Goal: Information Seeking & Learning: Find contact information

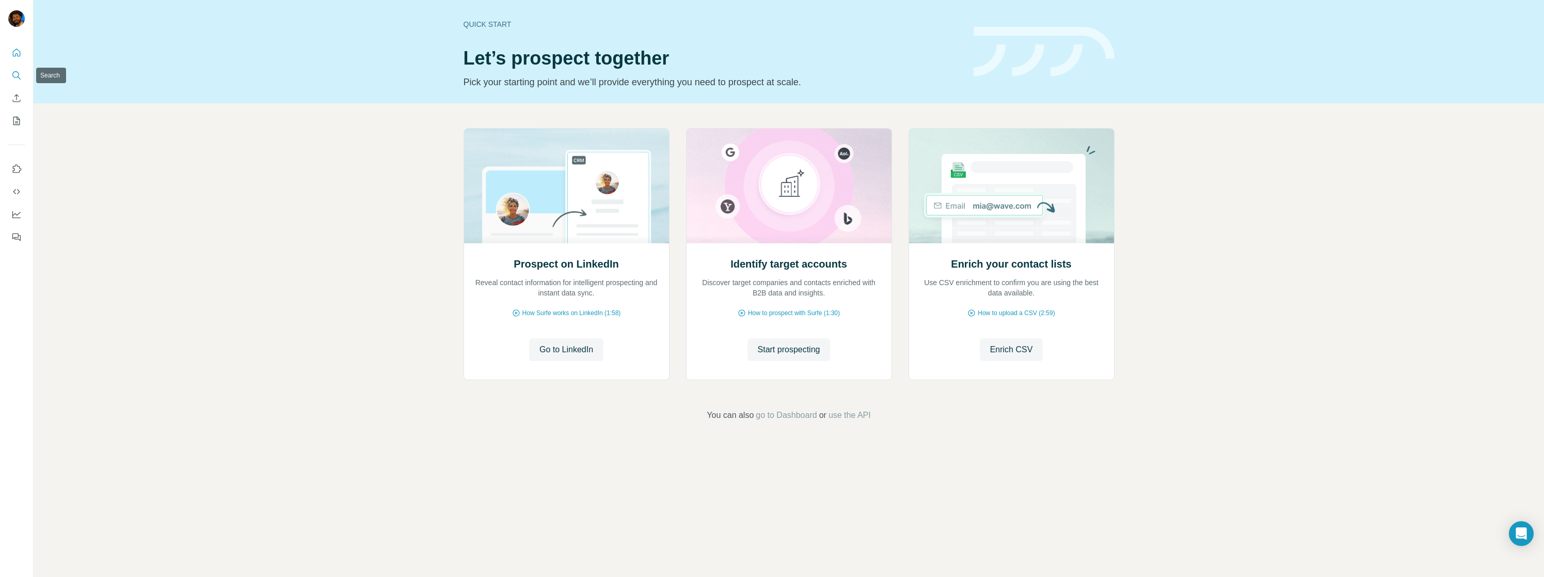
click at [20, 74] on icon "Search" at bounding box center [16, 75] width 10 height 10
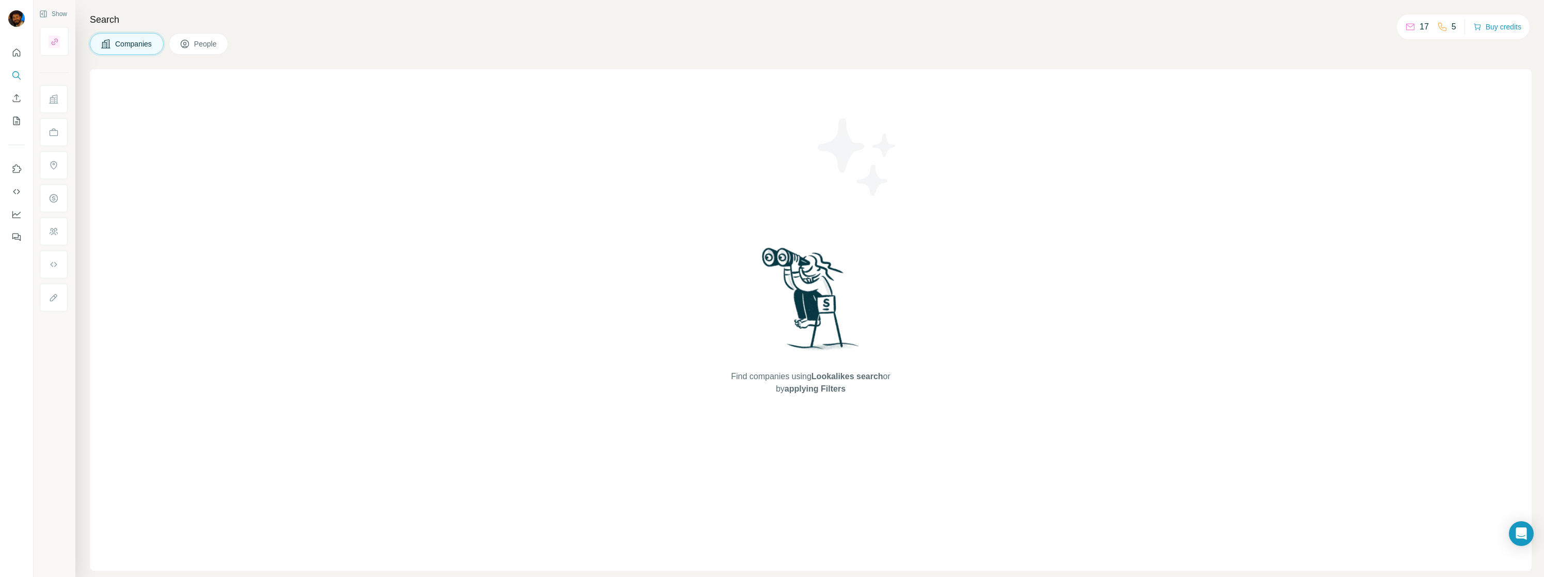
click at [122, 49] on button "Companies" at bounding box center [127, 44] width 74 height 22
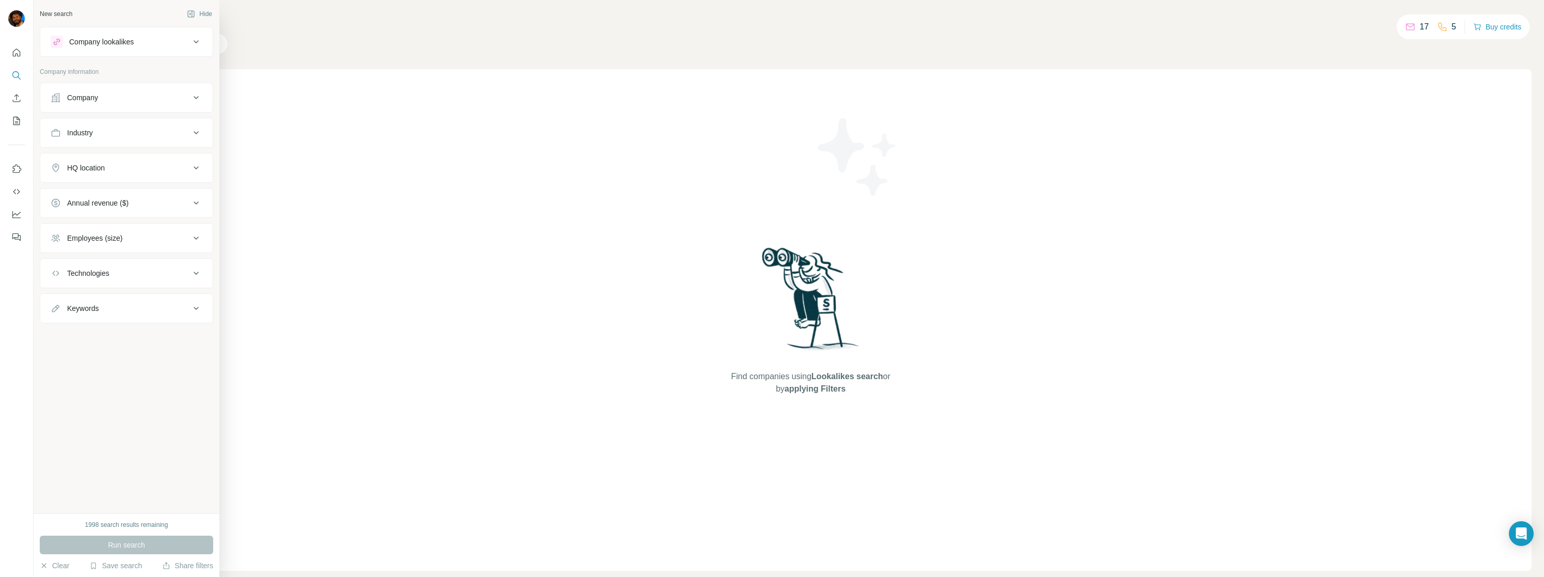
click at [129, 101] on div "Company" at bounding box center [120, 97] width 139 height 10
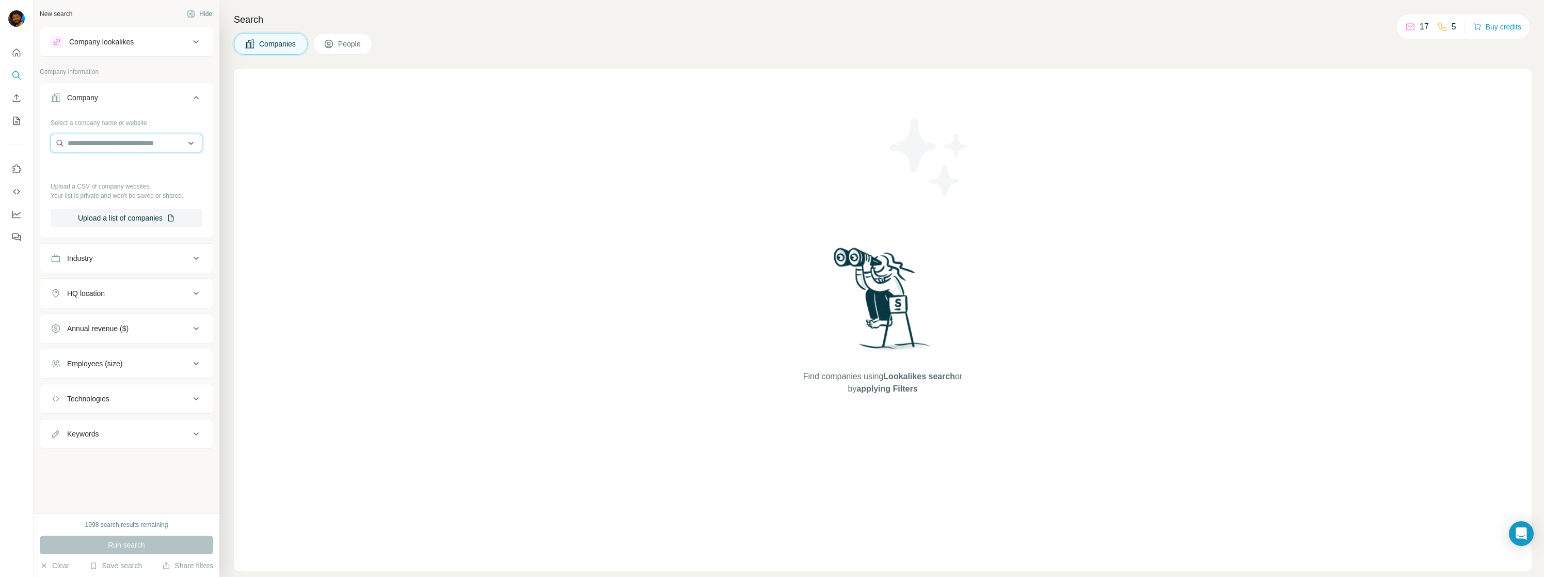
click at [106, 144] on input "text" at bounding box center [127, 143] width 152 height 19
paste input "**********"
type input "**********"
click at [102, 172] on p "[DOMAIN_NAME]" at bounding box center [105, 175] width 50 height 9
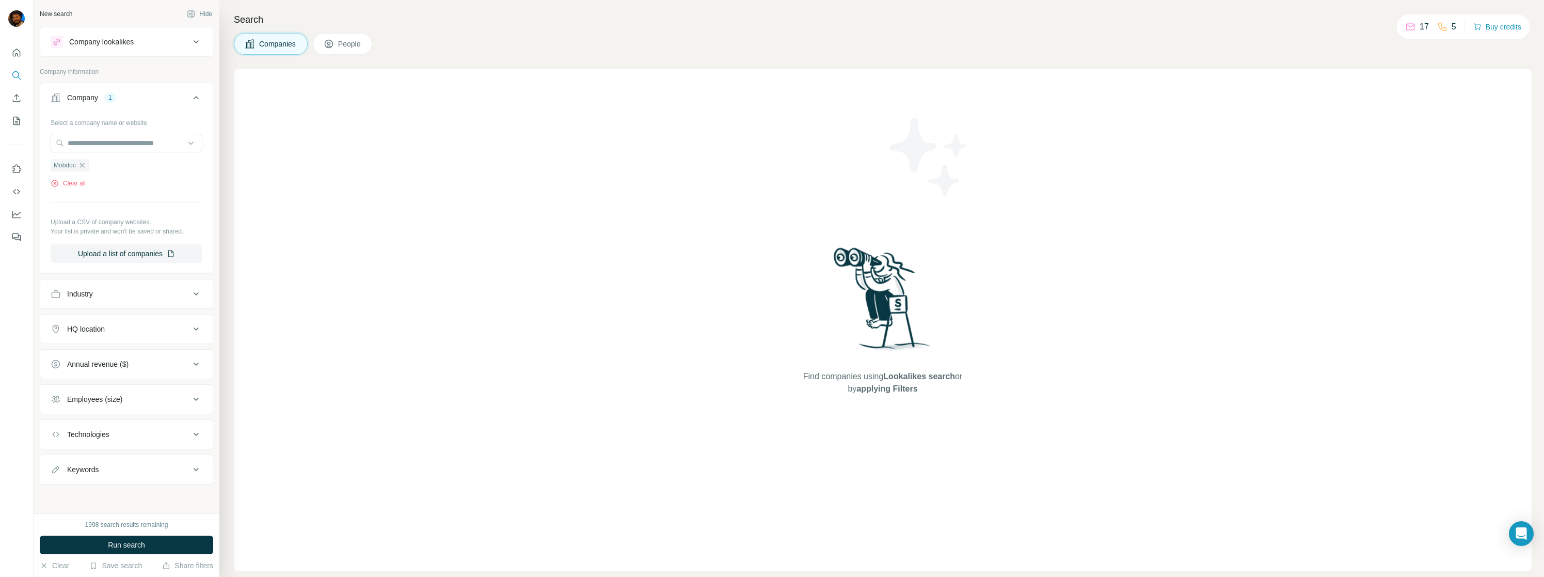
click at [139, 560] on button "Save search" at bounding box center [115, 565] width 53 height 10
click at [217, 544] on div "1998 search results remaining Run search Clear Save search Share filters" at bounding box center [127, 544] width 186 height 63
click at [208, 542] on button "Run search" at bounding box center [126, 544] width 173 height 19
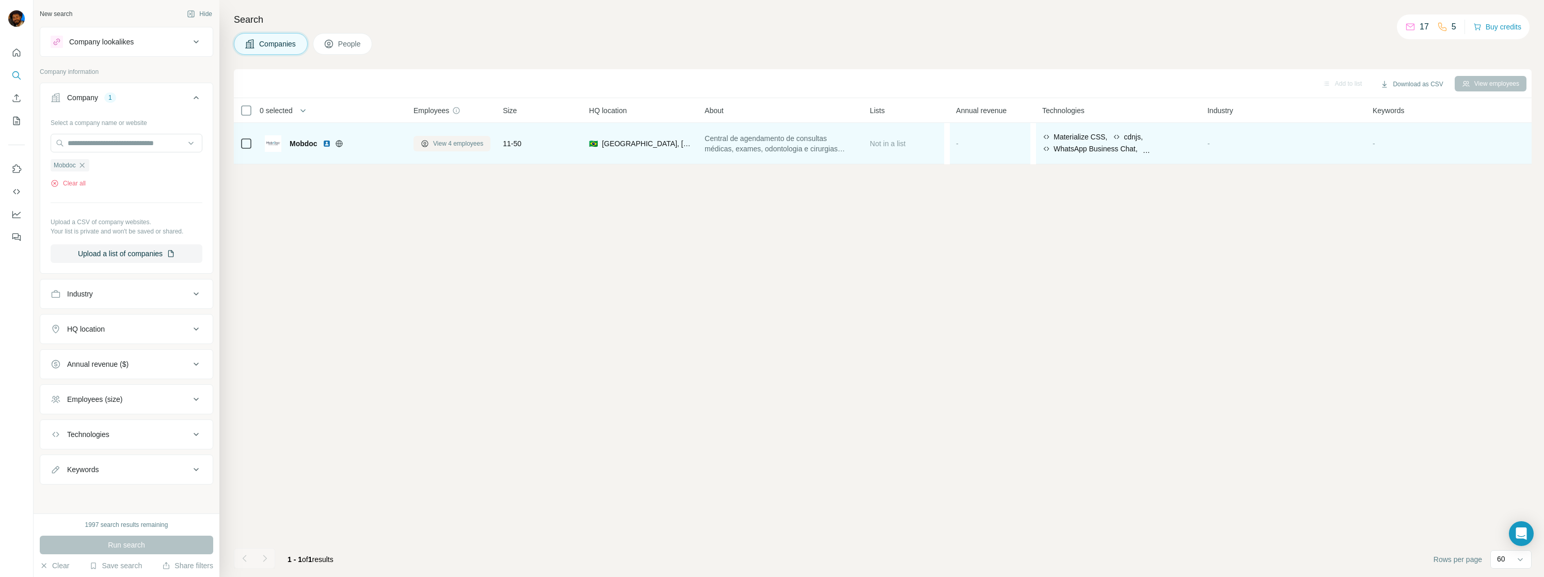
click at [465, 142] on span "View 4 employees" at bounding box center [458, 143] width 50 height 9
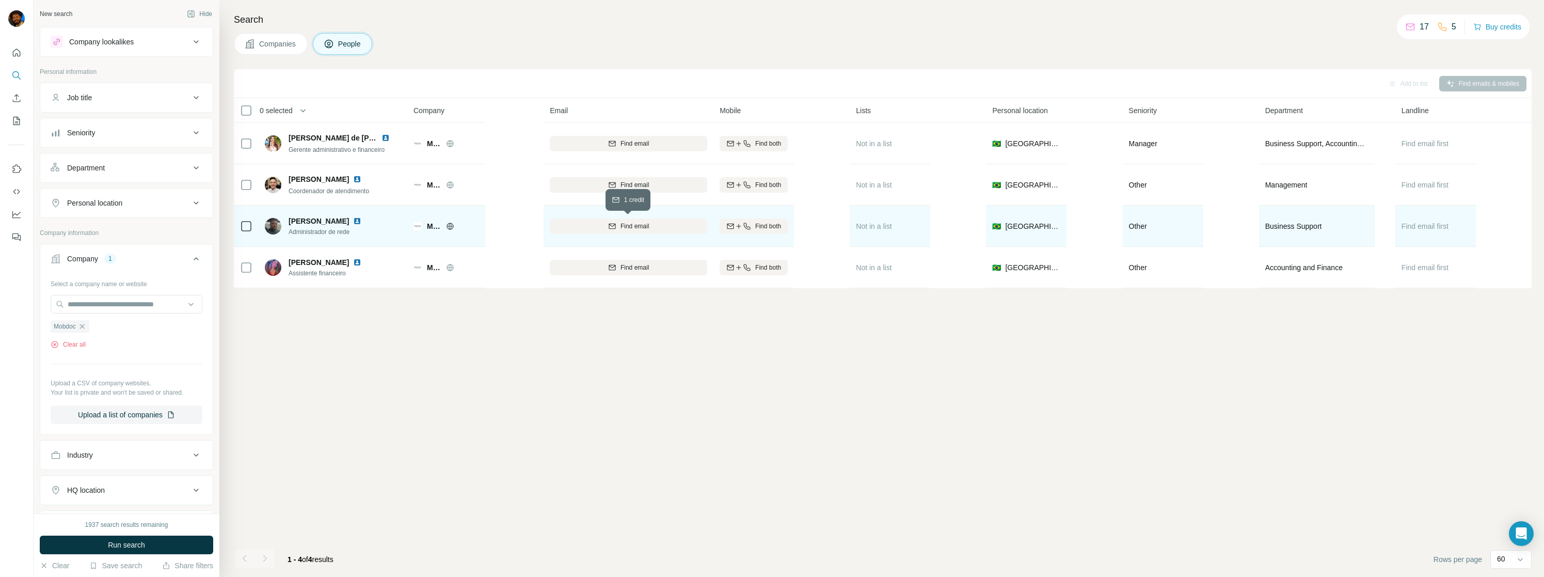
click at [640, 226] on span "Find email" at bounding box center [634, 225] width 28 height 9
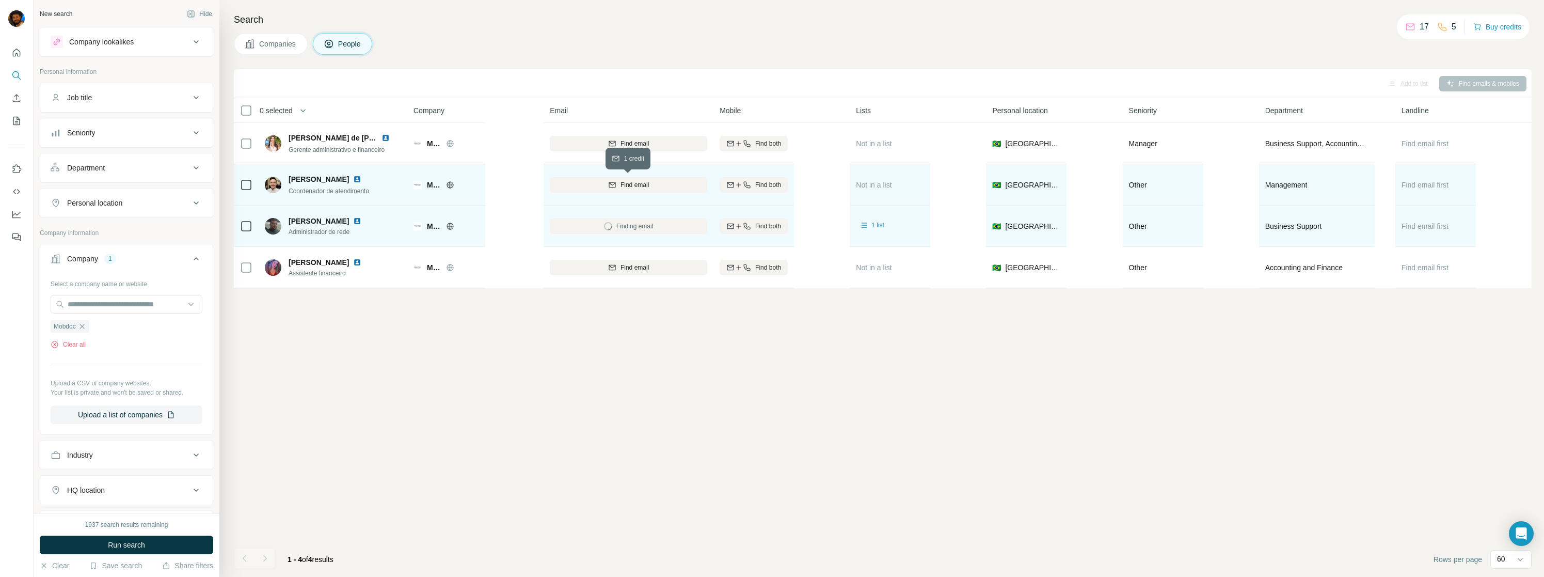
click at [661, 183] on div "Find email" at bounding box center [628, 184] width 157 height 9
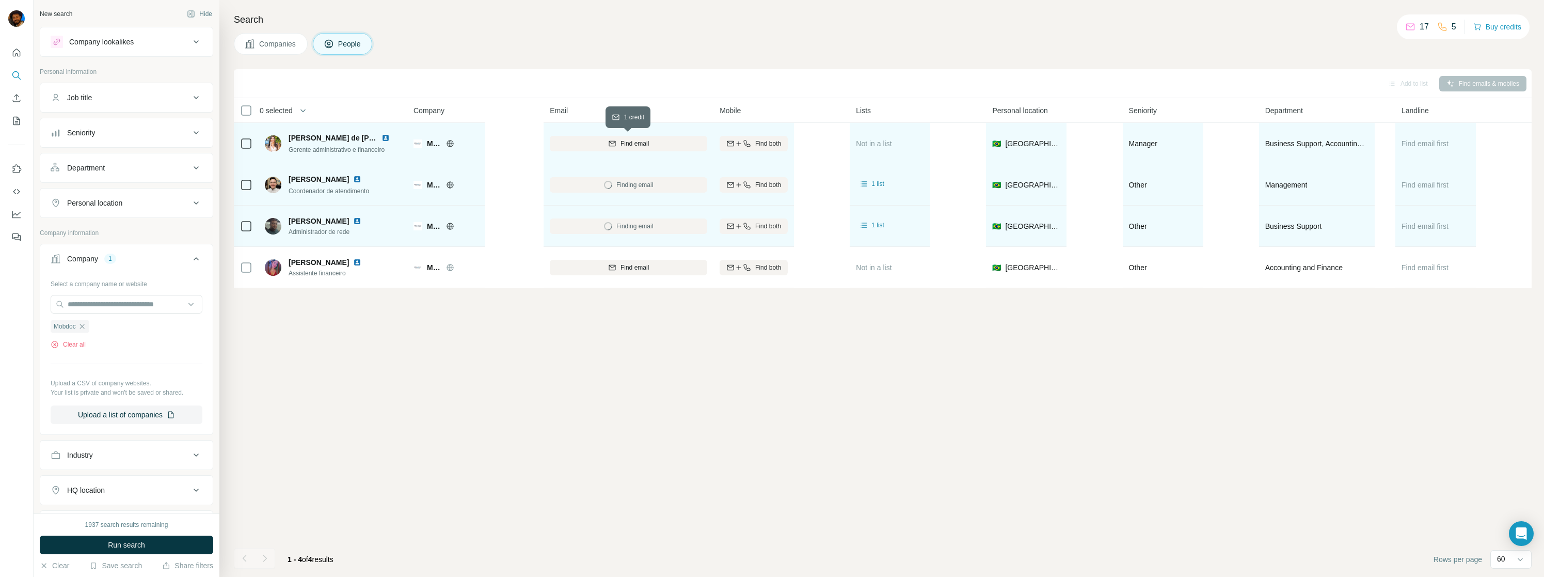
click at [674, 146] on div "Find email" at bounding box center [628, 143] width 157 height 9
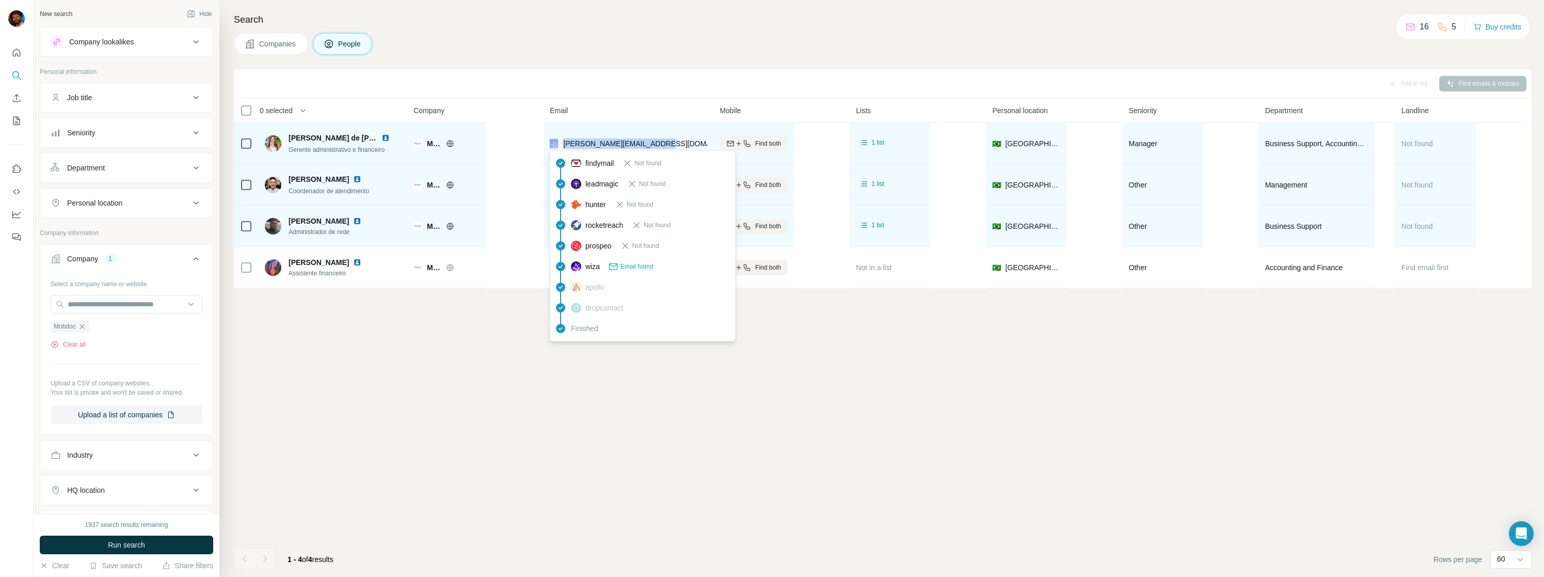
drag, startPoint x: 660, startPoint y: 143, endPoint x: 560, endPoint y: 144, distance: 99.6
click at [560, 144] on div "[PERSON_NAME][EMAIL_ADDRESS][DOMAIN_NAME]" at bounding box center [628, 143] width 157 height 28
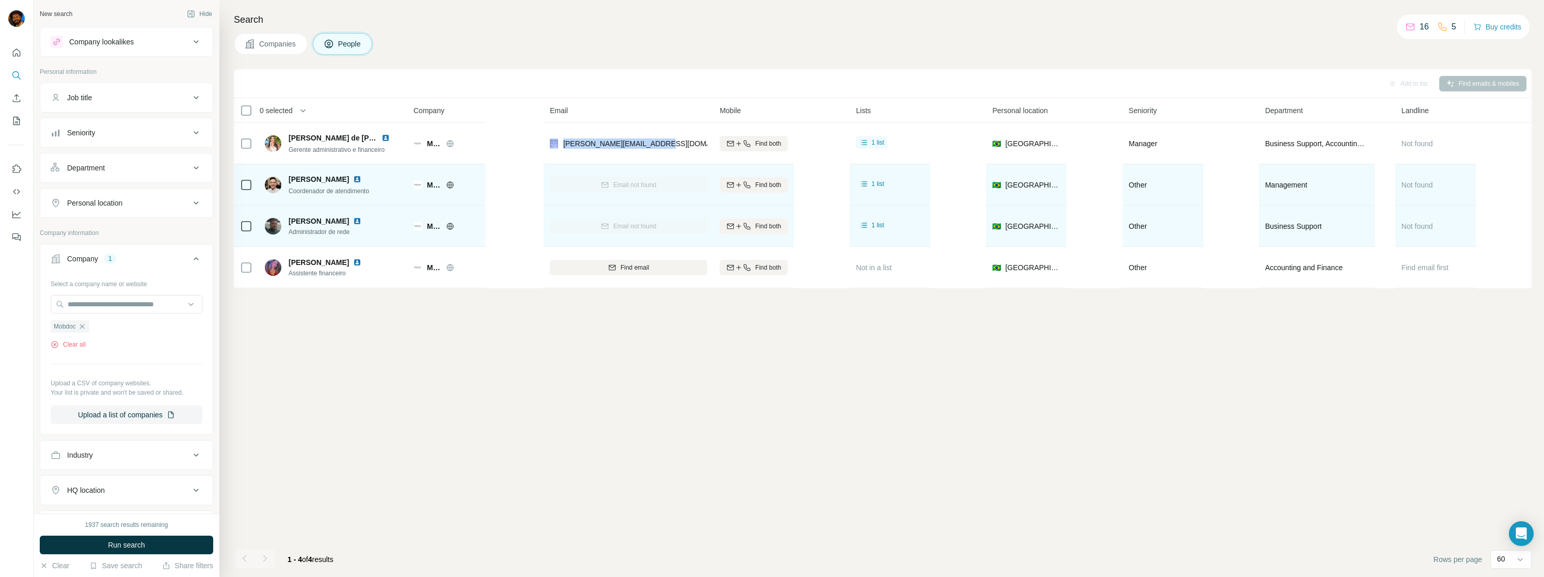
click at [207, 45] on button "Company lookalikes" at bounding box center [126, 41] width 172 height 25
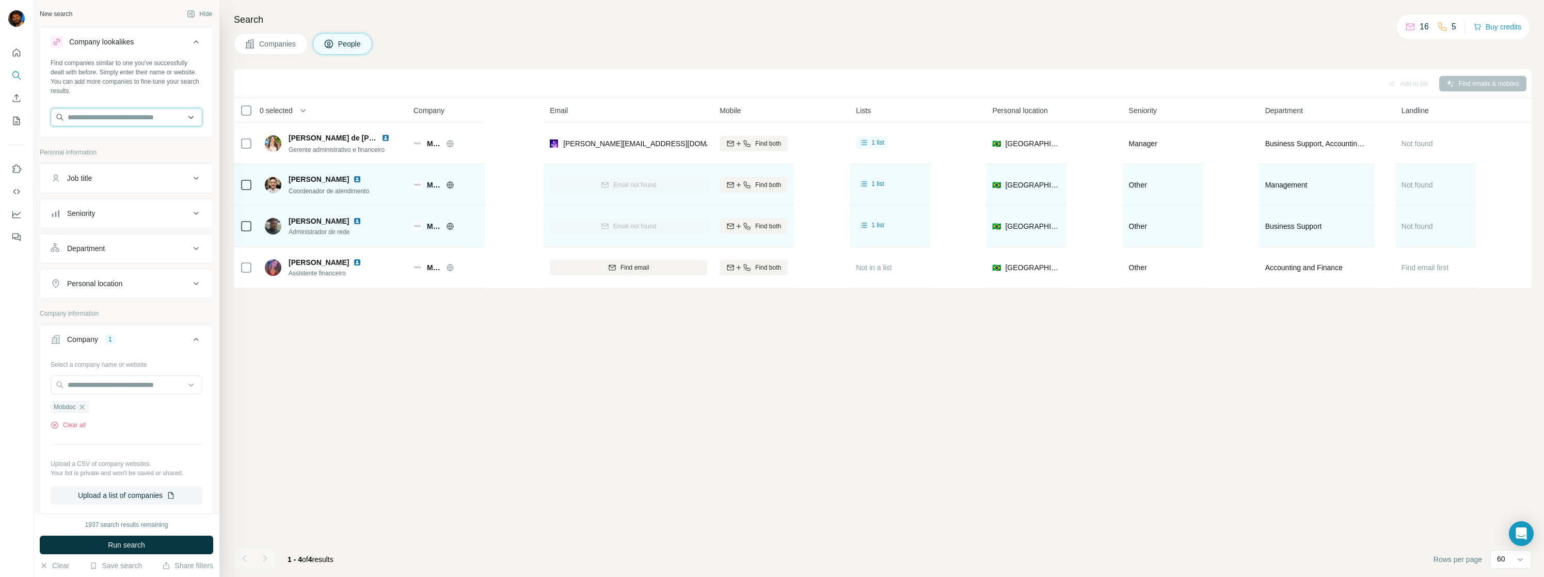
click at [112, 118] on input "text" at bounding box center [127, 117] width 152 height 19
paste input "**********"
type input "**********"
click at [123, 142] on p "Mobo Cupons" at bounding box center [105, 140] width 50 height 10
click at [152, 545] on button "Run search" at bounding box center [126, 544] width 173 height 19
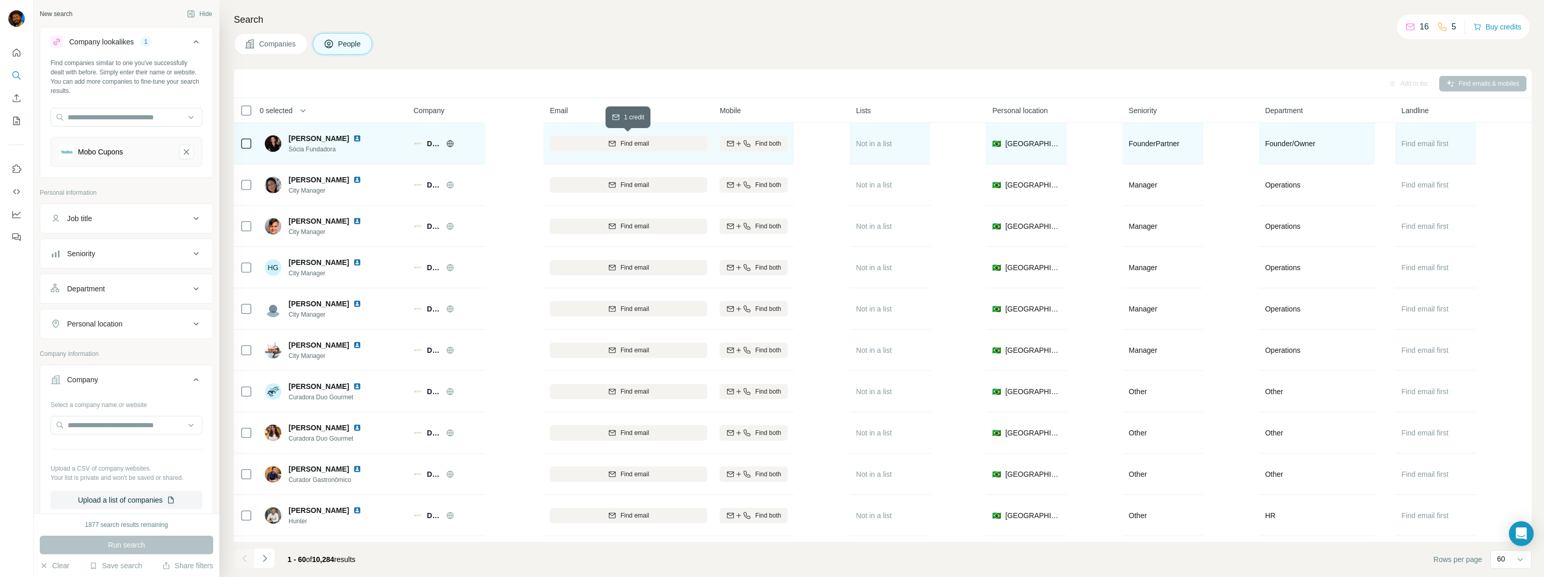
click at [677, 140] on div "Find email" at bounding box center [628, 143] width 157 height 9
drag, startPoint x: 565, startPoint y: 140, endPoint x: 674, endPoint y: 144, distance: 109.0
click at [674, 144] on div "[EMAIL_ADDRESS][DOMAIN_NAME]" at bounding box center [628, 143] width 157 height 28
copy span "[EMAIL_ADDRESS][DOMAIN_NAME]"
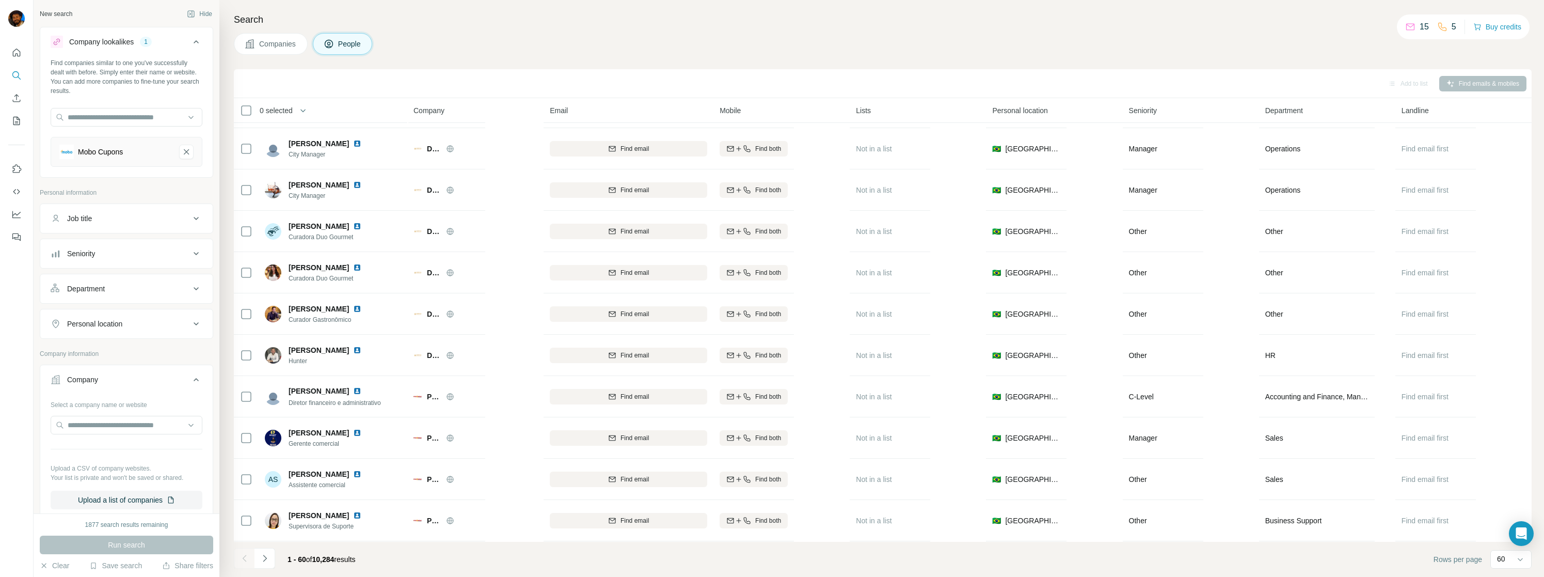
scroll to position [162, 0]
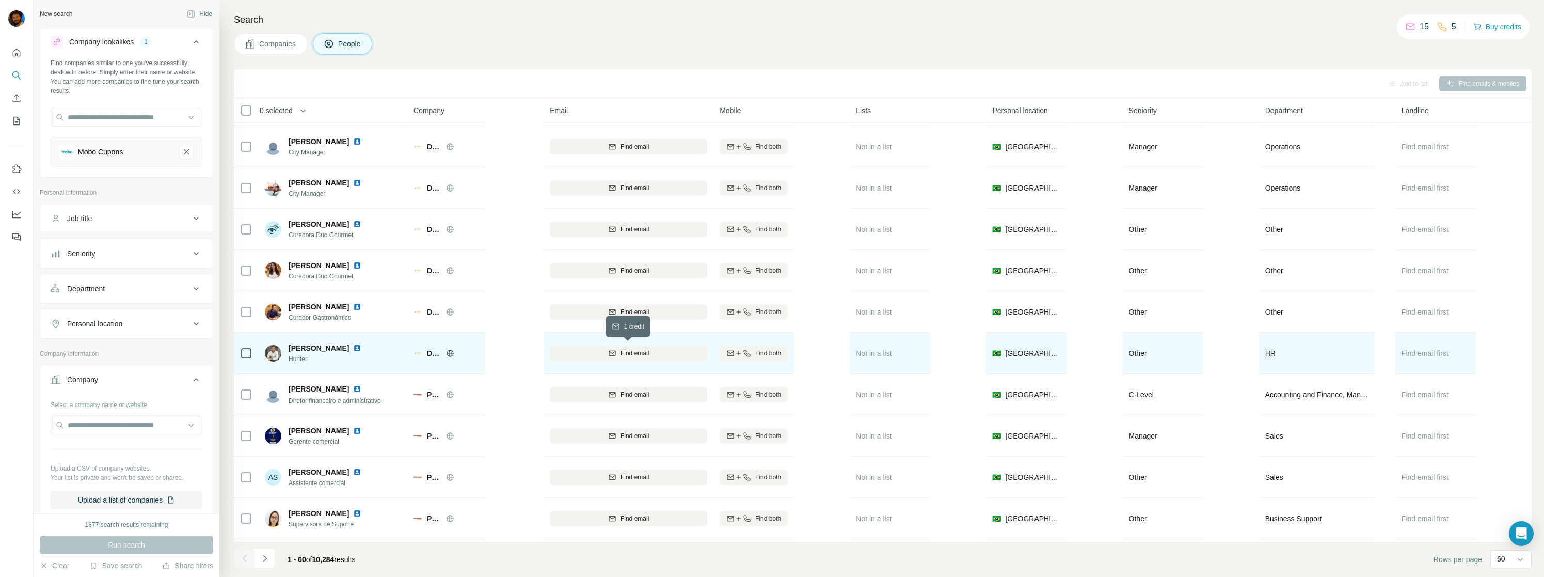
click at [638, 352] on span "Find email" at bounding box center [634, 352] width 28 height 9
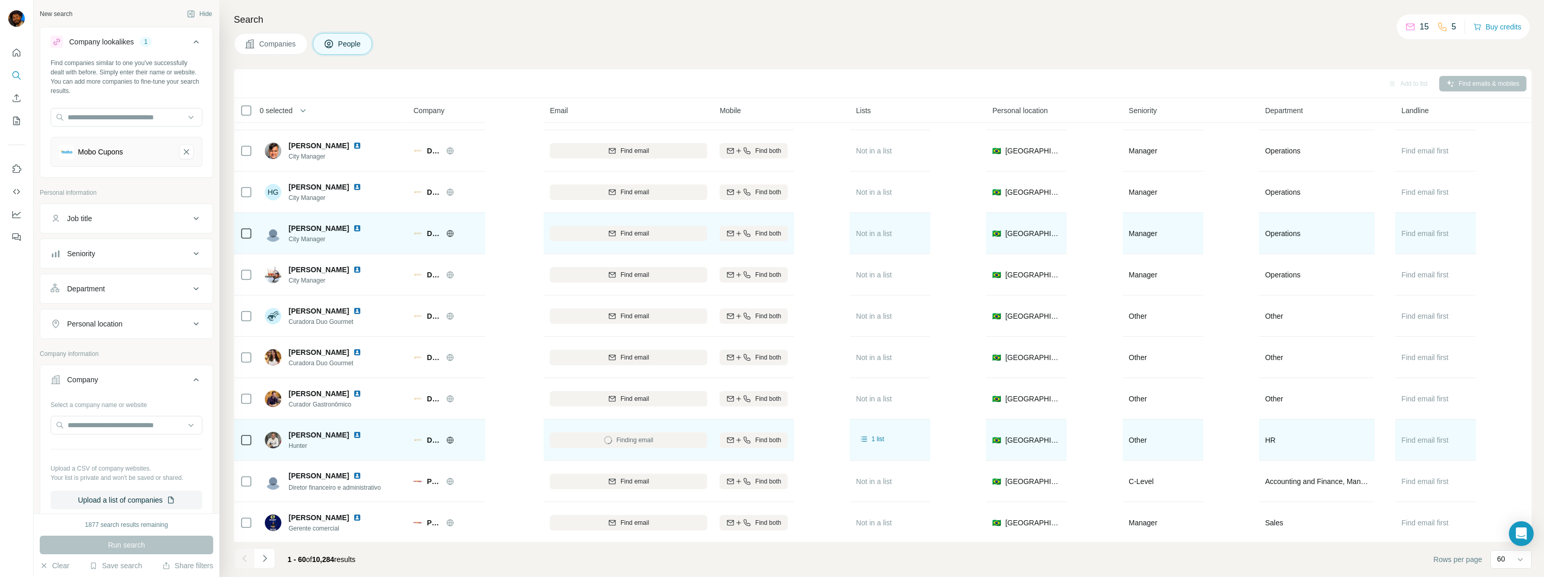
scroll to position [0, 0]
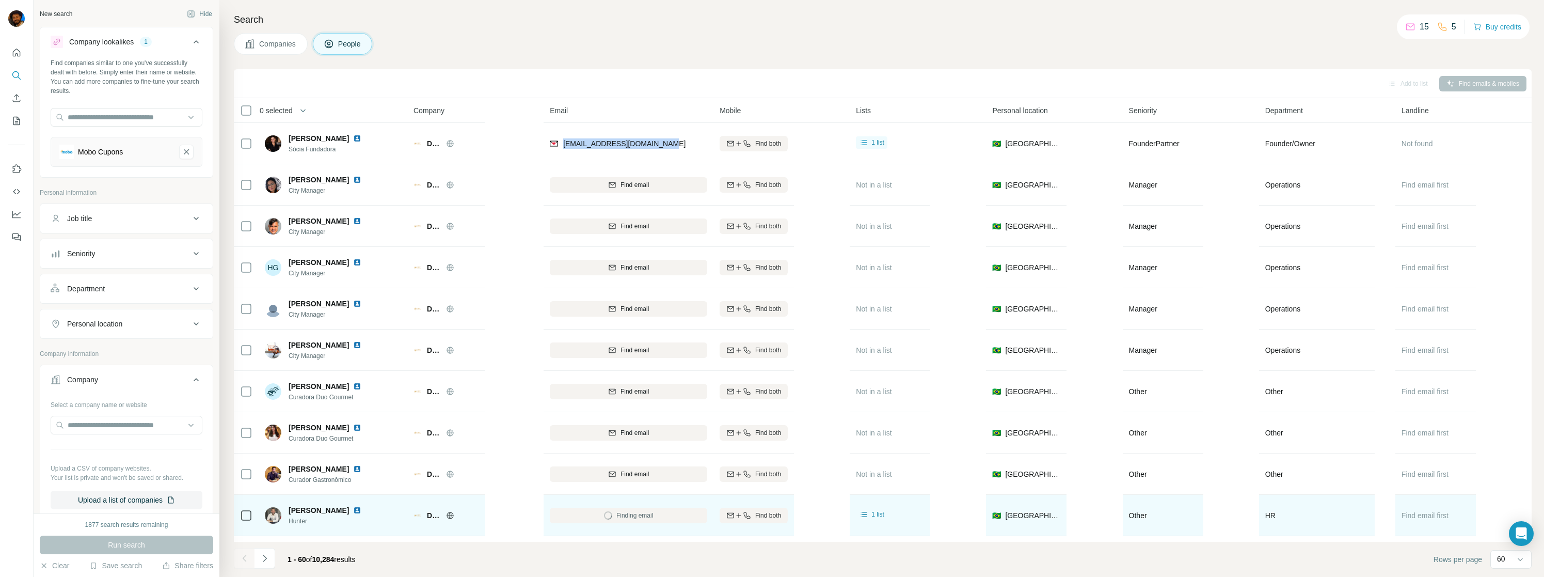
click at [271, 50] on button "Companies" at bounding box center [271, 44] width 74 height 22
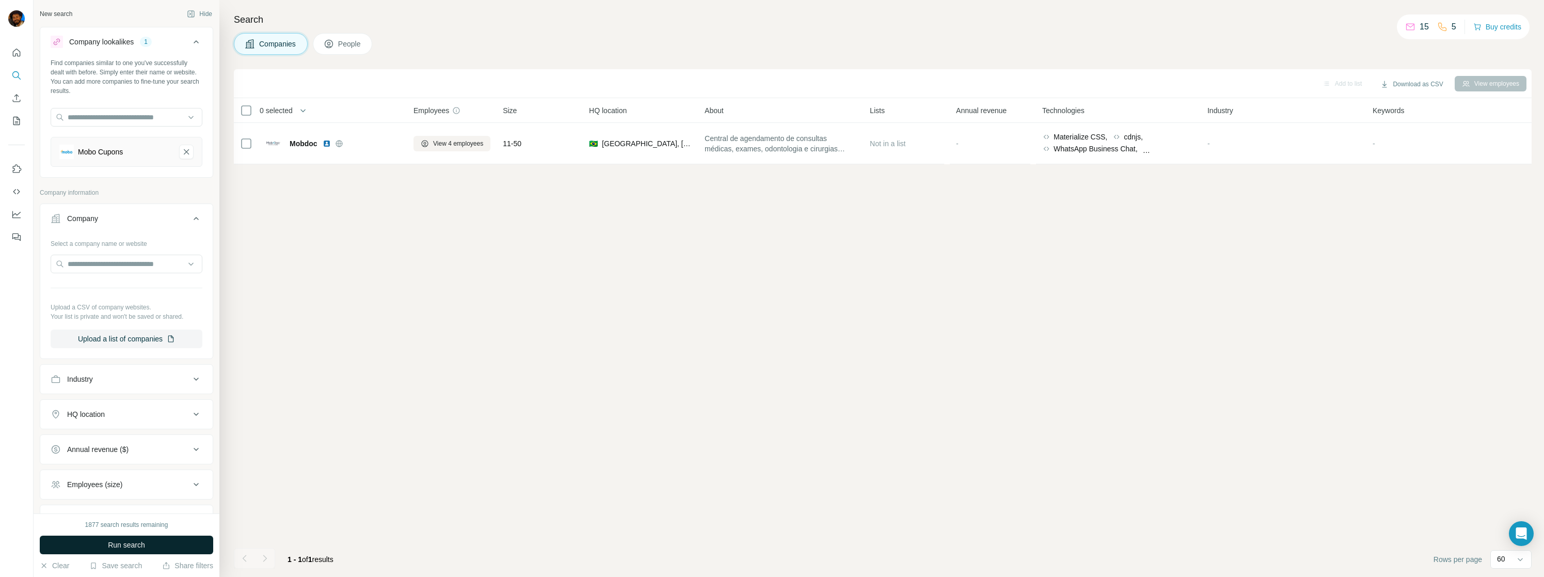
click at [104, 549] on button "Run search" at bounding box center [126, 544] width 173 height 19
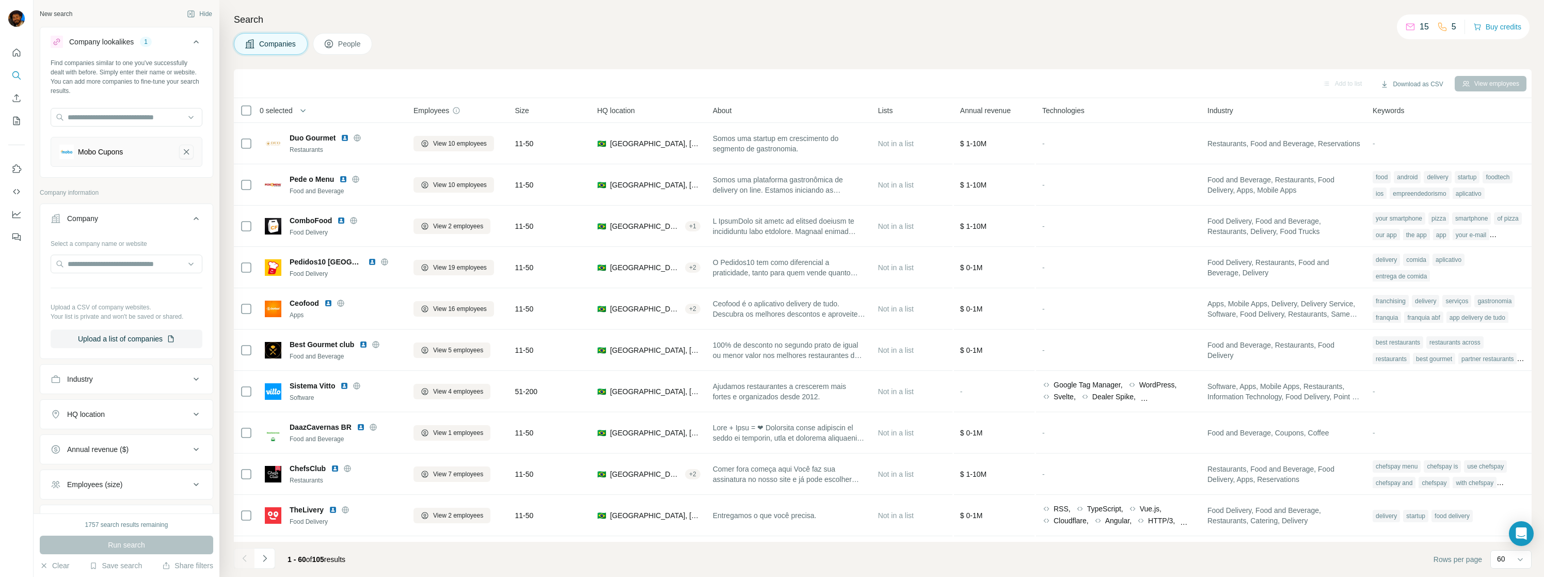
click at [190, 151] on icon "Mobo Cupons-remove-button" at bounding box center [186, 152] width 9 height 10
click at [106, 226] on input "text" at bounding box center [127, 223] width 152 height 19
paste input "**********"
type input "****"
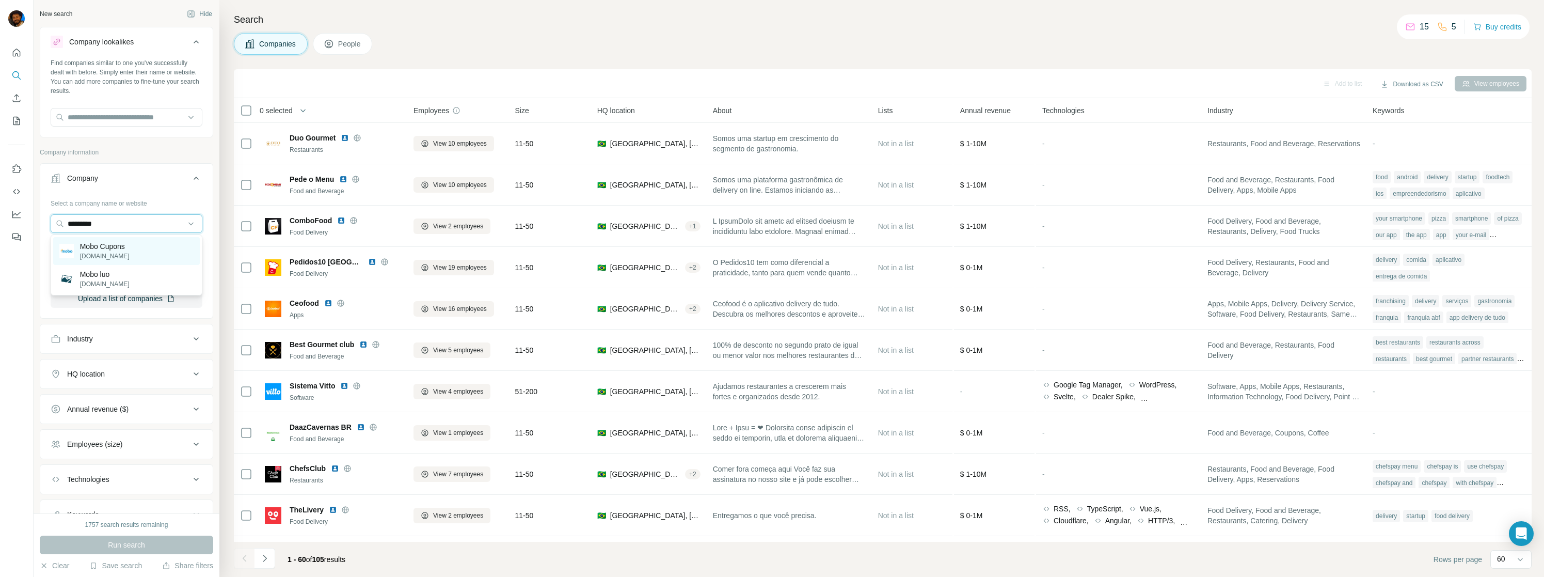
type input "*********"
click at [94, 257] on p "[DOMAIN_NAME]" at bounding box center [105, 255] width 50 height 9
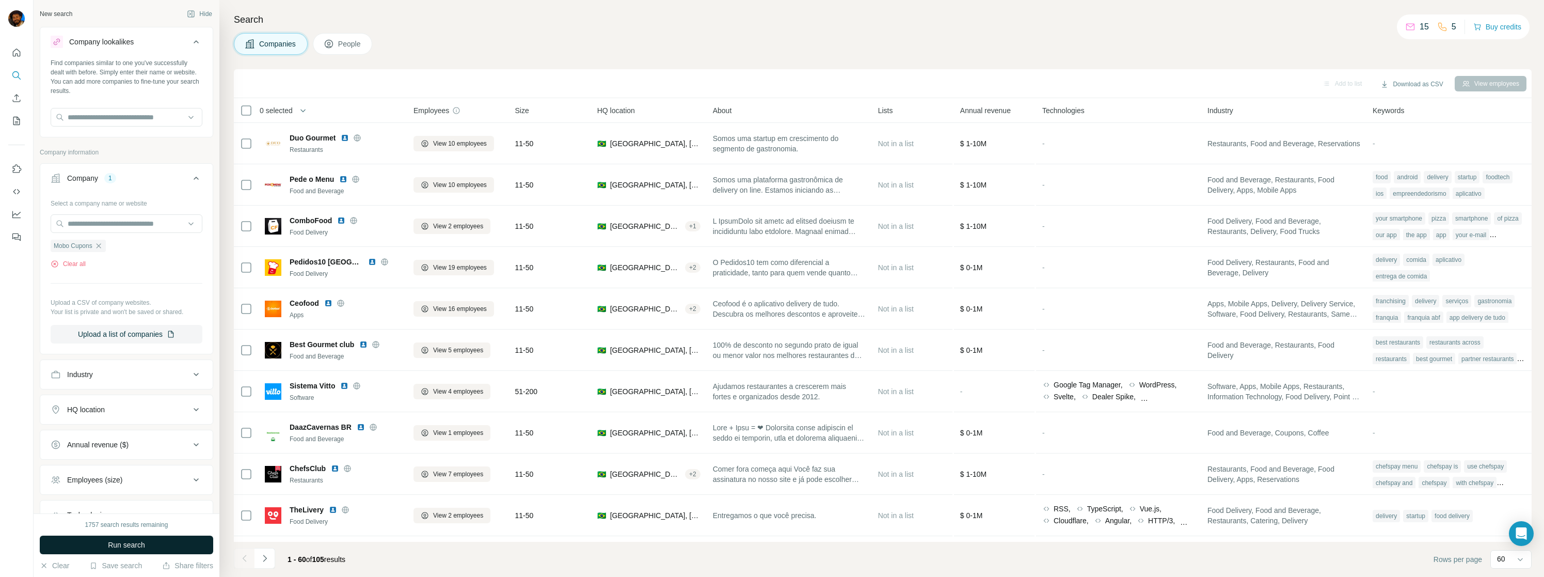
click at [128, 544] on span "Run search" at bounding box center [126, 544] width 37 height 10
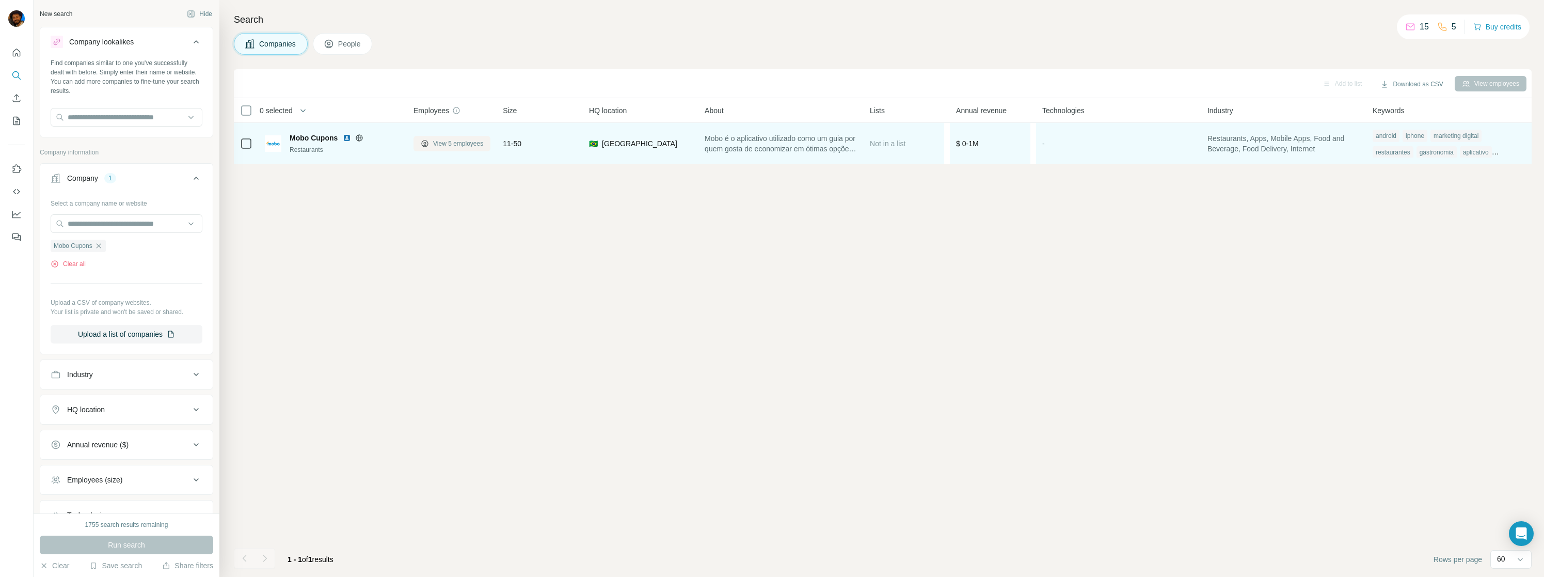
click at [447, 147] on button "View 5 employees" at bounding box center [451, 143] width 77 height 15
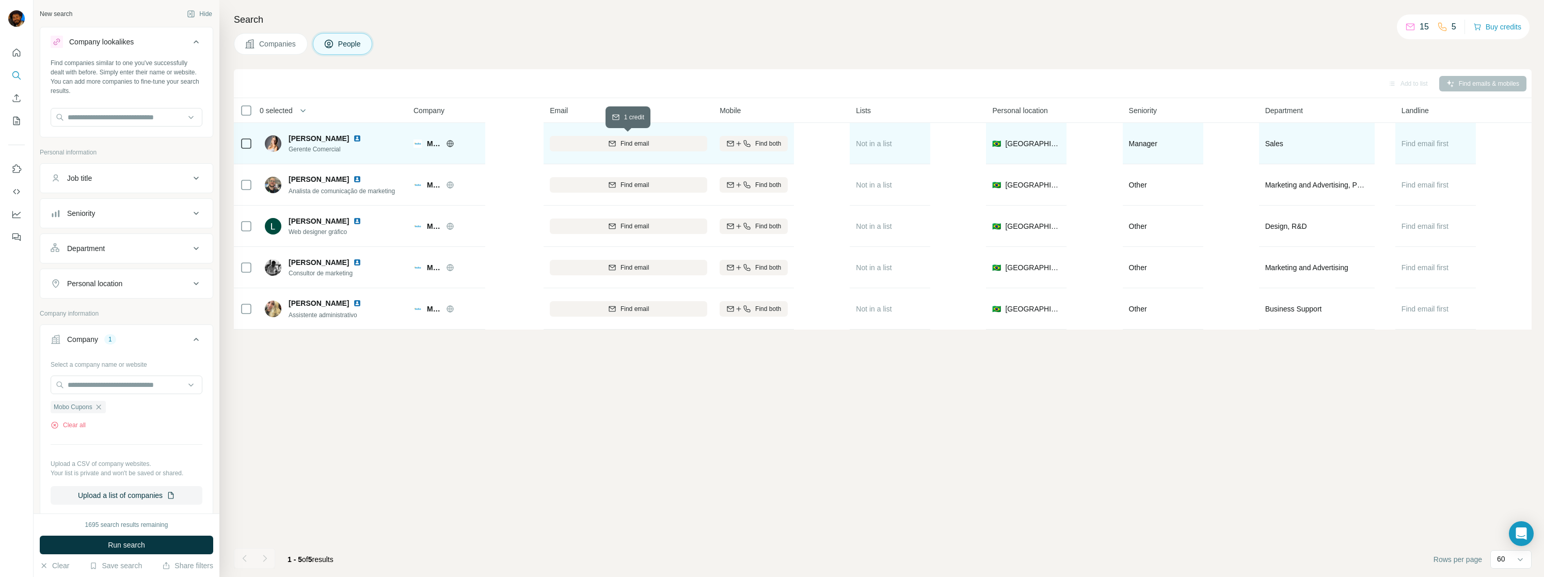
click at [651, 144] on div "Find email" at bounding box center [628, 143] width 157 height 9
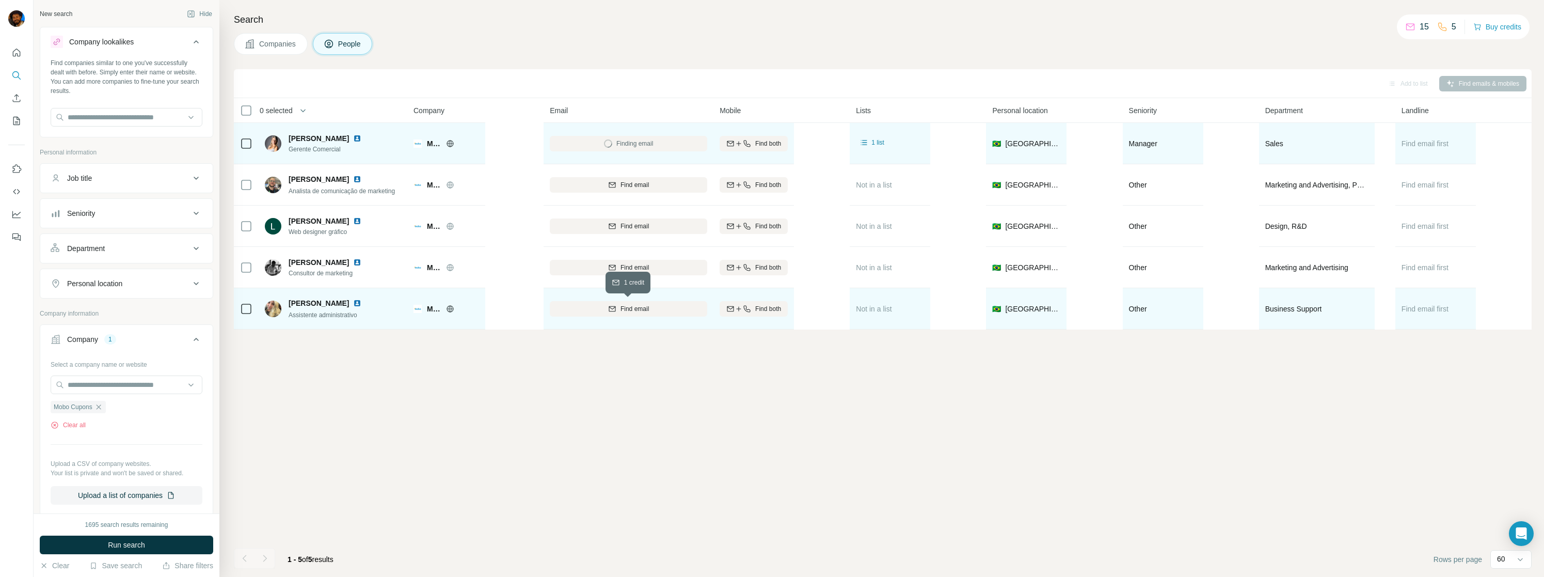
click at [639, 307] on span "Find email" at bounding box center [634, 308] width 28 height 9
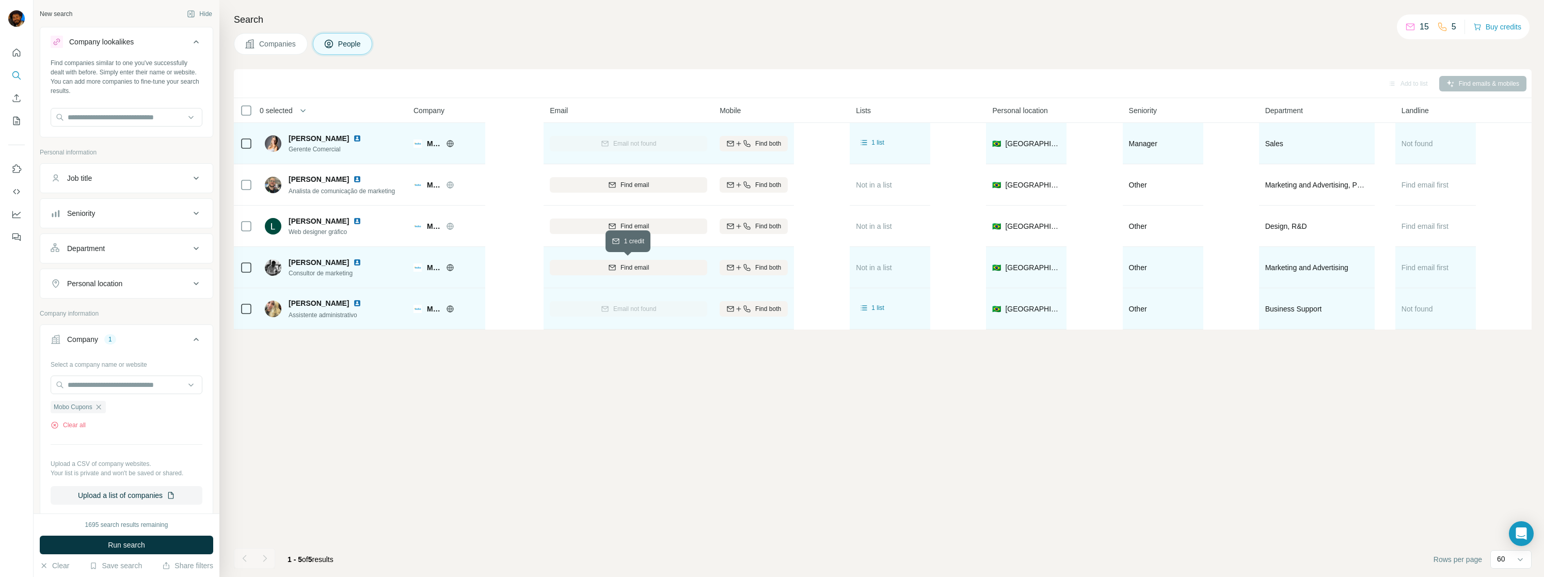
click at [663, 271] on div "Find email" at bounding box center [628, 267] width 157 height 9
click at [198, 36] on icon at bounding box center [196, 42] width 12 height 12
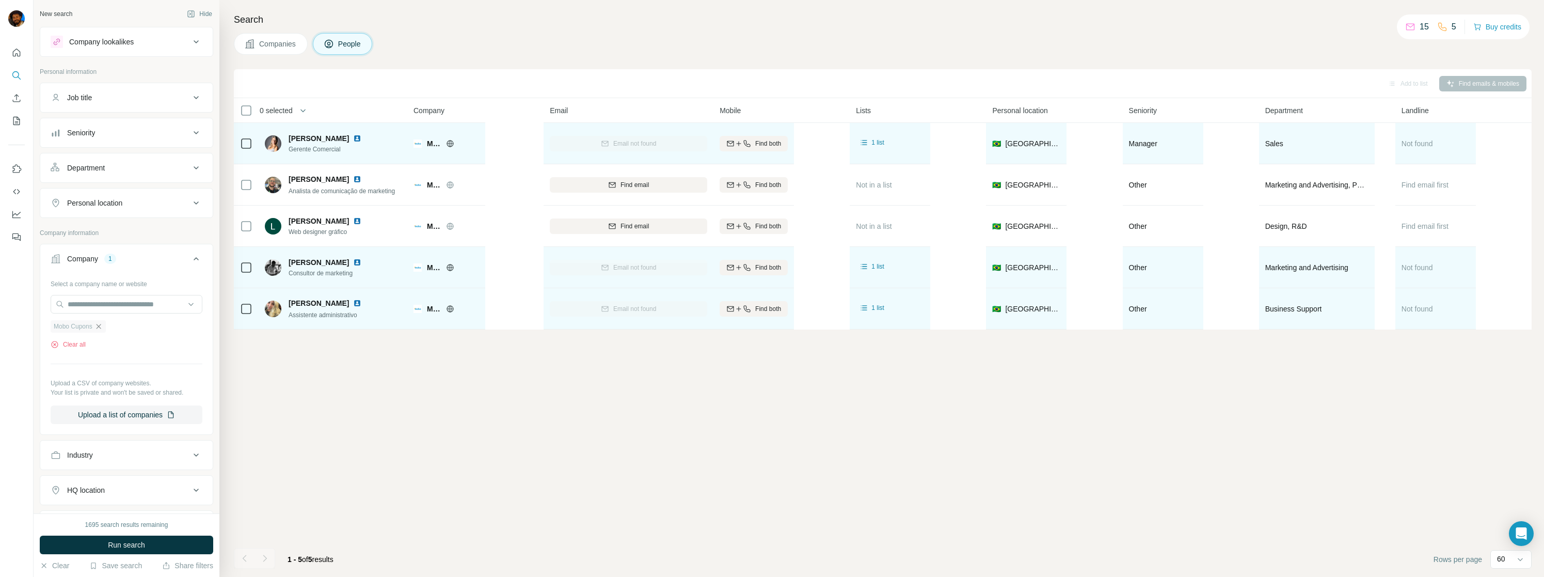
click at [102, 325] on icon "button" at bounding box center [98, 326] width 8 height 8
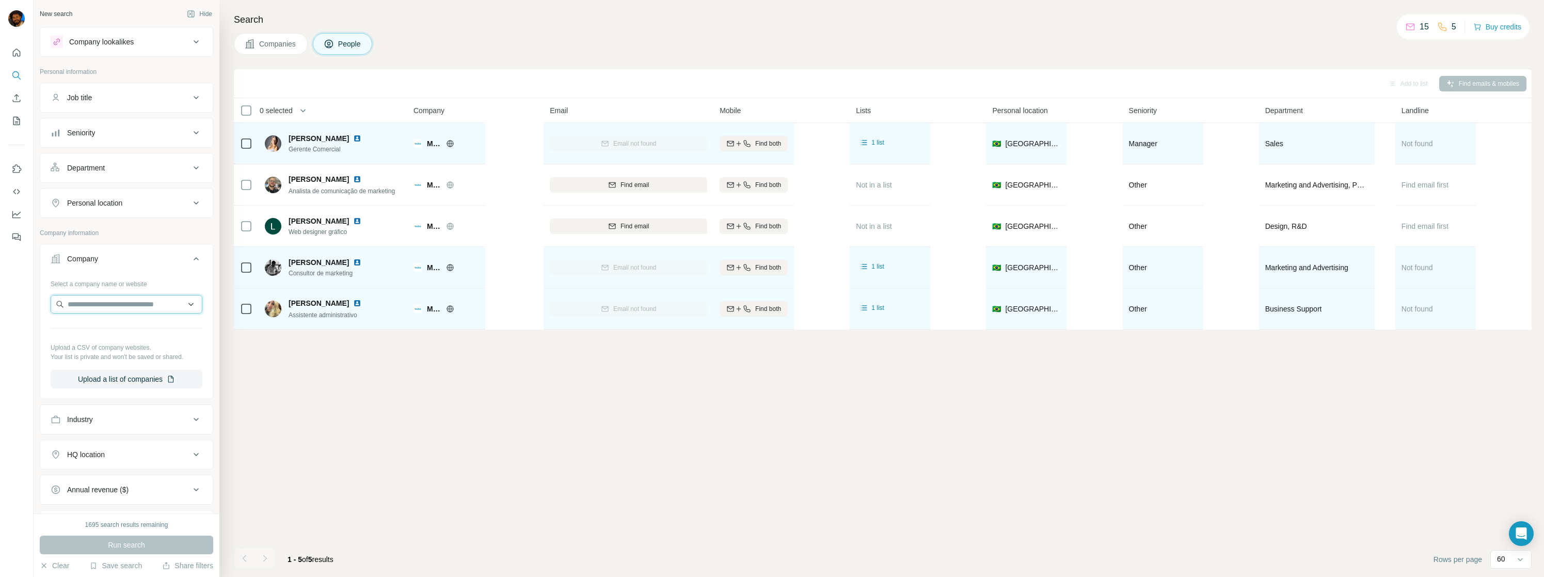
click at [102, 304] on input "text" at bounding box center [127, 304] width 152 height 19
type input "**********"
click at [113, 325] on p "Multipedidos" at bounding box center [105, 326] width 50 height 10
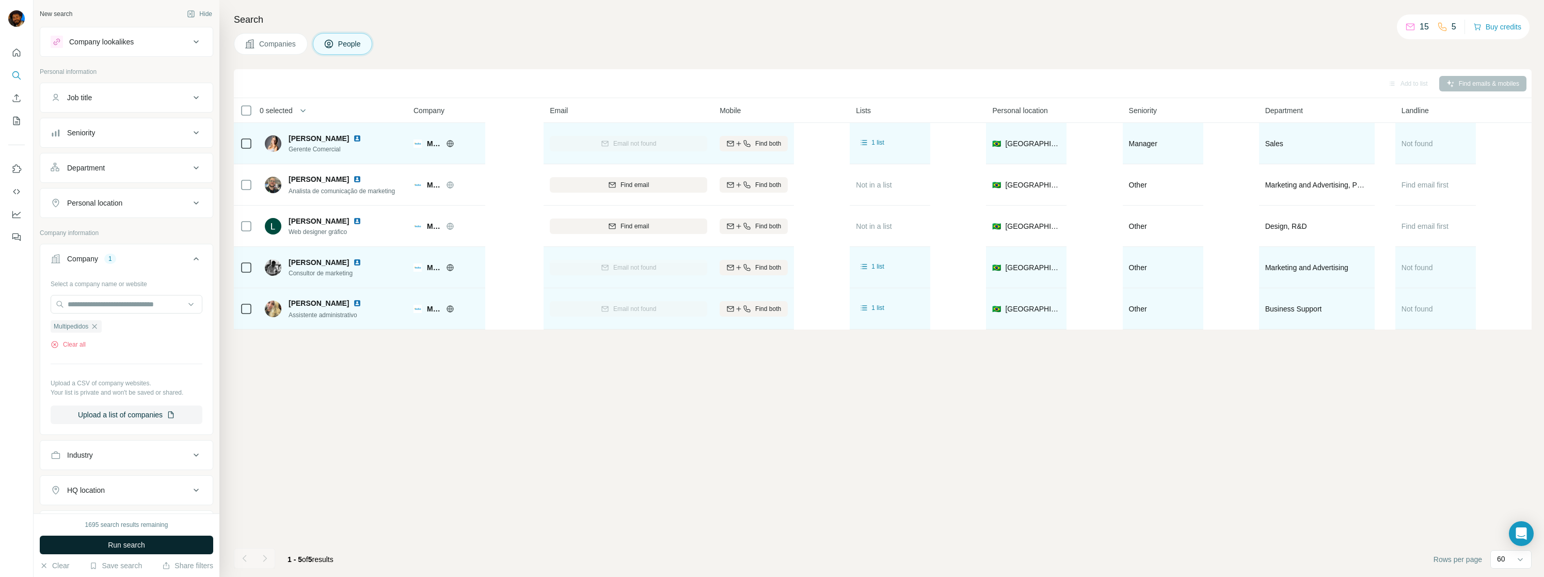
click at [147, 539] on button "Run search" at bounding box center [126, 544] width 173 height 19
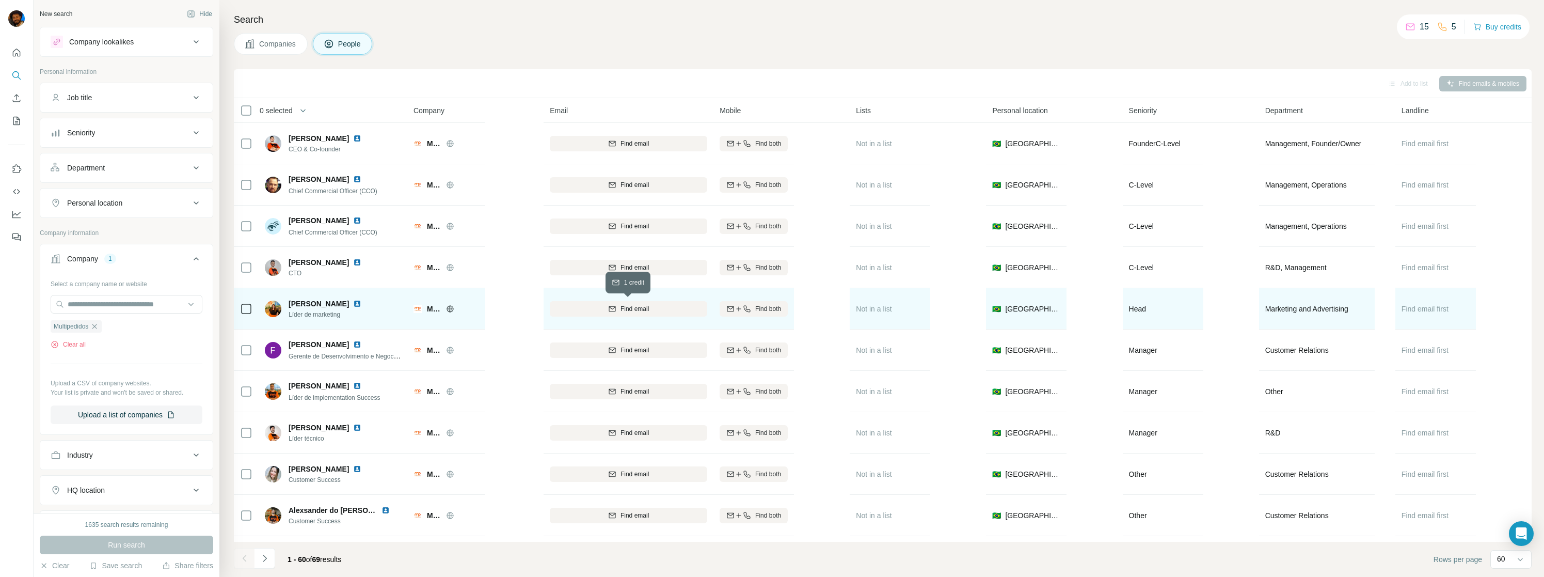
click at [661, 307] on div "Find email" at bounding box center [628, 308] width 157 height 9
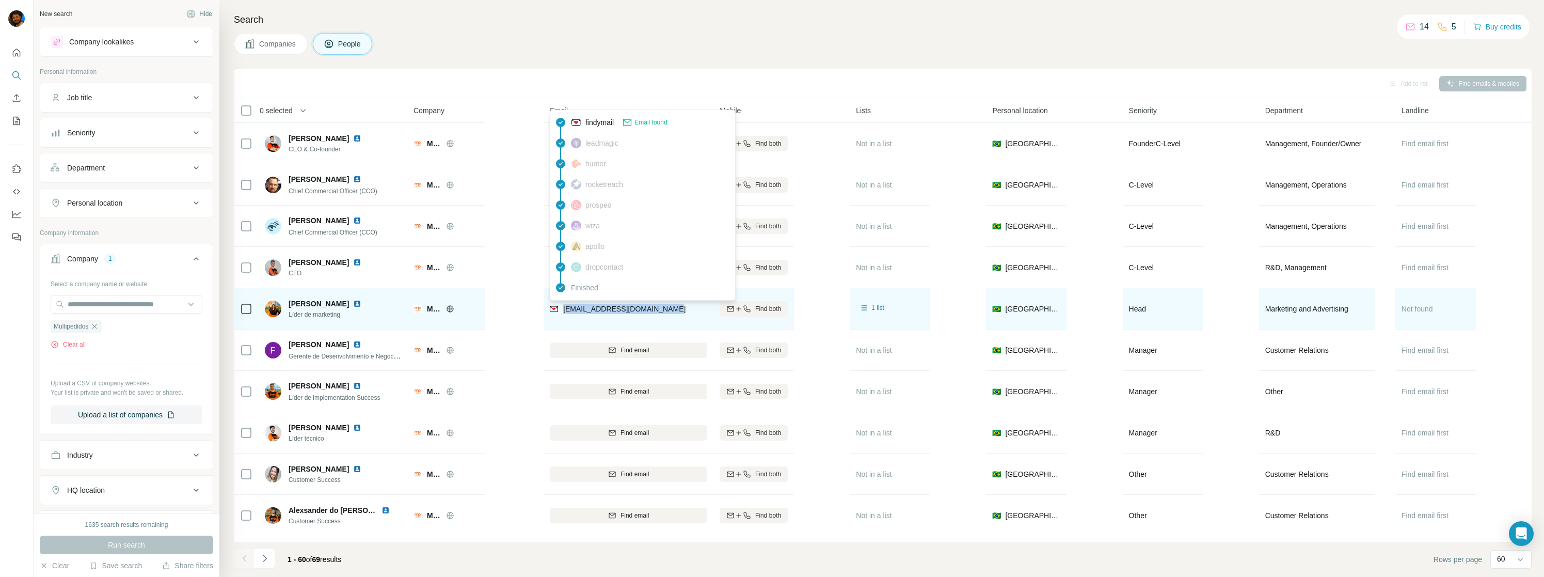
drag, startPoint x: 624, startPoint y: 312, endPoint x: 563, endPoint y: 312, distance: 60.4
click at [563, 312] on div "[EMAIL_ADDRESS][DOMAIN_NAME]" at bounding box center [628, 308] width 157 height 28
copy span "[EMAIL_ADDRESS][DOMAIN_NAME]"
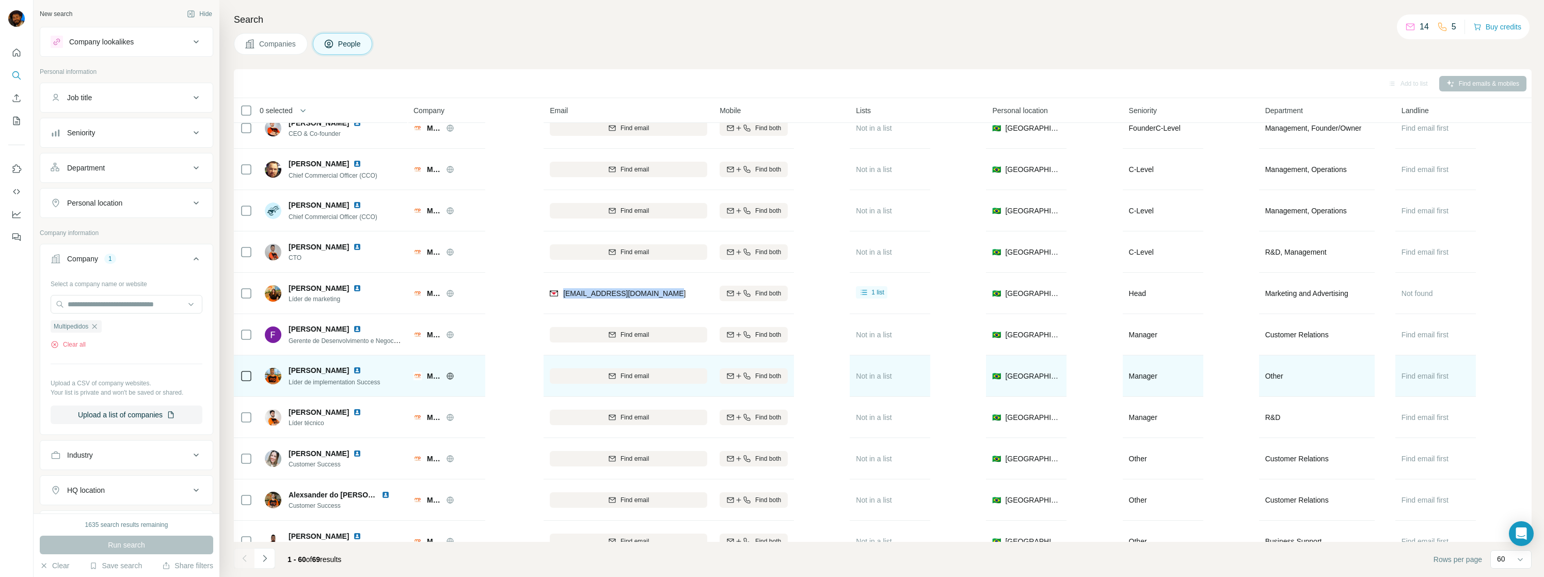
scroll to position [27, 0]
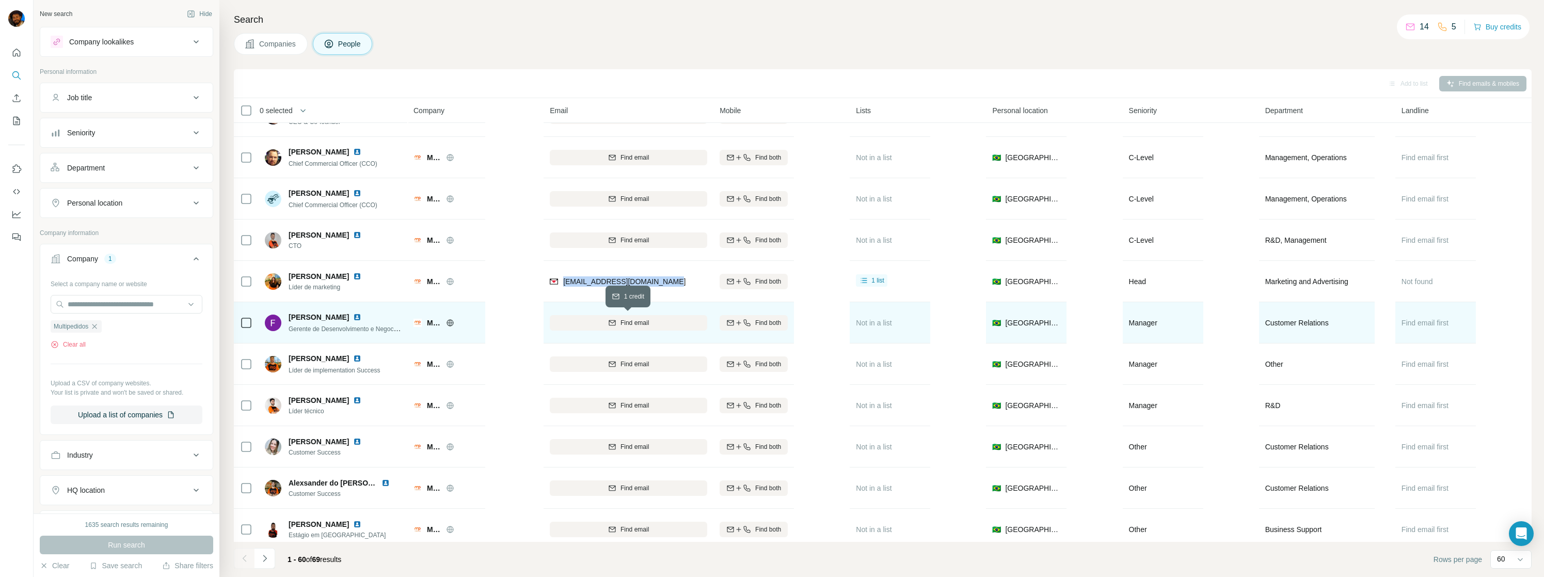
click at [673, 322] on div "Find email" at bounding box center [628, 322] width 157 height 9
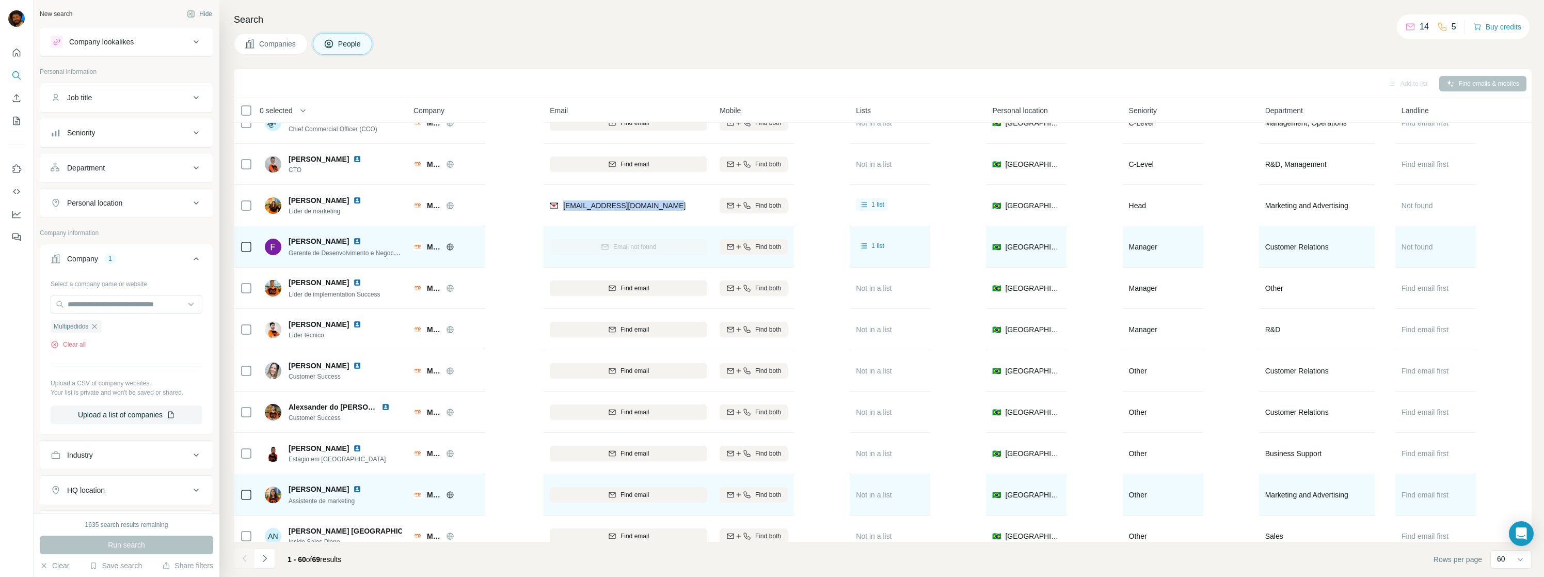
scroll to position [110, 0]
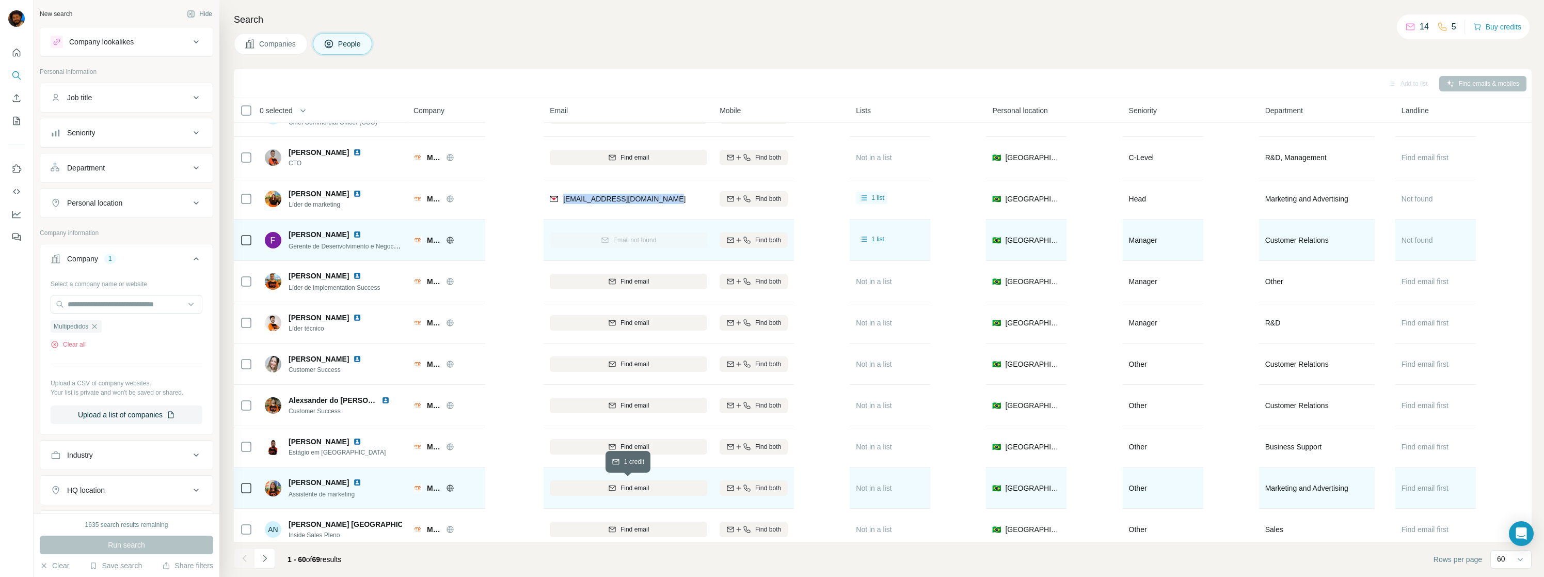
click at [627, 486] on span "Find email" at bounding box center [634, 487] width 28 height 9
drag, startPoint x: 677, startPoint y: 487, endPoint x: 561, endPoint y: 494, distance: 116.4
click at [561, 494] on div "[EMAIL_ADDRESS][DOMAIN_NAME]" at bounding box center [628, 487] width 157 height 28
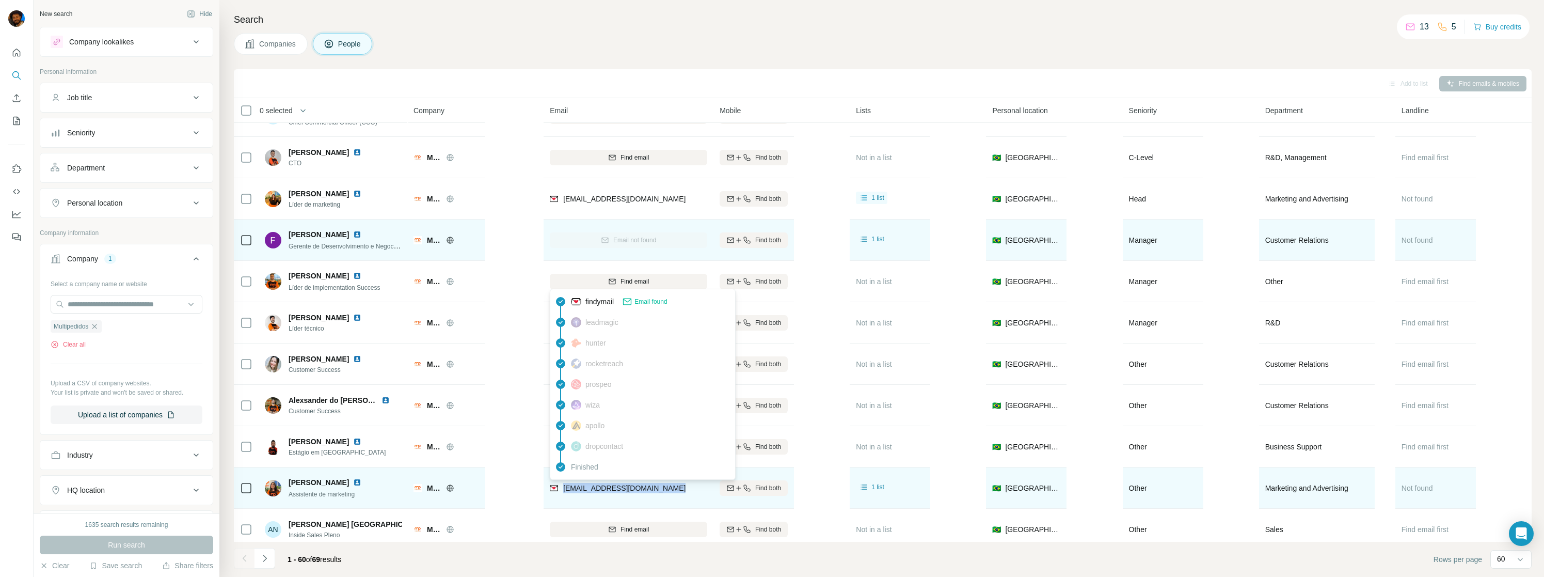
copy span "[EMAIL_ADDRESS][DOMAIN_NAME]"
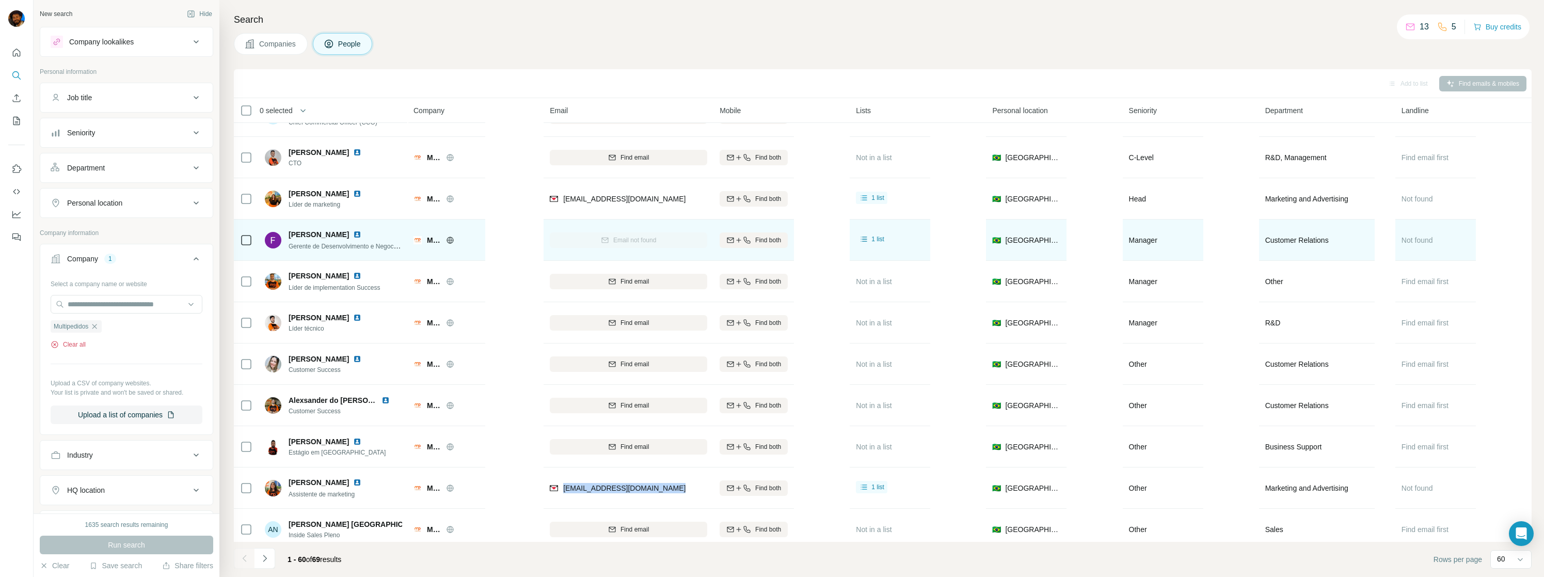
click at [68, 343] on button "Clear all" at bounding box center [68, 344] width 35 height 9
click at [86, 305] on input "text" at bounding box center [127, 304] width 152 height 19
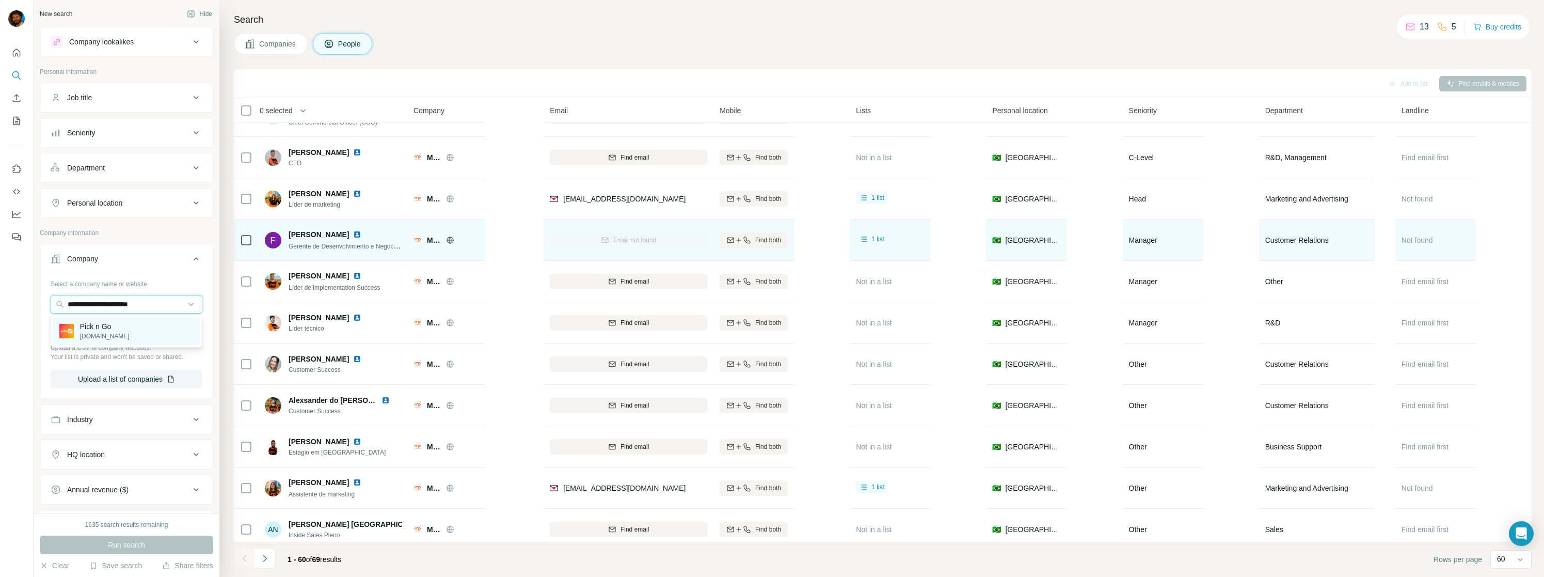
type input "**********"
click at [100, 331] on p "[DOMAIN_NAME]" at bounding box center [105, 335] width 50 height 9
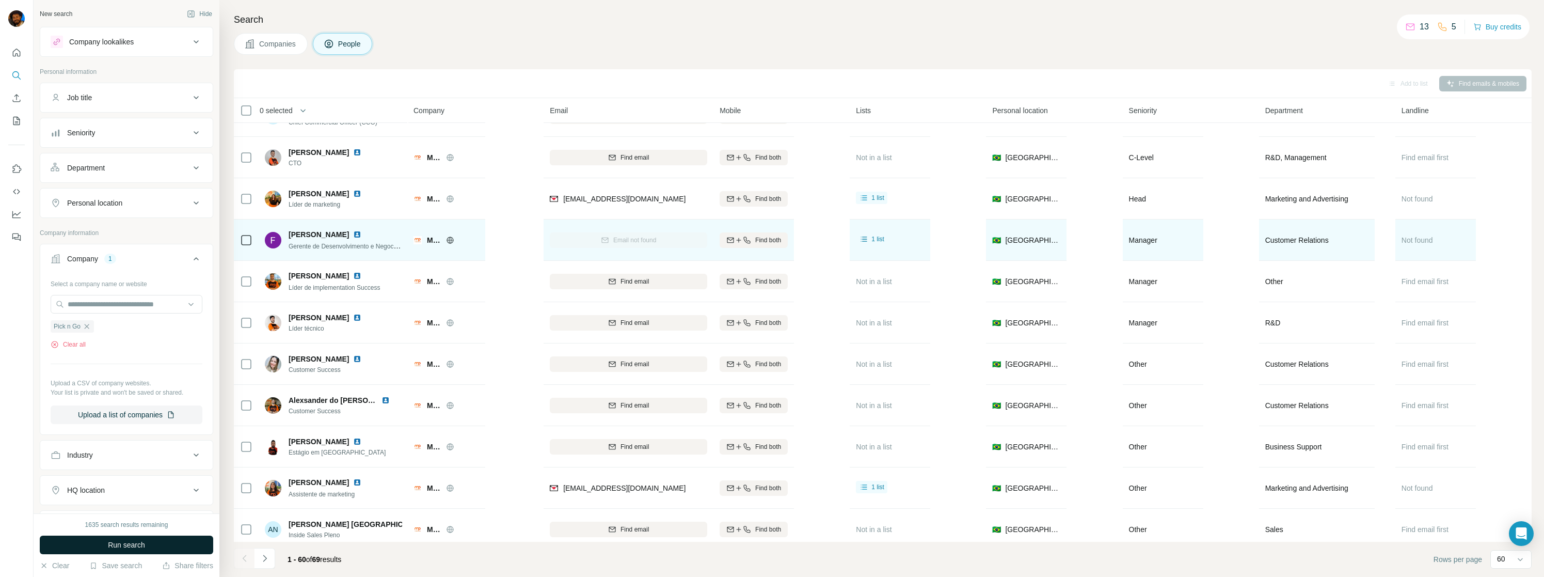
click at [119, 547] on span "Run search" at bounding box center [126, 544] width 37 height 10
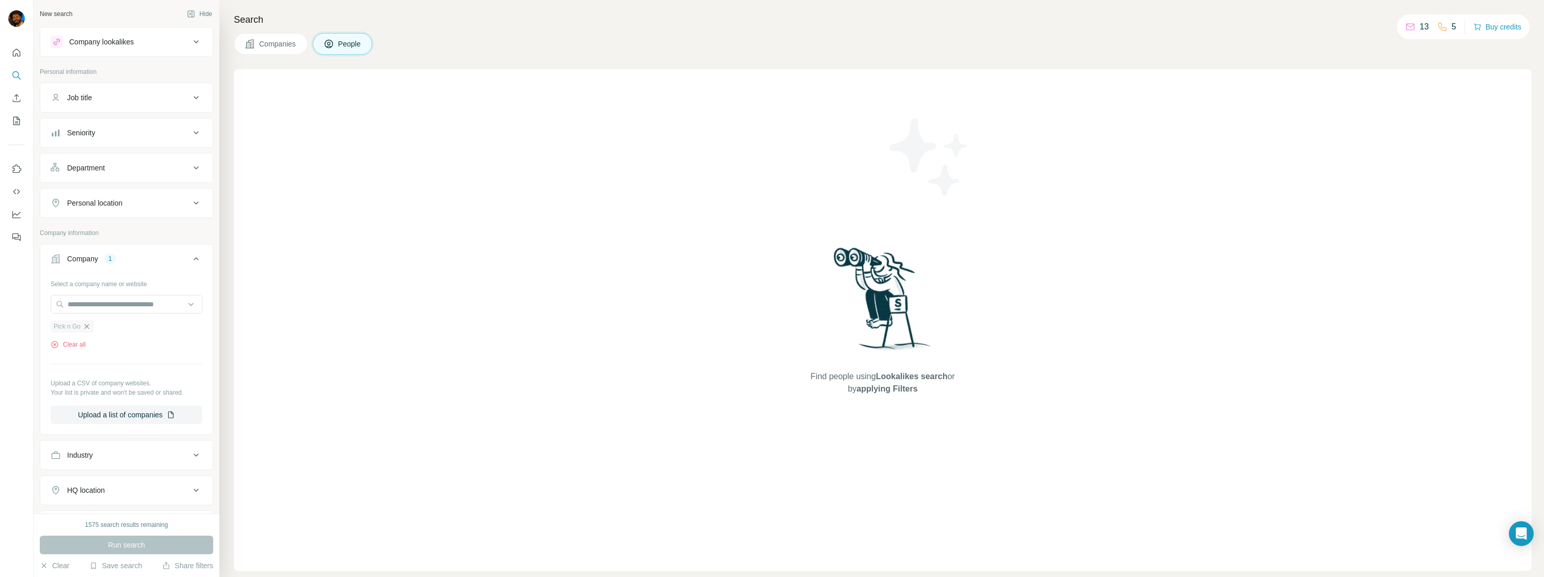
click at [88, 324] on icon "button" at bounding box center [87, 326] width 8 height 8
click at [133, 304] on input "text" at bounding box center [127, 304] width 152 height 19
paste input "**********"
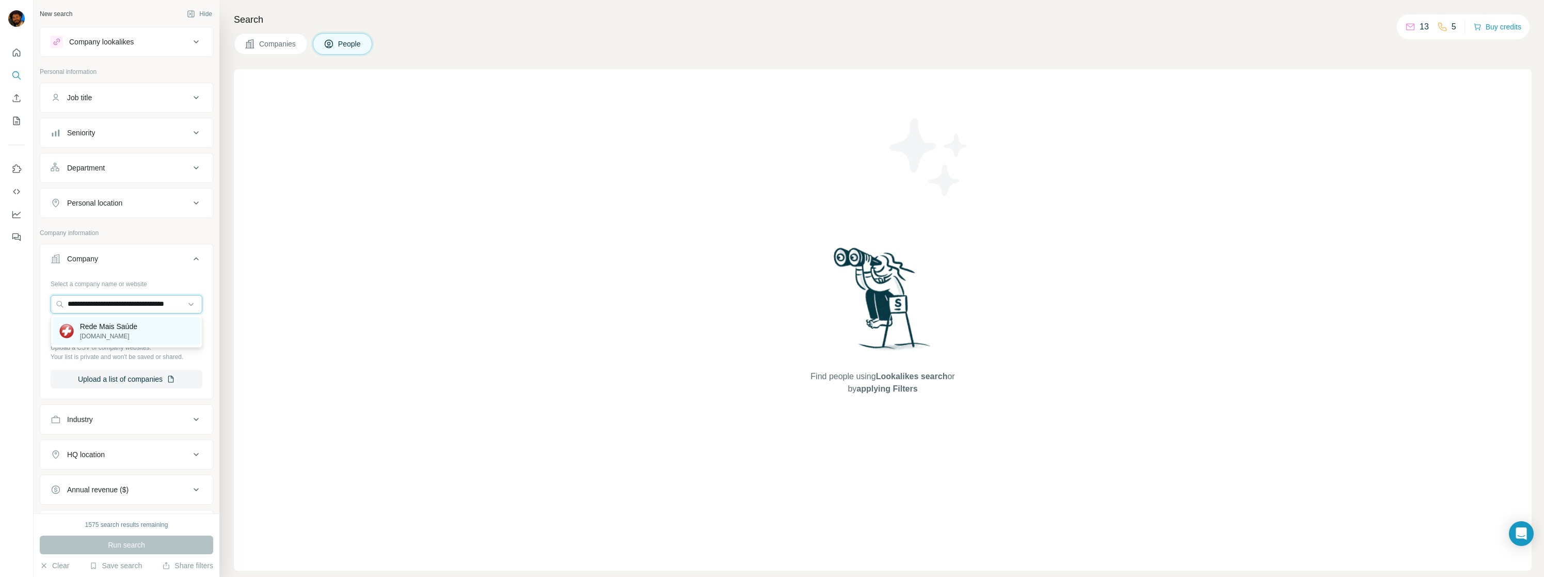
type input "**********"
click at [100, 342] on div "Rede Mais Saúde [DOMAIN_NAME]" at bounding box center [126, 331] width 147 height 28
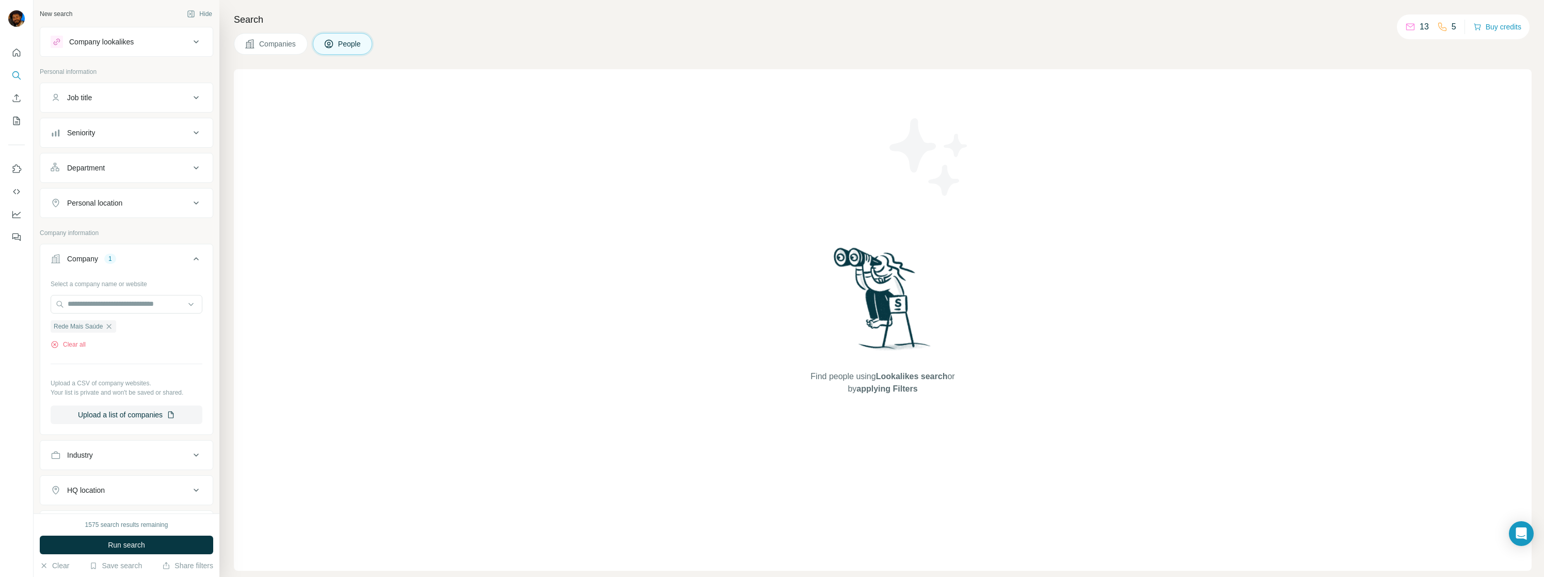
scroll to position [0, 0]
click at [131, 542] on span "Run search" at bounding box center [126, 544] width 37 height 10
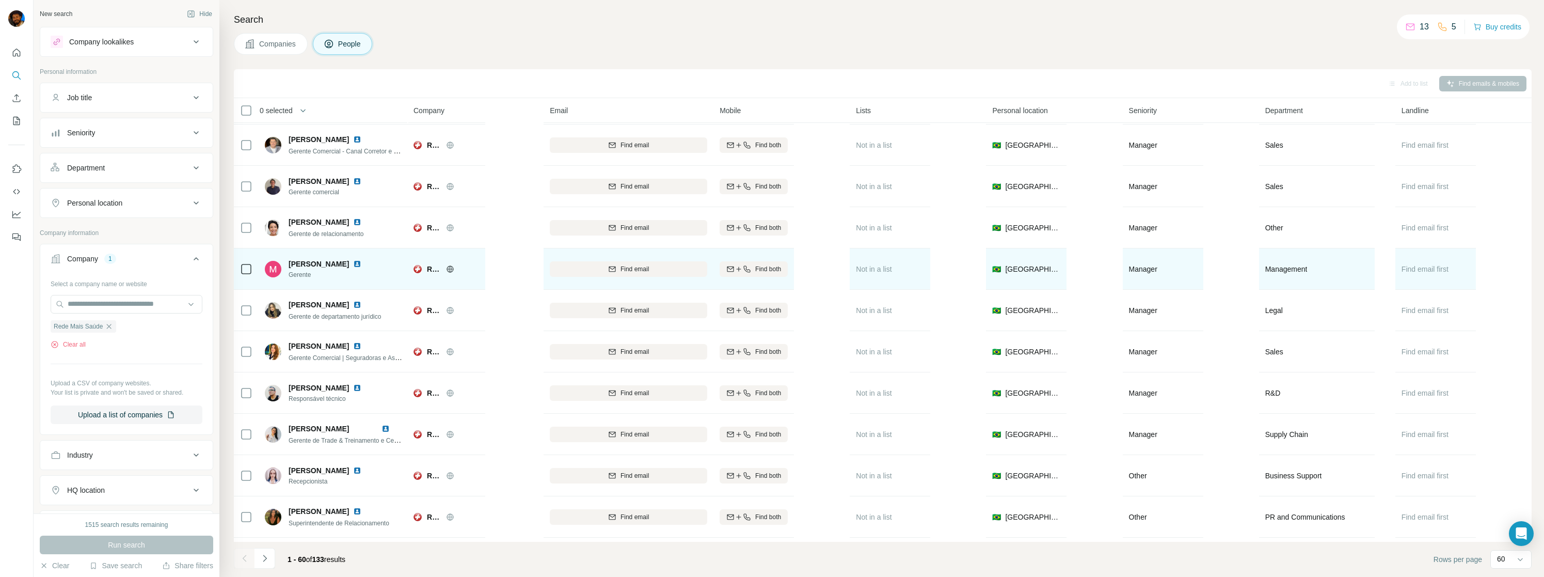
scroll to position [342, 0]
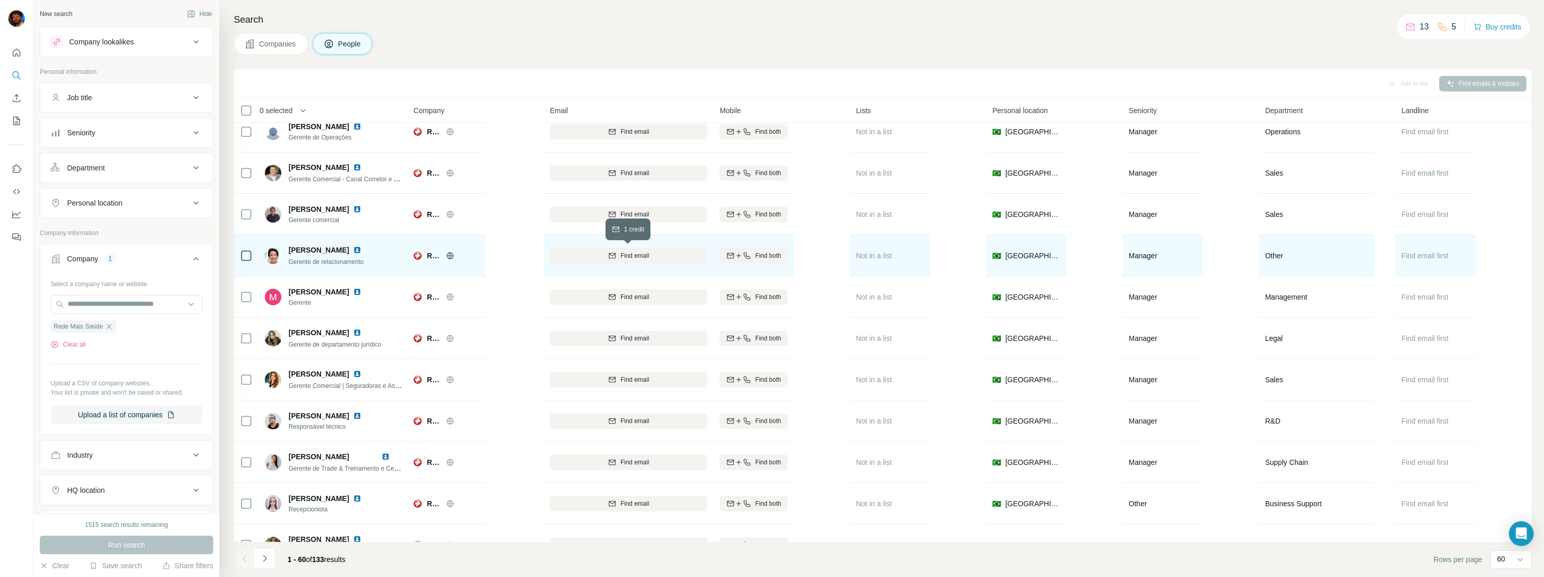
click at [682, 258] on div "Find email" at bounding box center [628, 255] width 157 height 9
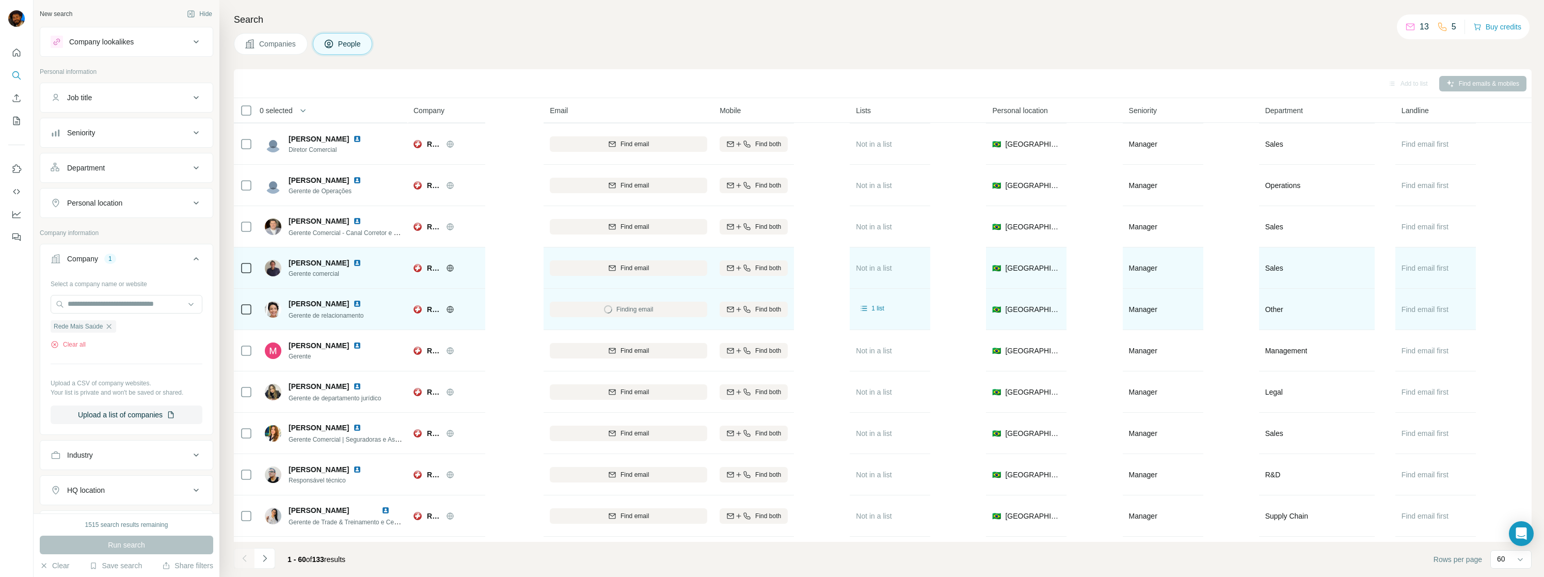
scroll to position [279, 0]
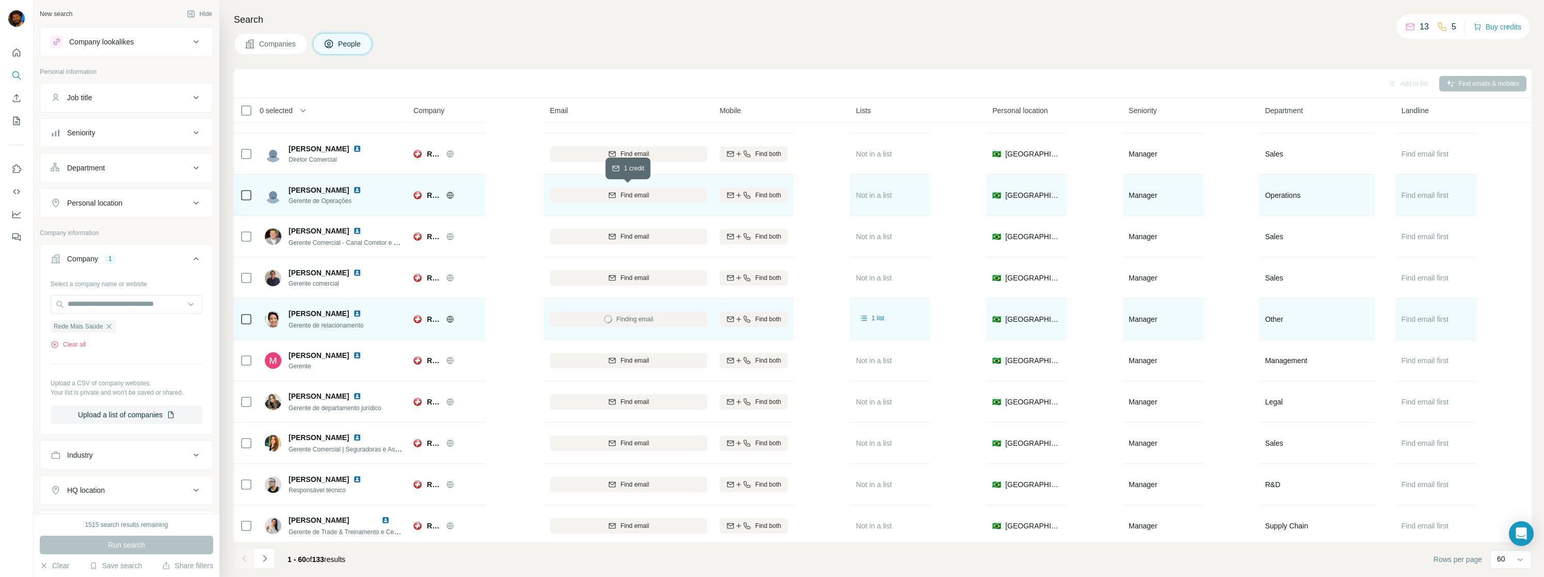
click at [636, 198] on span "Find email" at bounding box center [634, 194] width 28 height 9
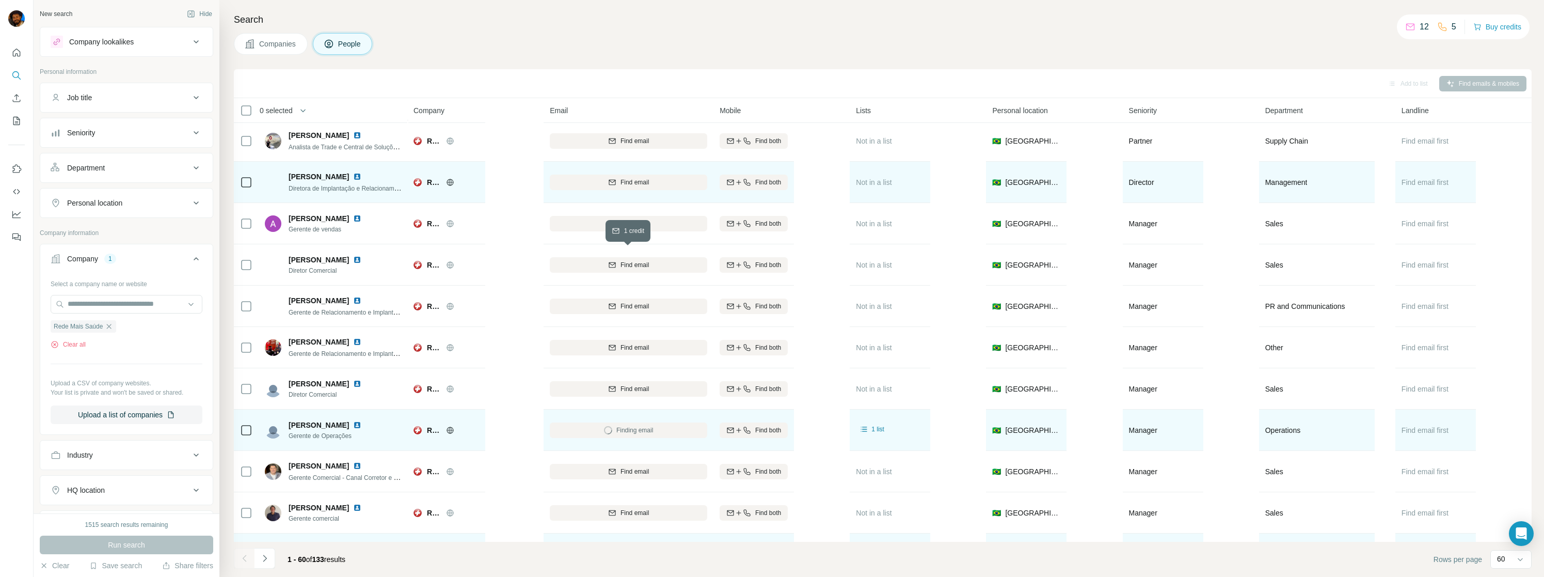
scroll to position [0, 0]
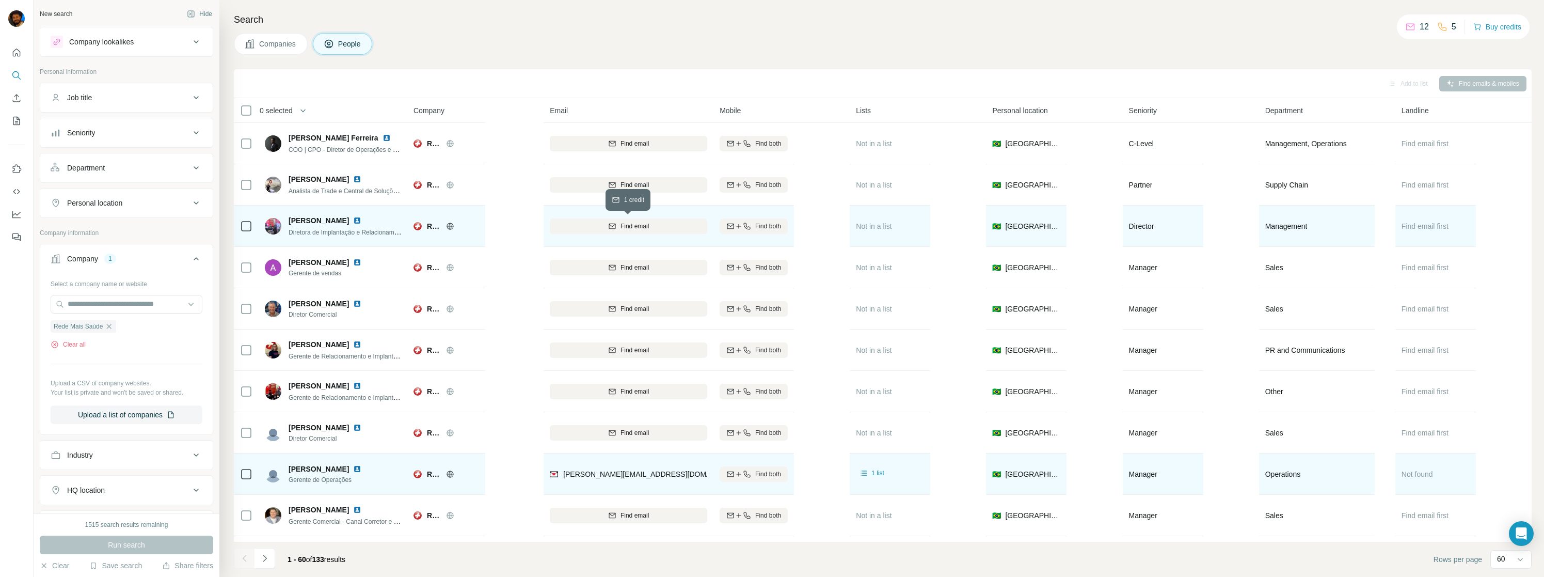
click at [638, 230] on span "Find email" at bounding box center [634, 225] width 28 height 9
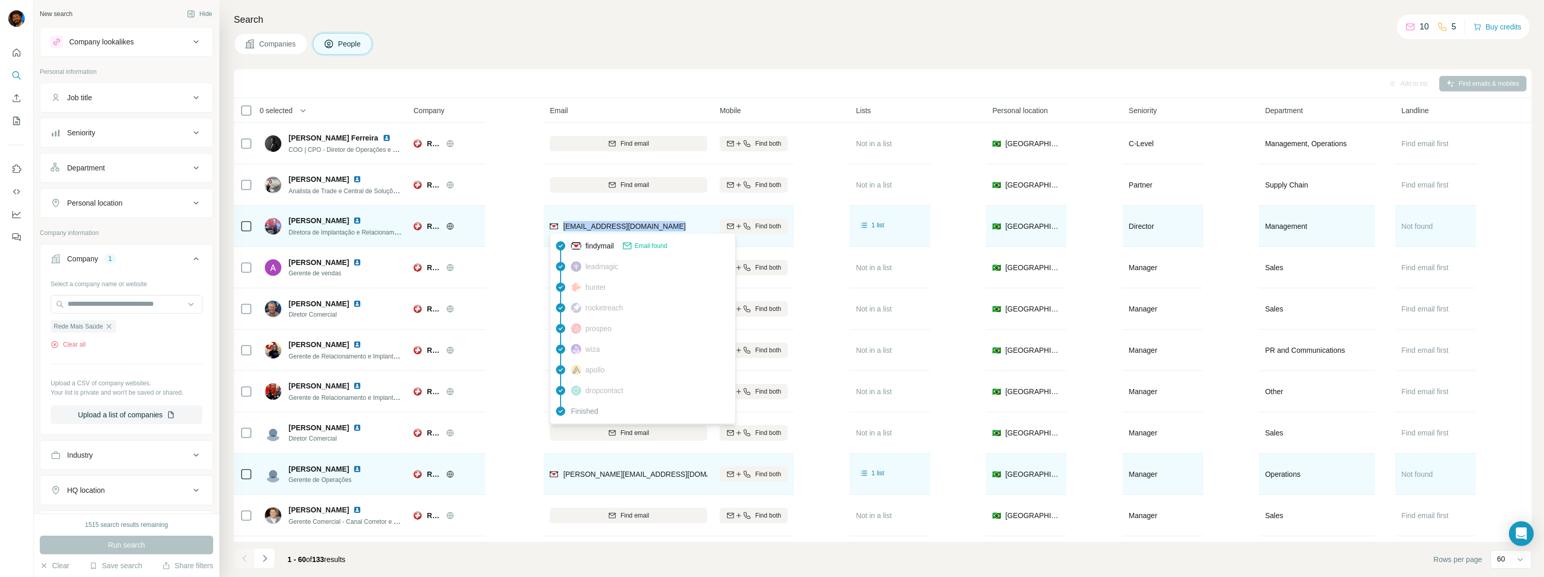
drag, startPoint x: 676, startPoint y: 228, endPoint x: 563, endPoint y: 226, distance: 113.6
click at [563, 226] on div "[EMAIL_ADDRESS][DOMAIN_NAME]" at bounding box center [628, 226] width 157 height 28
copy span "[EMAIL_ADDRESS][DOMAIN_NAME]"
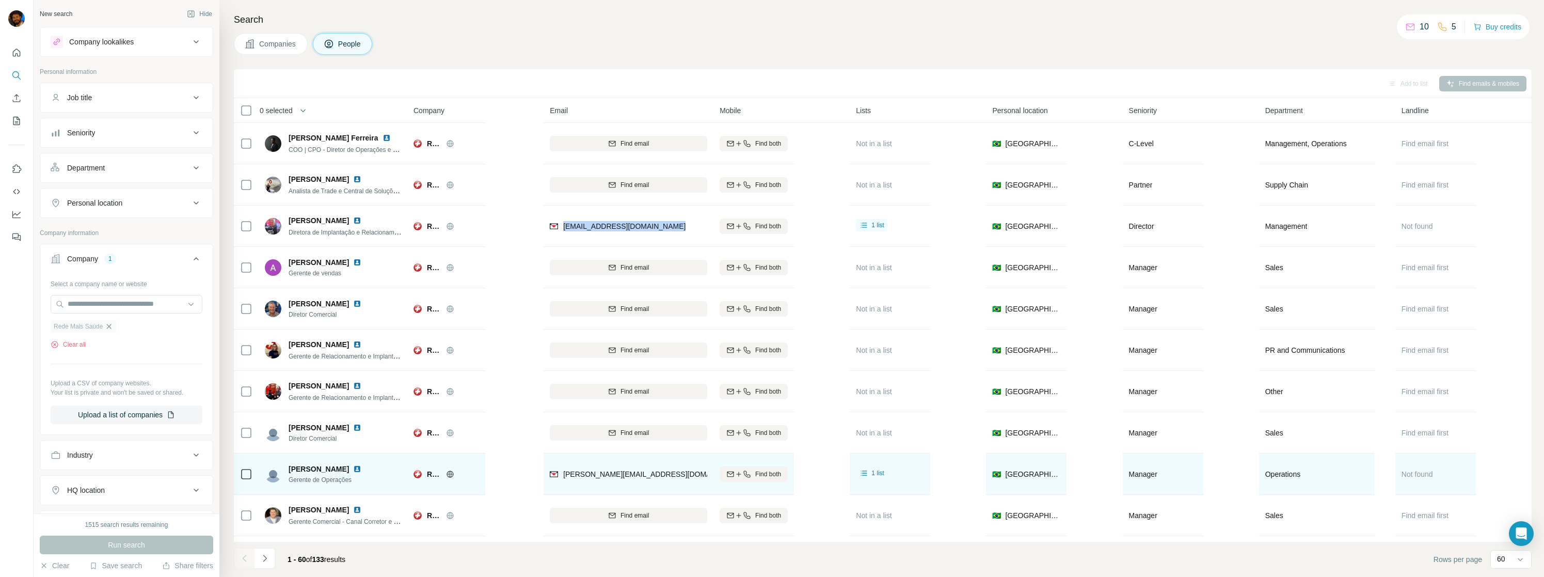
click at [111, 326] on icon "button" at bounding box center [109, 326] width 8 height 8
click at [99, 307] on input "text" at bounding box center [127, 304] width 152 height 19
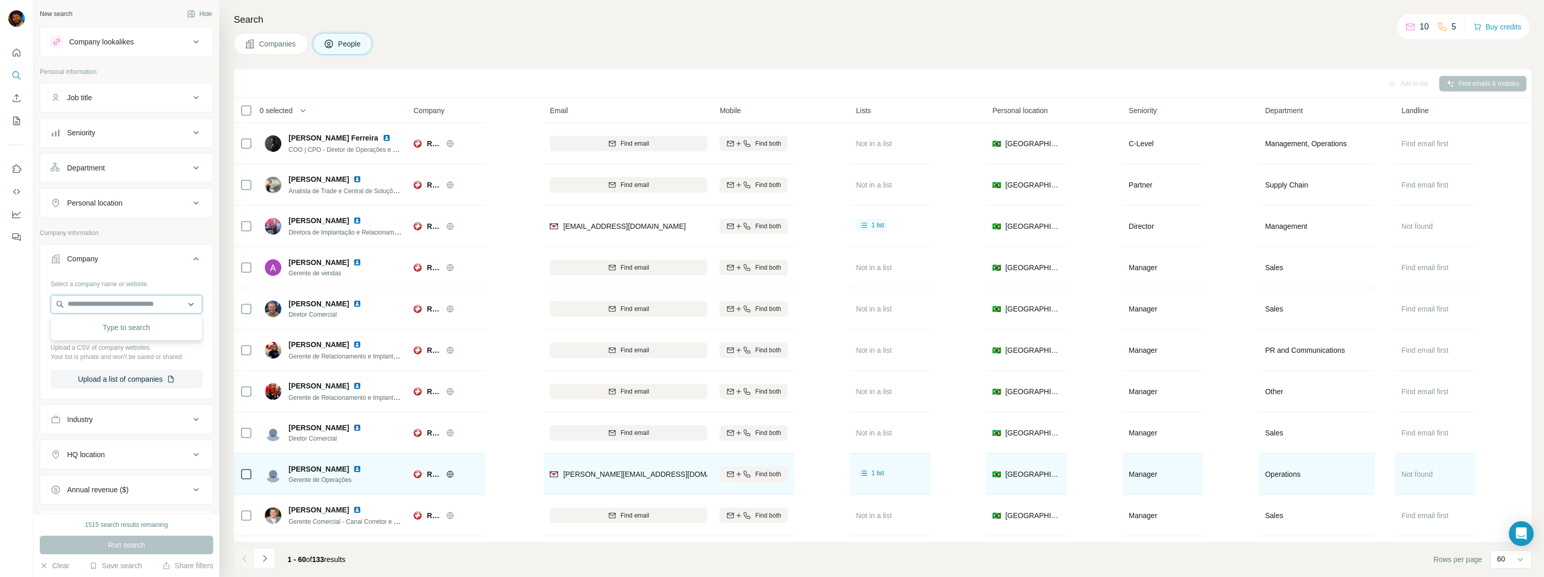
type input "**********"
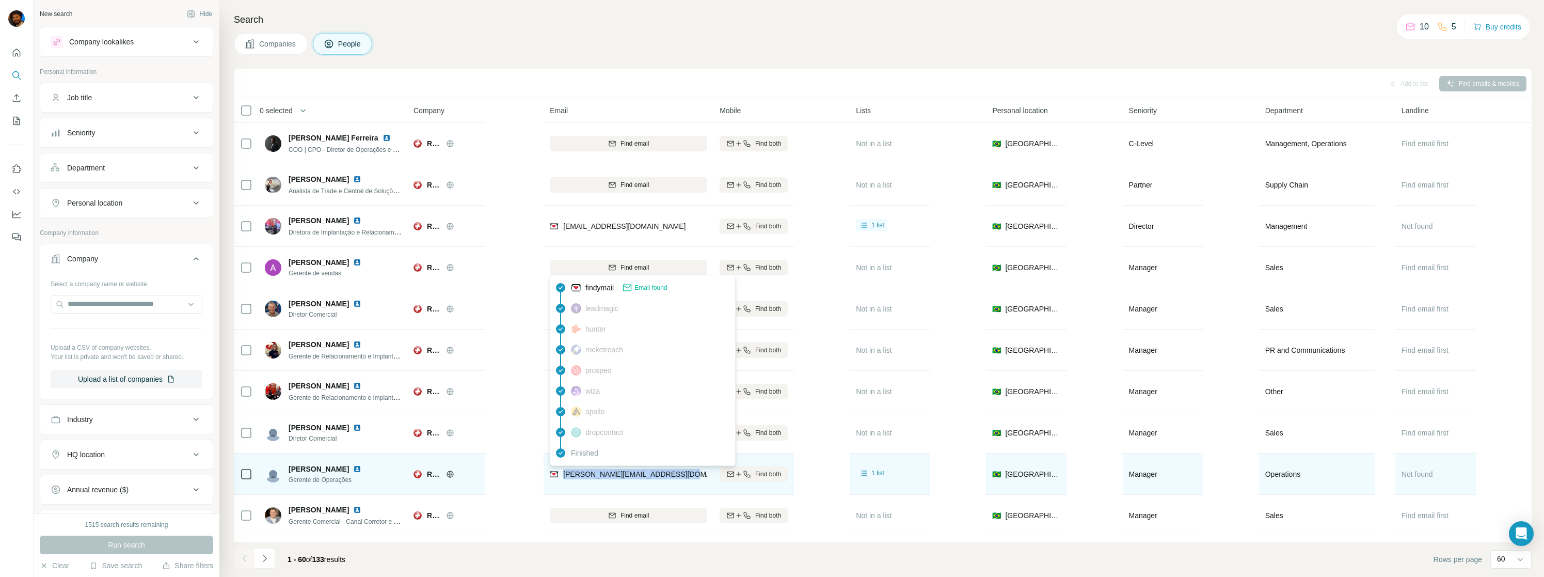
drag, startPoint x: 689, startPoint y: 473, endPoint x: 562, endPoint y: 473, distance: 127.0
click at [562, 473] on div "[PERSON_NAME][EMAIL_ADDRESS][DOMAIN_NAME]" at bounding box center [628, 473] width 157 height 28
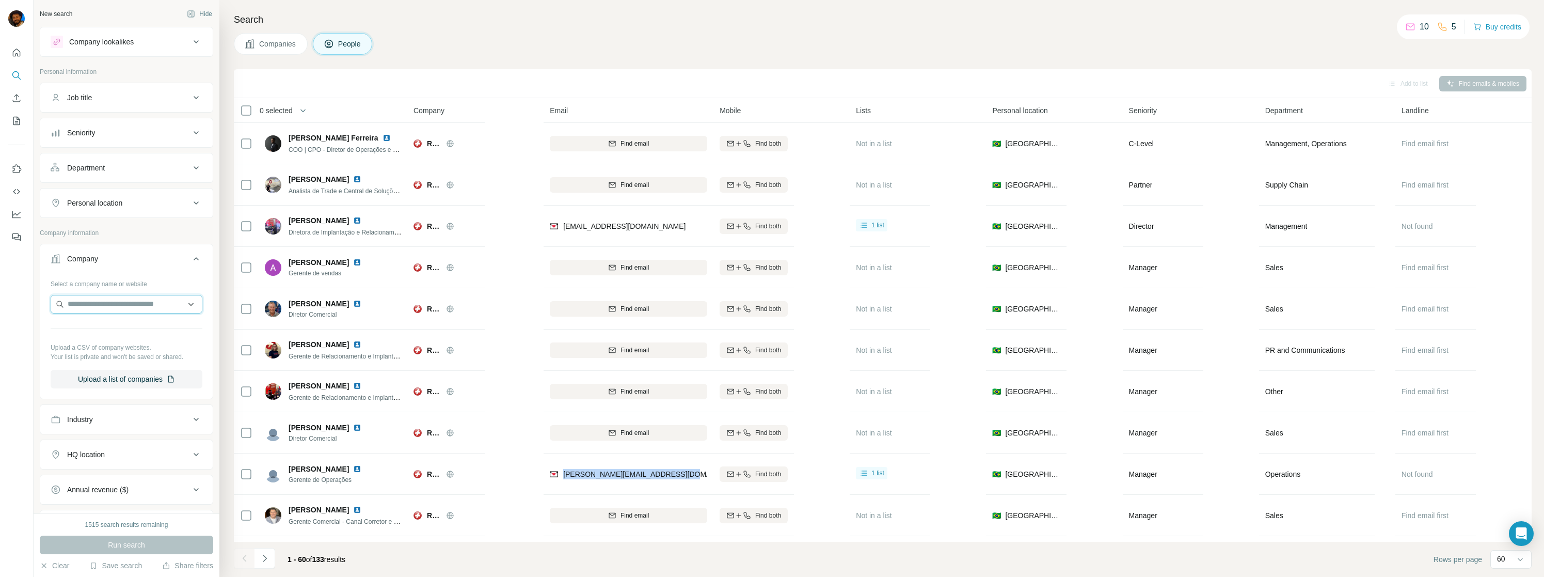
click at [138, 300] on input "text" at bounding box center [127, 304] width 152 height 19
paste input "**********"
type input "**********"
paste input "**********"
type input "**********"
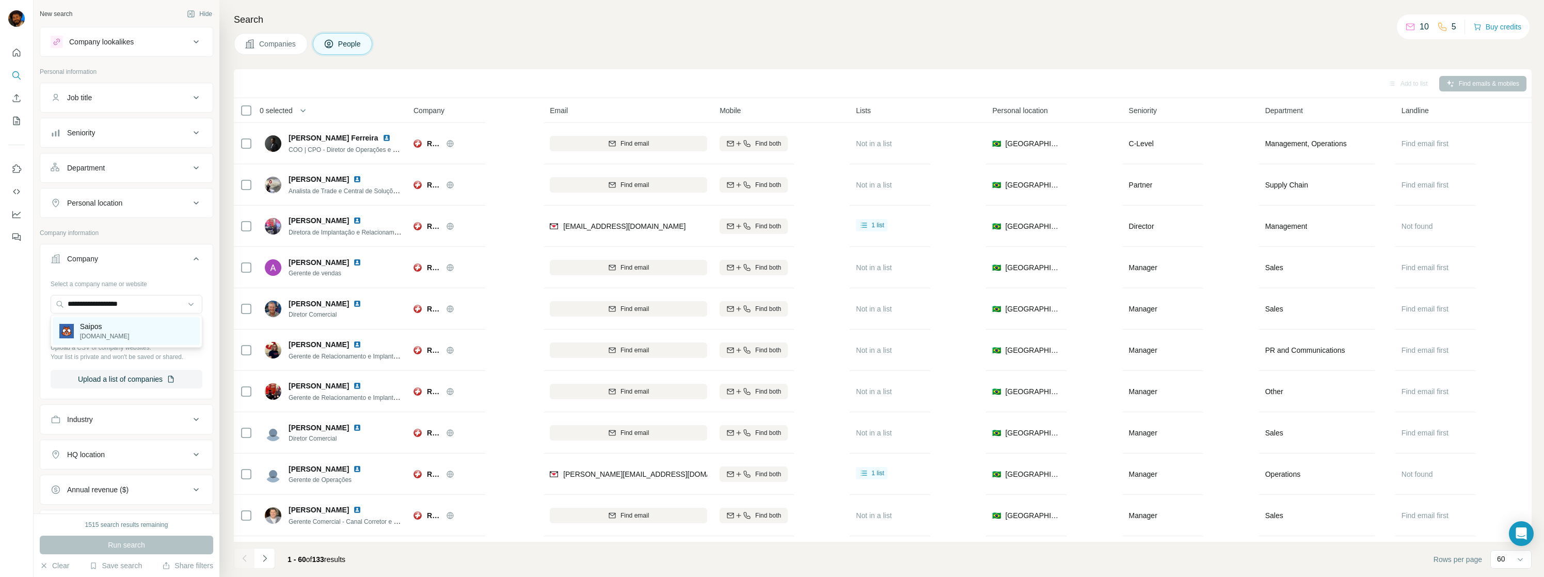
click at [108, 330] on p "Saipos" at bounding box center [105, 326] width 50 height 10
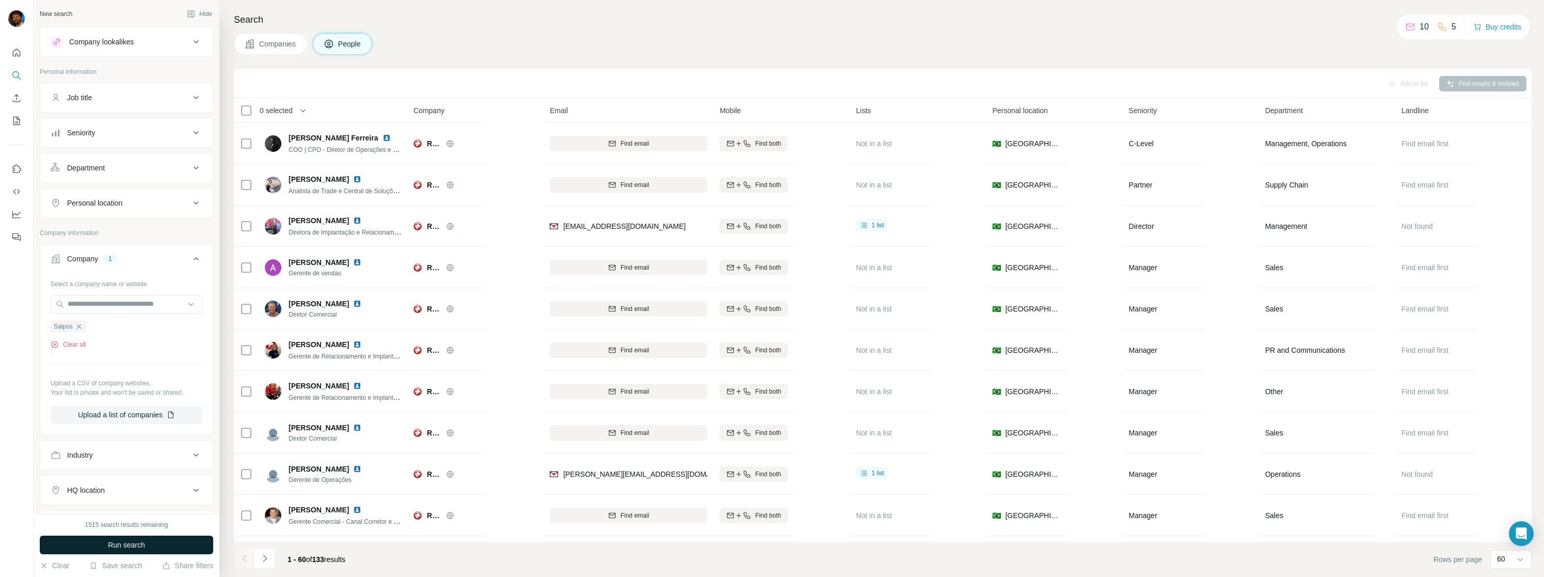
click at [136, 546] on span "Run search" at bounding box center [126, 544] width 37 height 10
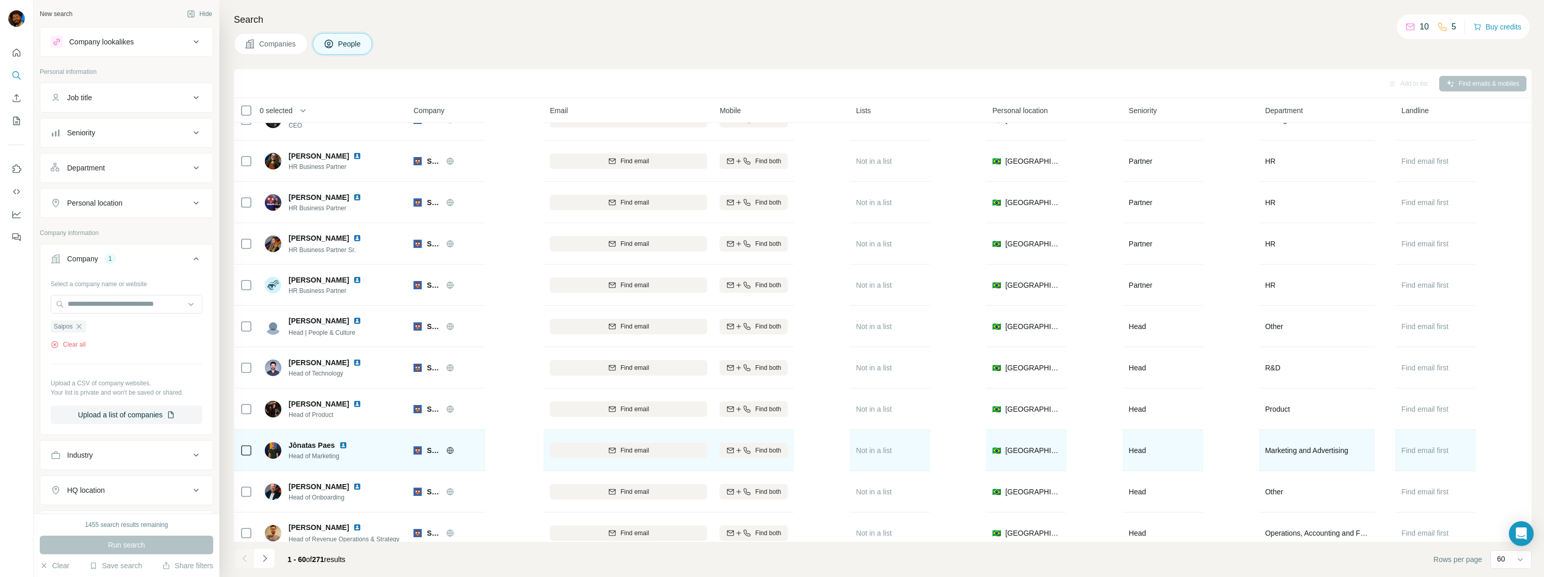
scroll to position [151, 0]
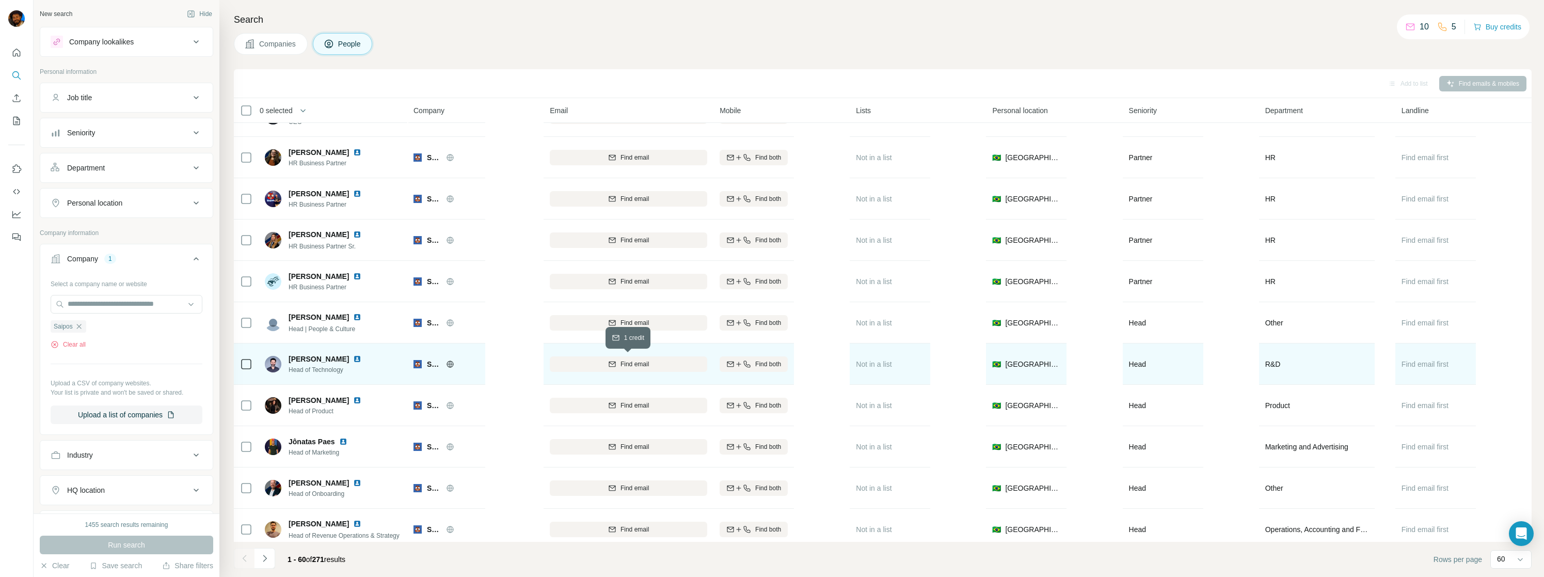
click at [670, 362] on div "Find email" at bounding box center [628, 363] width 157 height 9
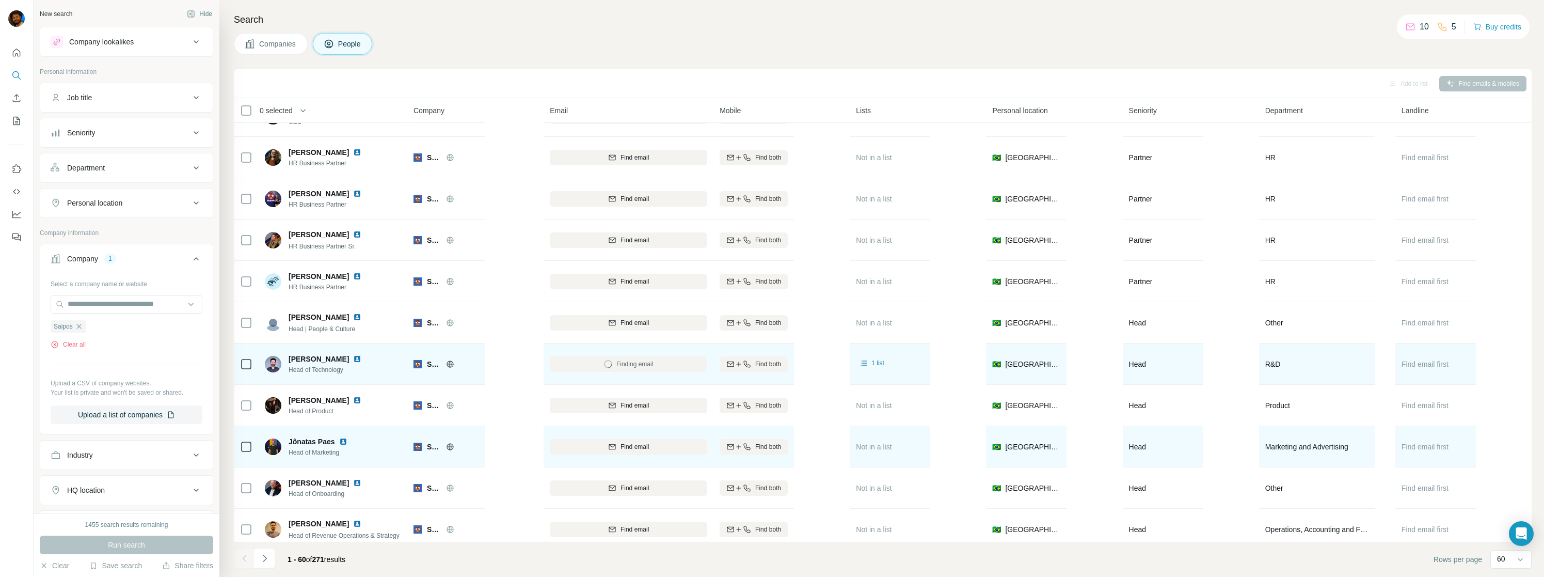
scroll to position [156, 0]
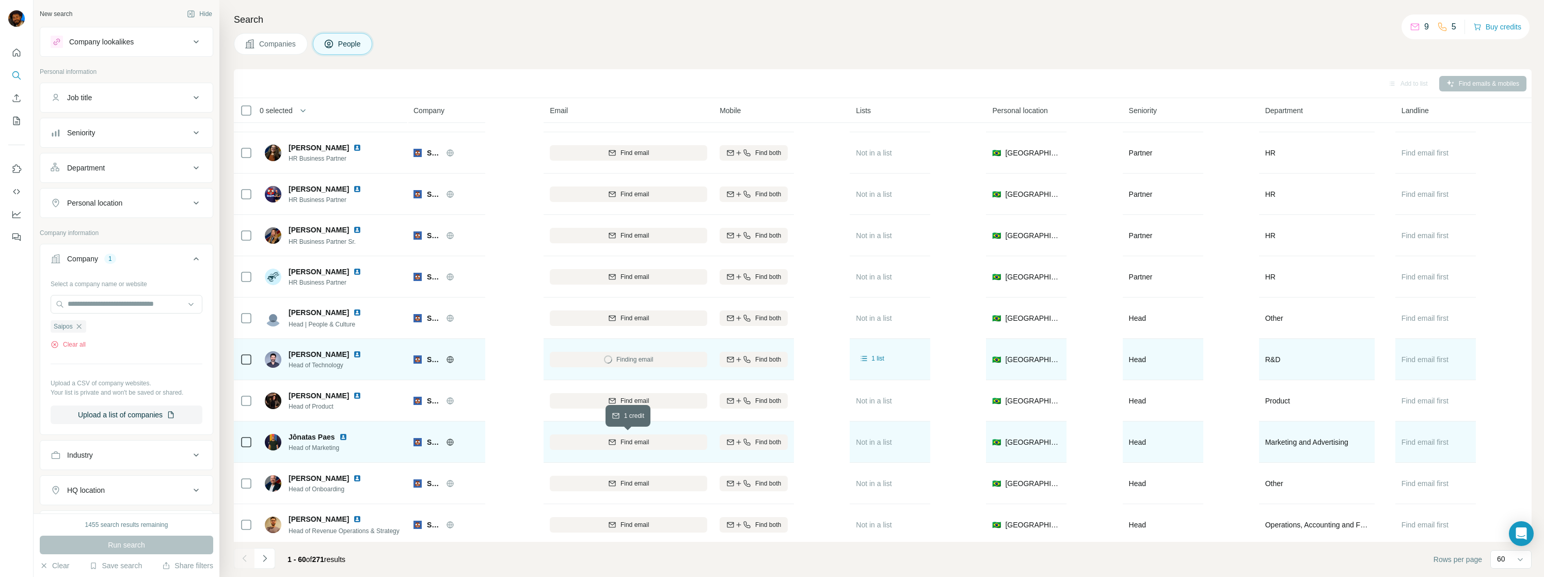
click at [667, 443] on div "Find email" at bounding box center [628, 441] width 157 height 9
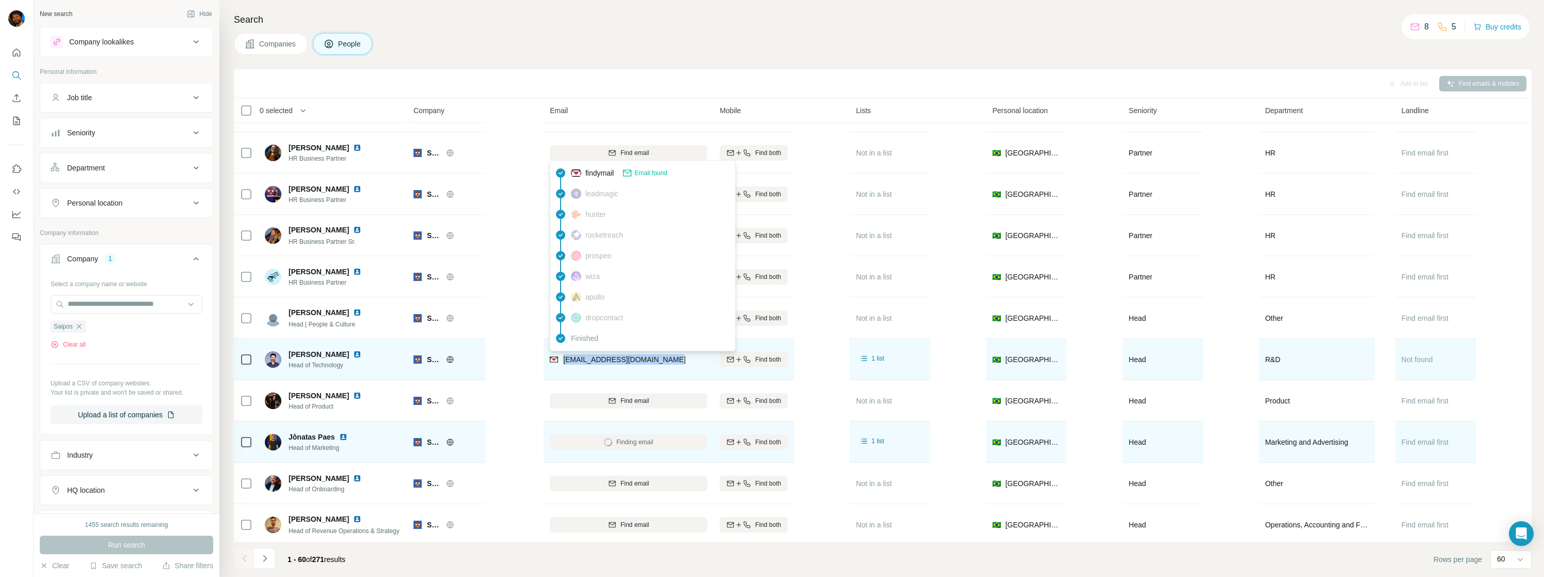
drag, startPoint x: 661, startPoint y: 358, endPoint x: 562, endPoint y: 359, distance: 98.6
click at [562, 359] on div "[EMAIL_ADDRESS][DOMAIN_NAME]" at bounding box center [628, 359] width 157 height 28
copy span "[EMAIL_ADDRESS][DOMAIN_NAME]"
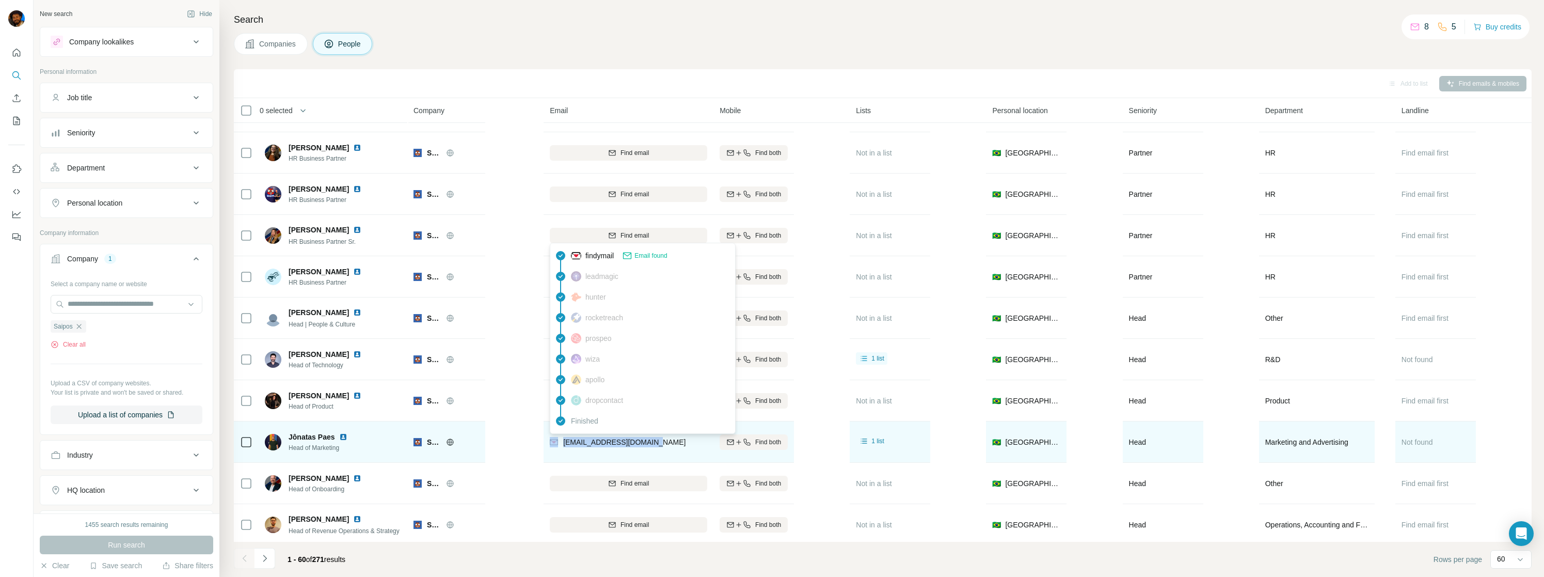
drag, startPoint x: 665, startPoint y: 437, endPoint x: 554, endPoint y: 443, distance: 111.7
click at [554, 443] on div "[EMAIL_ADDRESS][DOMAIN_NAME]" at bounding box center [628, 441] width 157 height 28
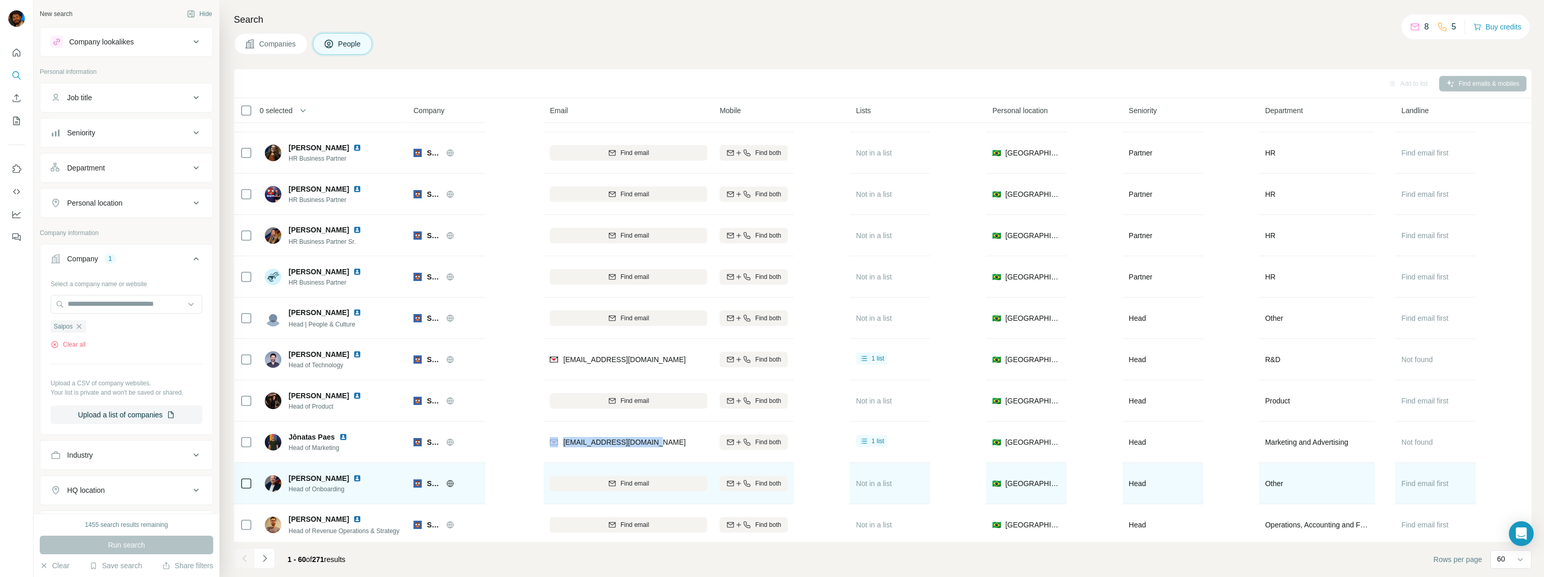
copy div "[EMAIL_ADDRESS][DOMAIN_NAME]"
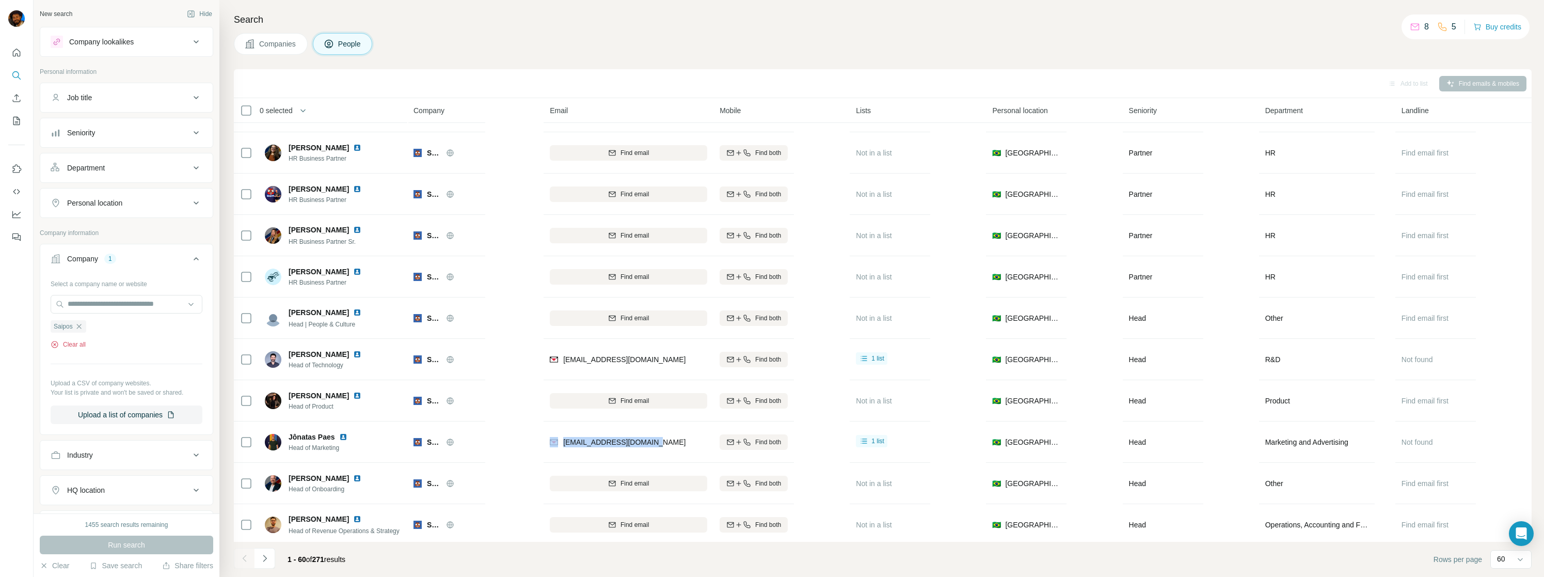
click at [75, 346] on button "Clear all" at bounding box center [68, 344] width 35 height 9
click at [85, 305] on input "text" at bounding box center [127, 304] width 152 height 19
type input "**********"
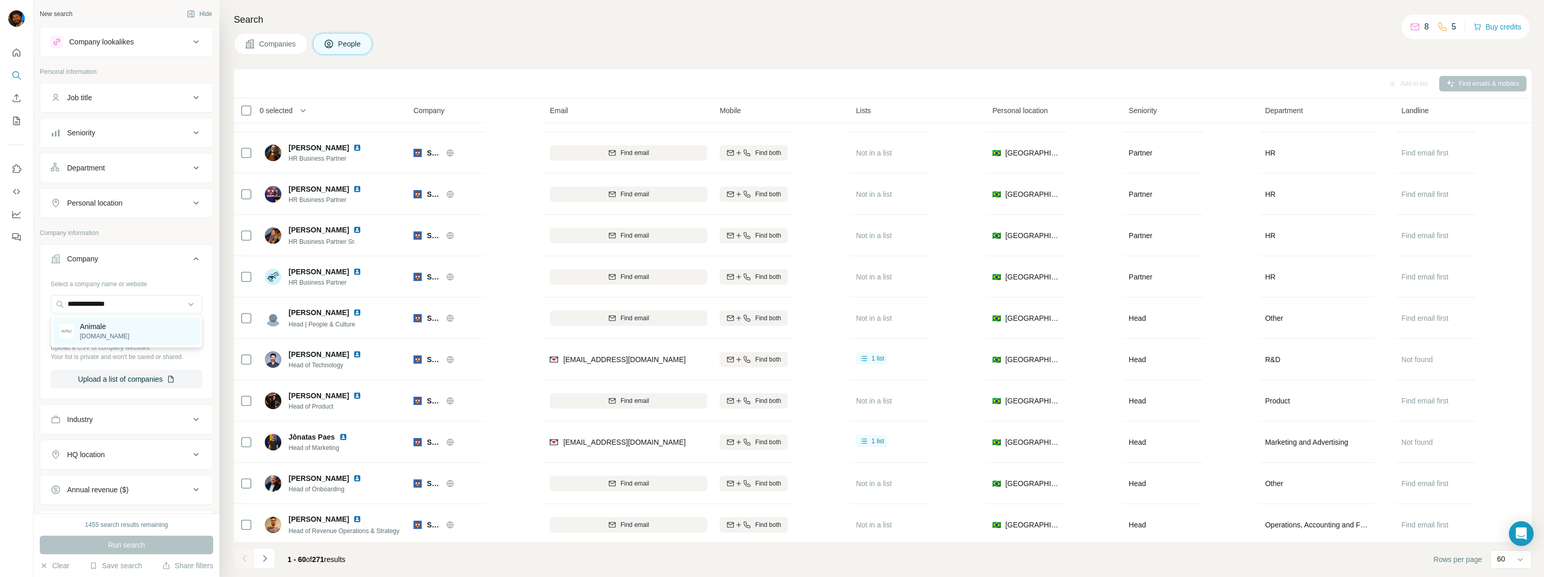
click at [98, 338] on p "[DOMAIN_NAME]" at bounding box center [105, 335] width 50 height 9
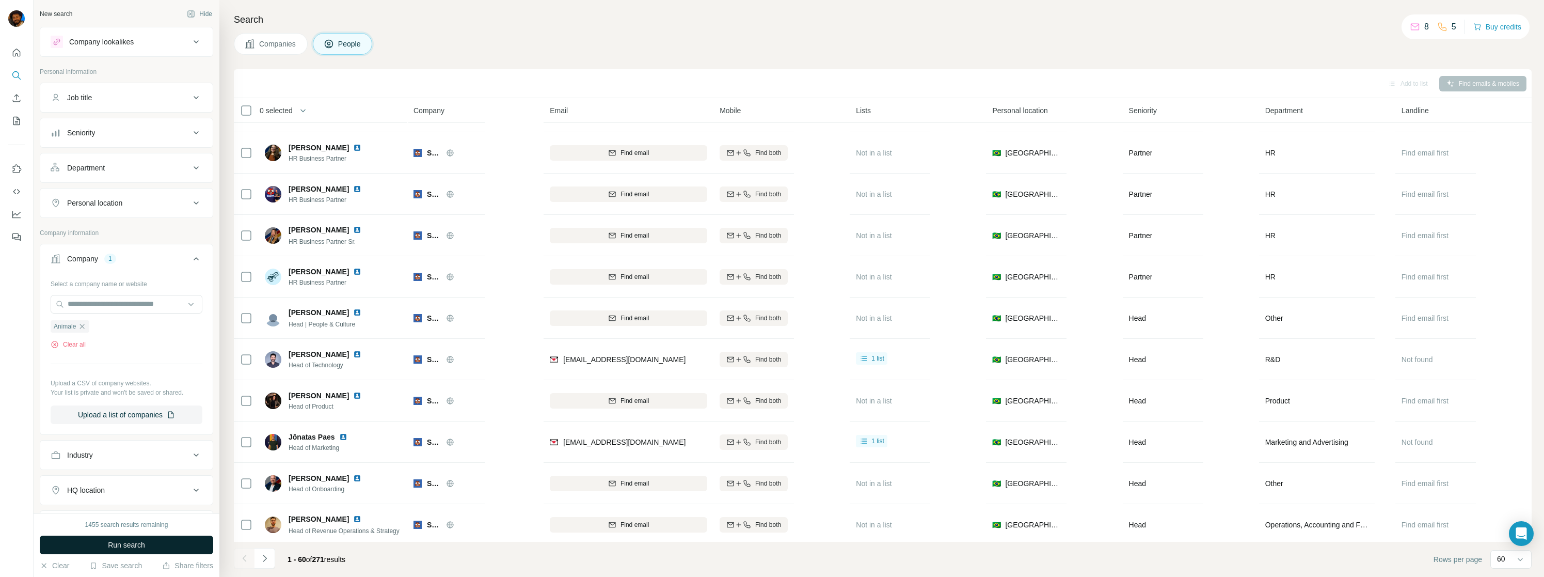
click at [123, 547] on span "Run search" at bounding box center [126, 544] width 37 height 10
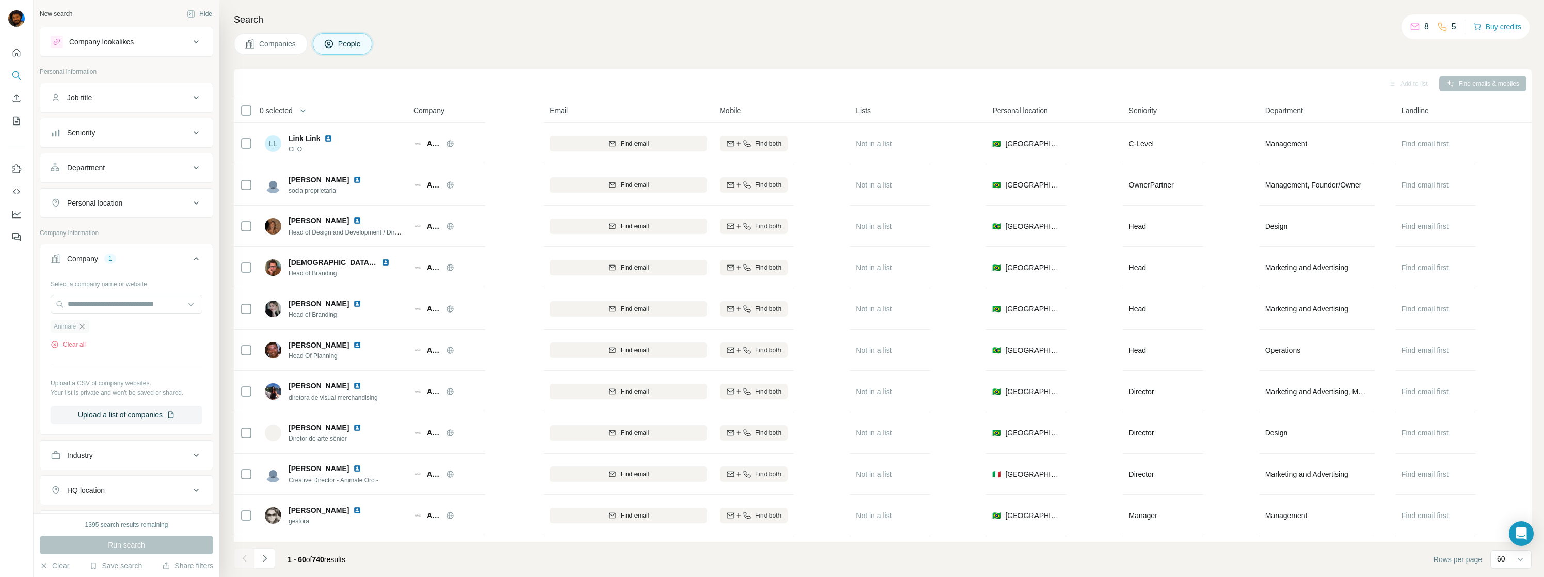
click at [81, 328] on icon "button" at bounding box center [82, 326] width 8 height 8
click at [78, 307] on input "text" at bounding box center [127, 304] width 152 height 19
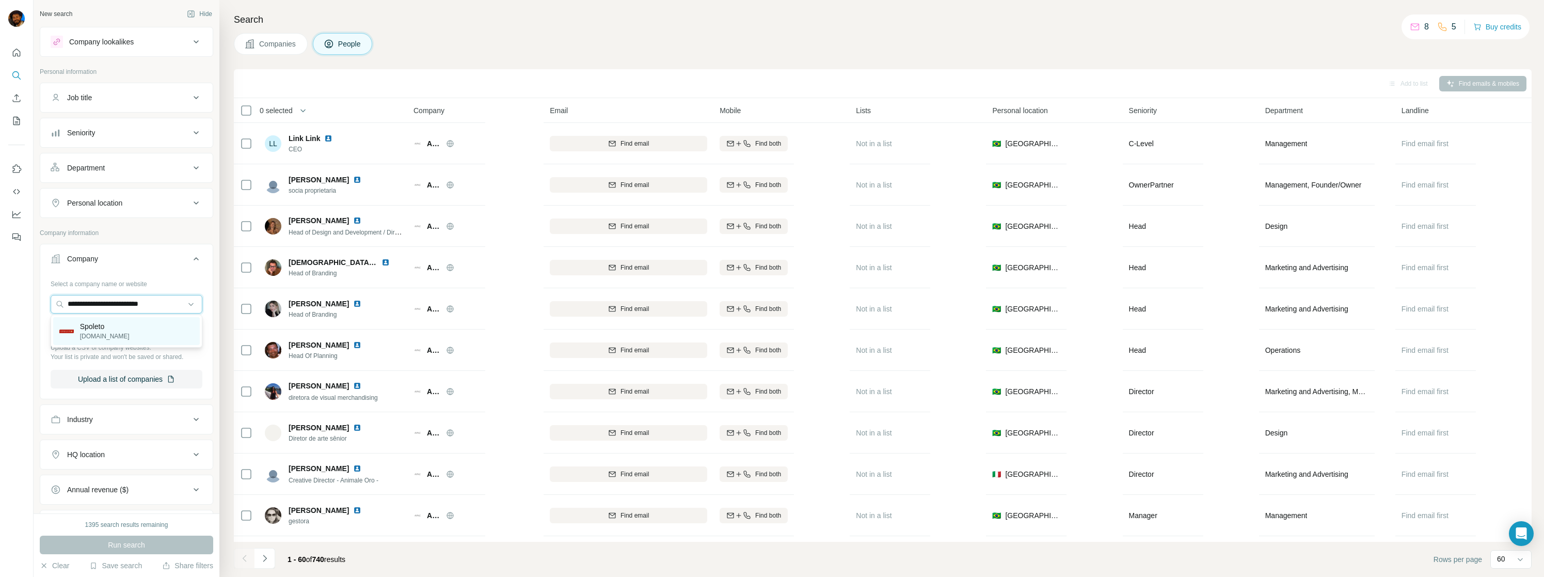
type input "**********"
click at [106, 329] on p "Spoleto" at bounding box center [105, 326] width 50 height 10
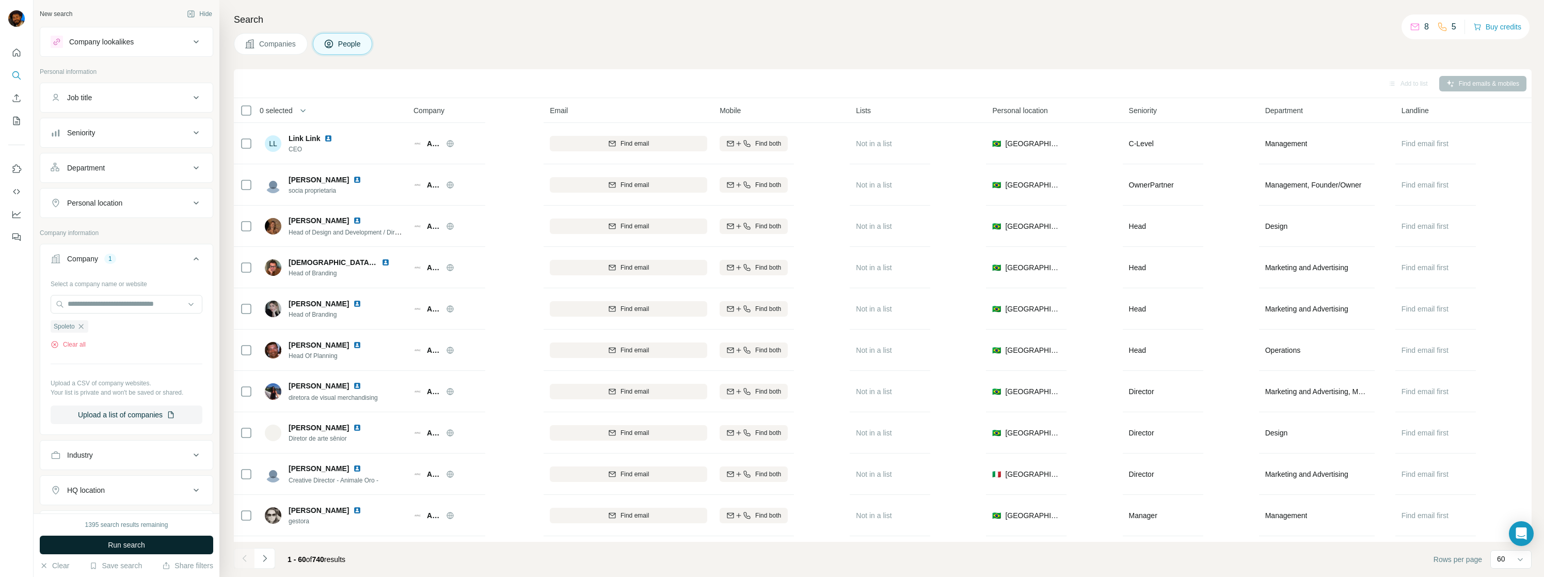
click at [136, 547] on span "Run search" at bounding box center [126, 544] width 37 height 10
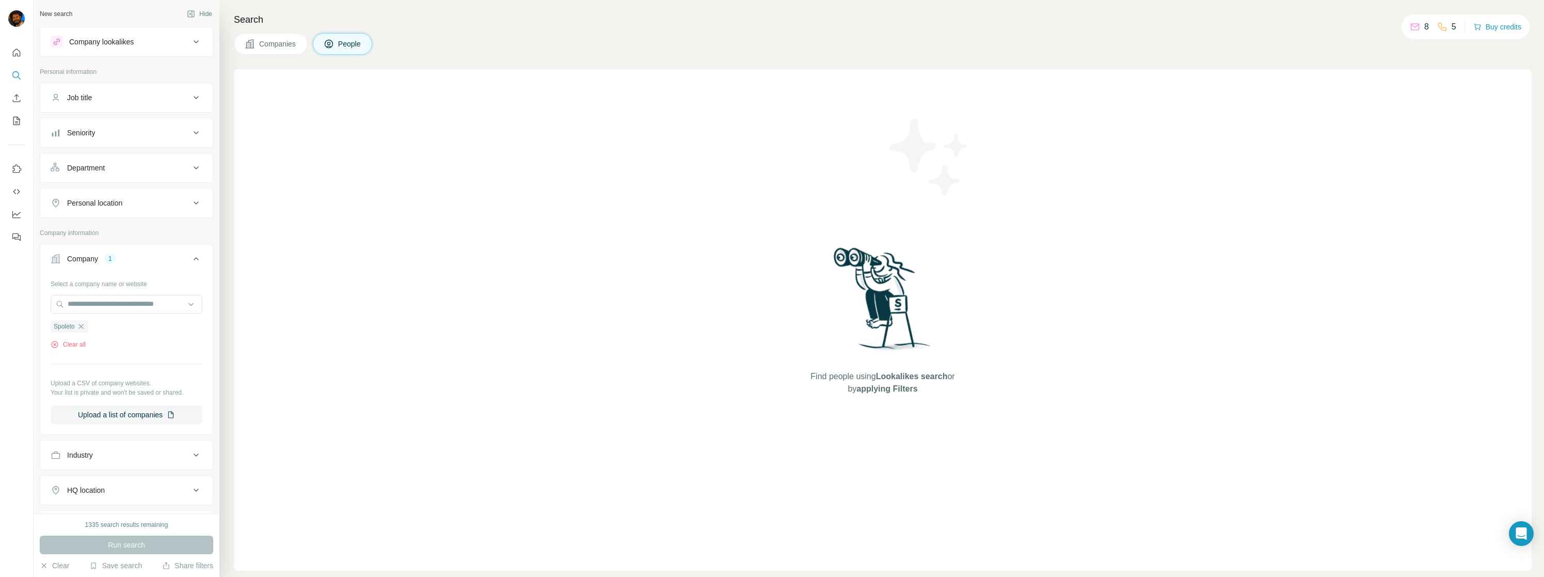
click at [490, 212] on div "Find people using Lookalikes search or by applying Filters" at bounding box center [883, 319] width 1298 height 501
click at [274, 49] on span "Companies" at bounding box center [278, 44] width 38 height 10
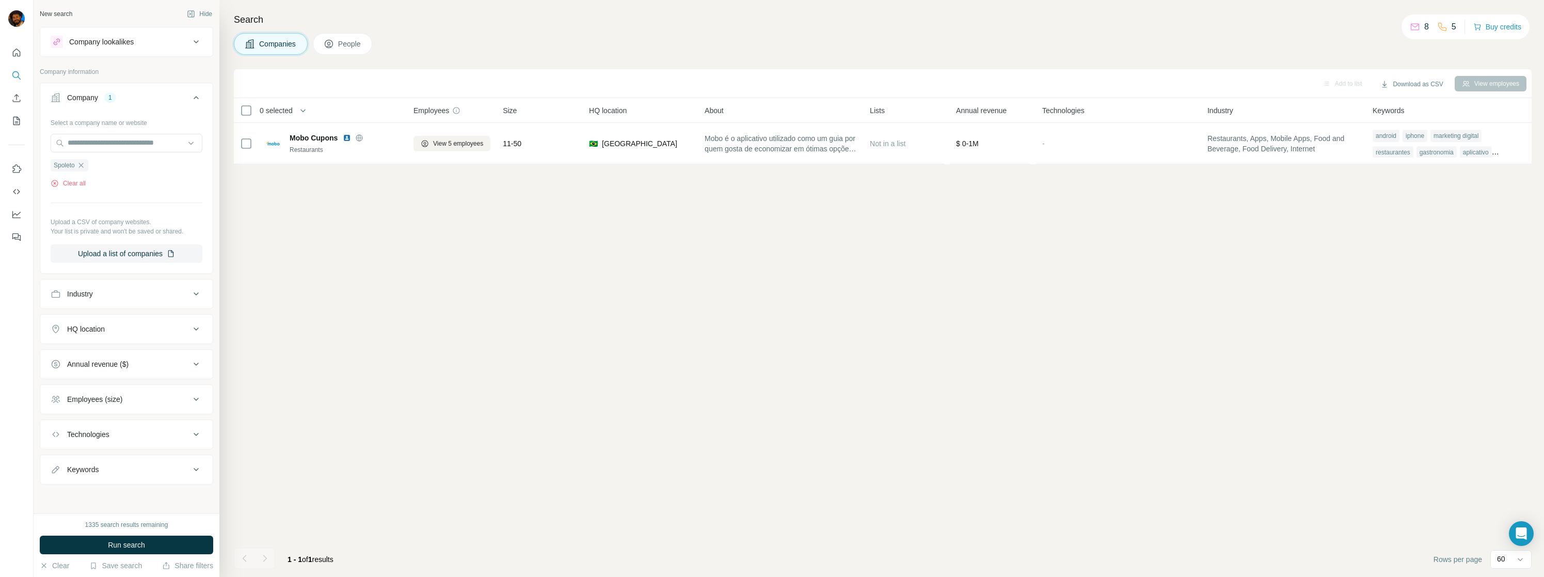
click at [128, 542] on span "Run search" at bounding box center [126, 544] width 37 height 10
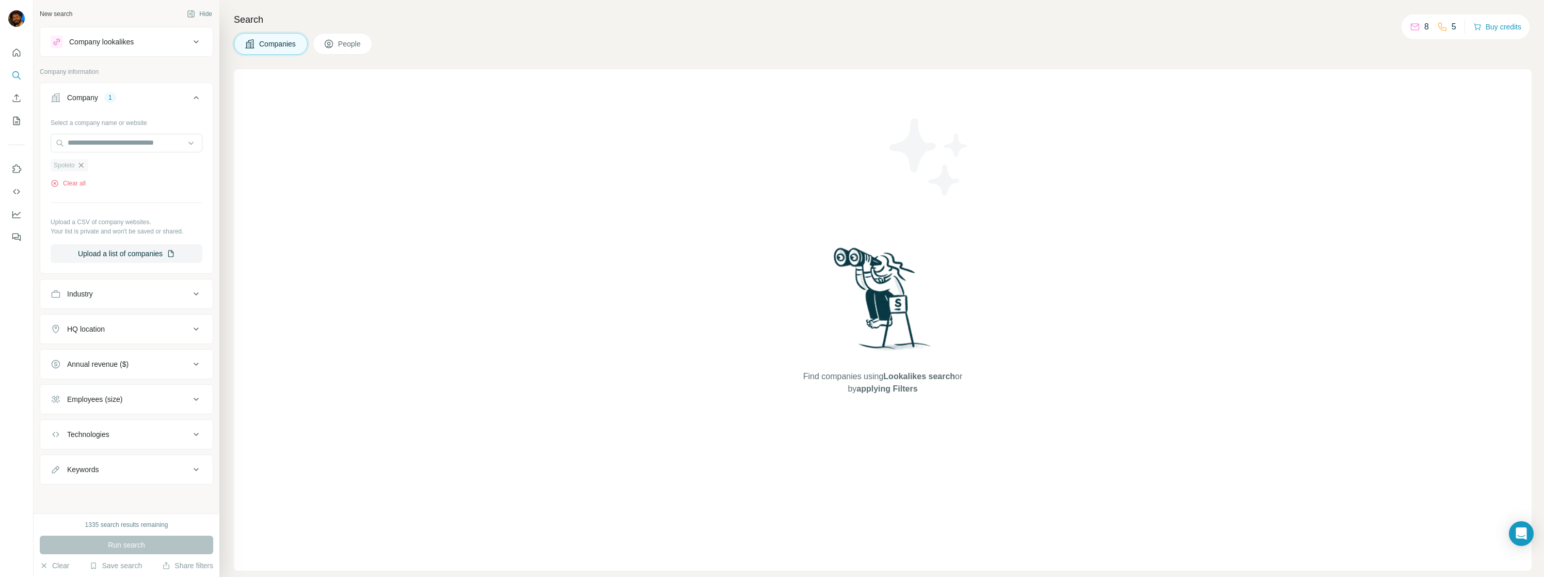
click at [85, 167] on icon "button" at bounding box center [81, 165] width 8 height 8
click at [88, 136] on input "text" at bounding box center [127, 143] width 152 height 19
paste input "**********"
drag, startPoint x: 179, startPoint y: 140, endPoint x: 127, endPoint y: 144, distance: 52.3
click at [120, 145] on input "**********" at bounding box center [127, 143] width 152 height 19
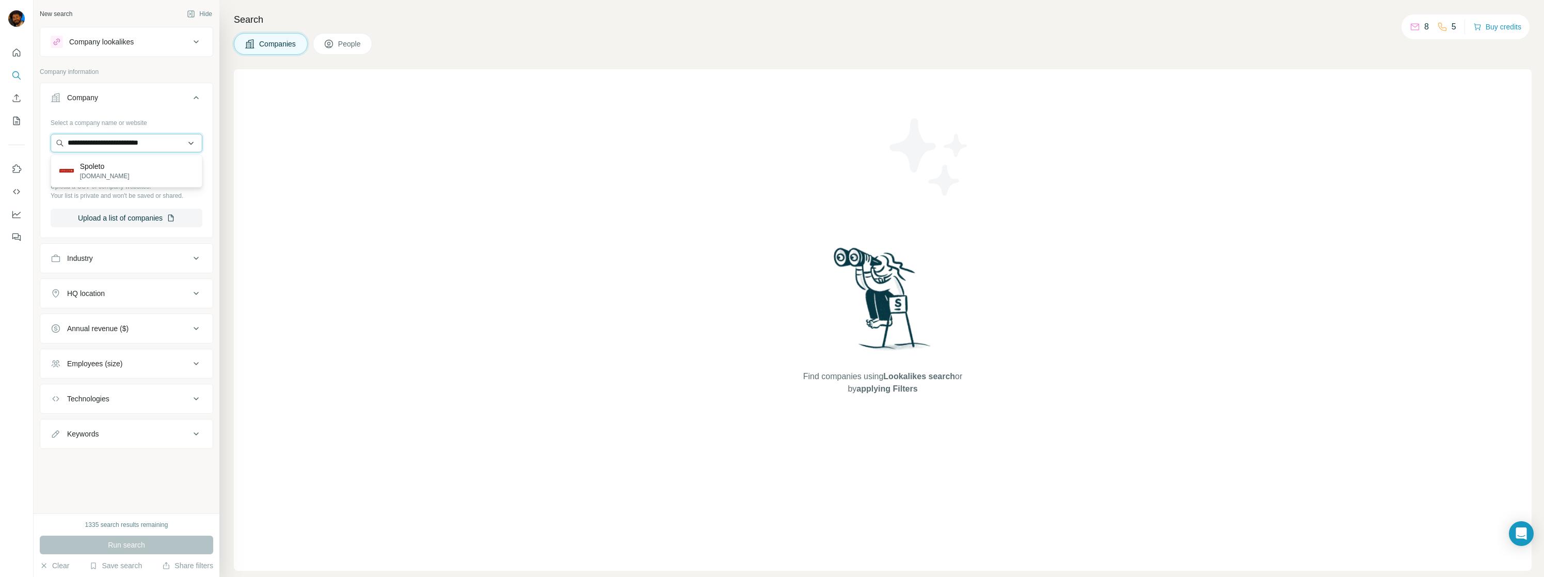
click at [138, 142] on input "**********" at bounding box center [127, 143] width 152 height 19
drag, startPoint x: 137, startPoint y: 146, endPoint x: -50, endPoint y: 164, distance: 187.7
click at [0, 164] on html "**********" at bounding box center [772, 288] width 1544 height 577
type input "**********"
click at [125, 182] on div "Animale [DOMAIN_NAME]" at bounding box center [126, 171] width 147 height 28
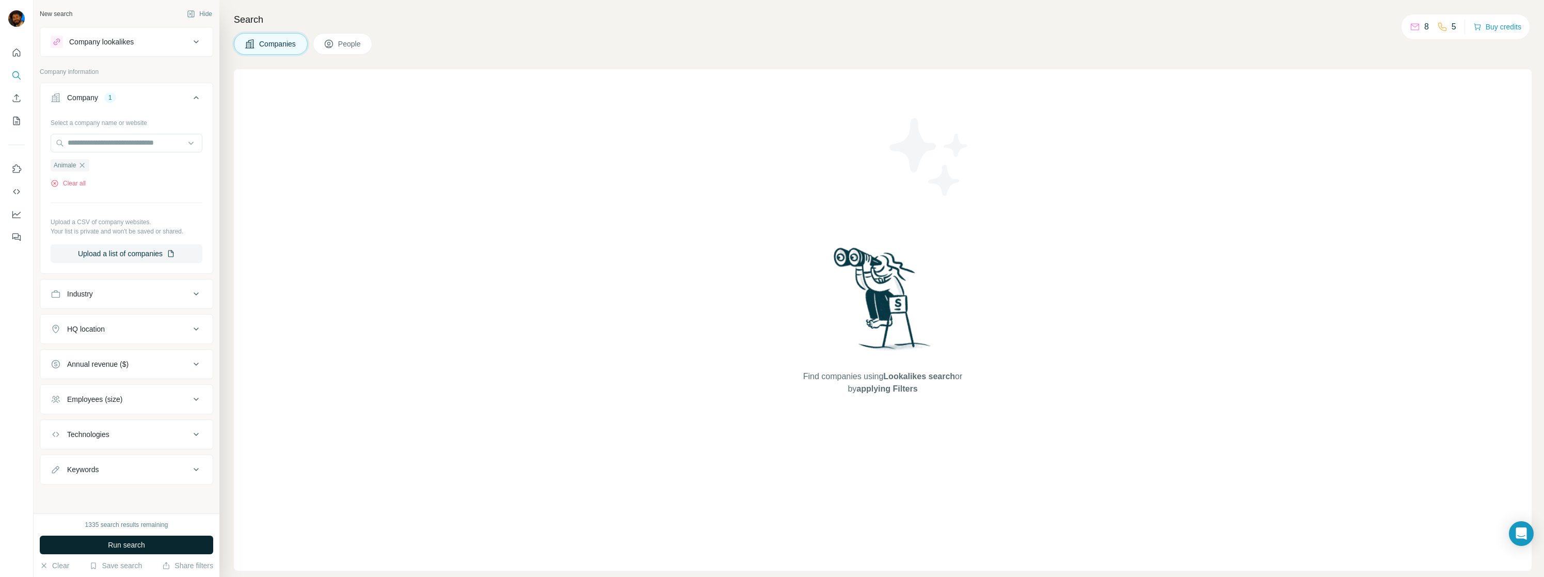
click at [131, 538] on button "Run search" at bounding box center [126, 544] width 173 height 19
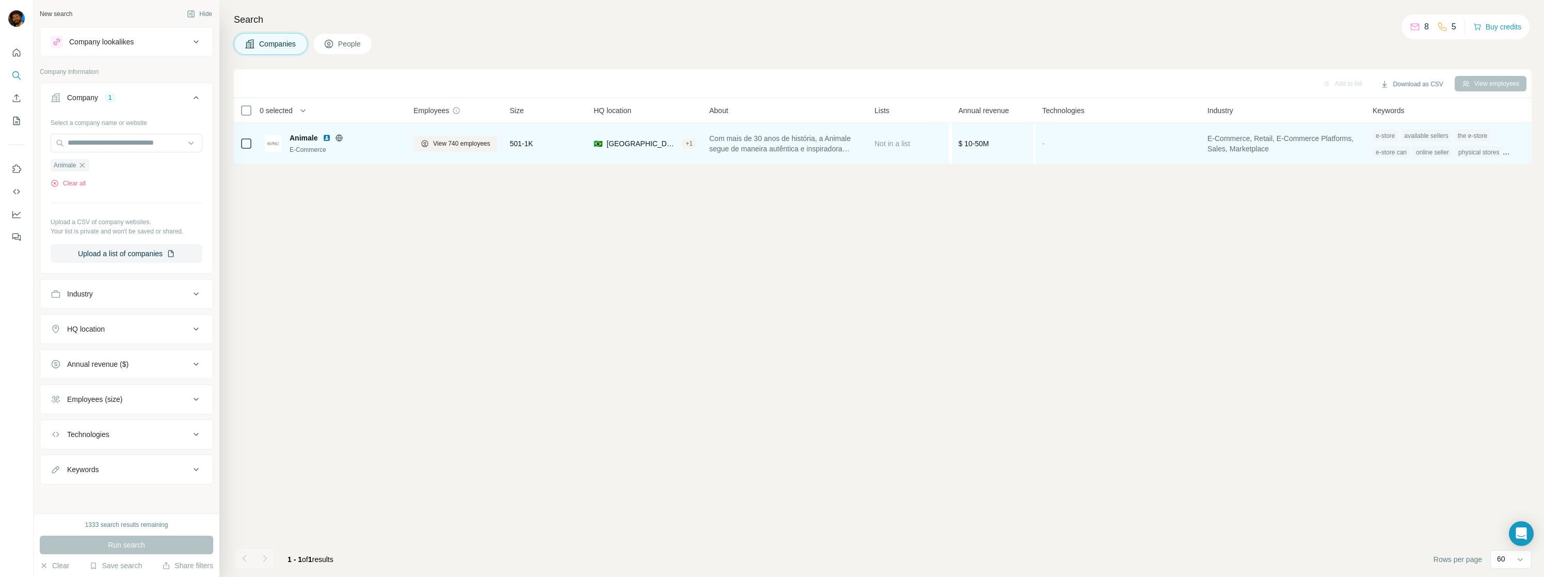
click at [344, 139] on div at bounding box center [339, 138] width 33 height 8
click at [342, 139] on icon at bounding box center [339, 138] width 8 height 8
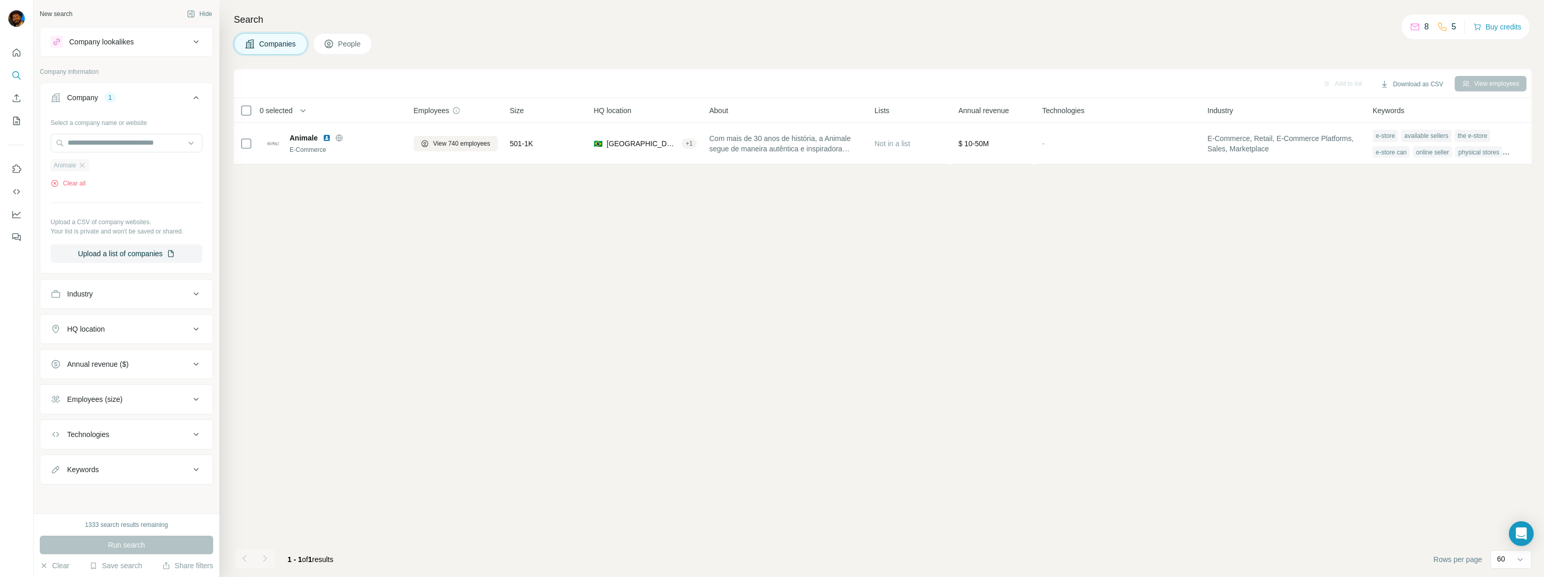
click at [88, 166] on div "Animale" at bounding box center [70, 165] width 39 height 12
click at [82, 167] on icon "button" at bounding box center [82, 165] width 8 height 8
click at [85, 134] on input "text" at bounding box center [127, 143] width 152 height 19
type input "**********"
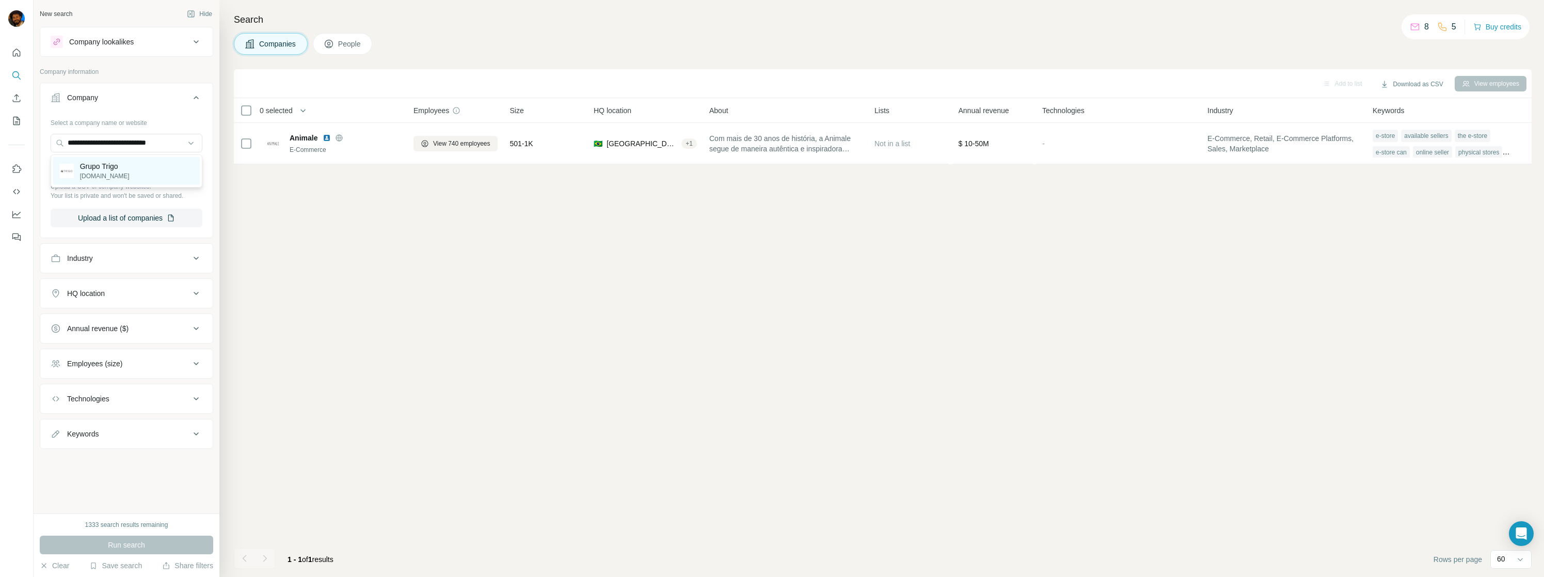
click at [117, 171] on div "Grupo Trigo [DOMAIN_NAME]" at bounding box center [105, 171] width 50 height 20
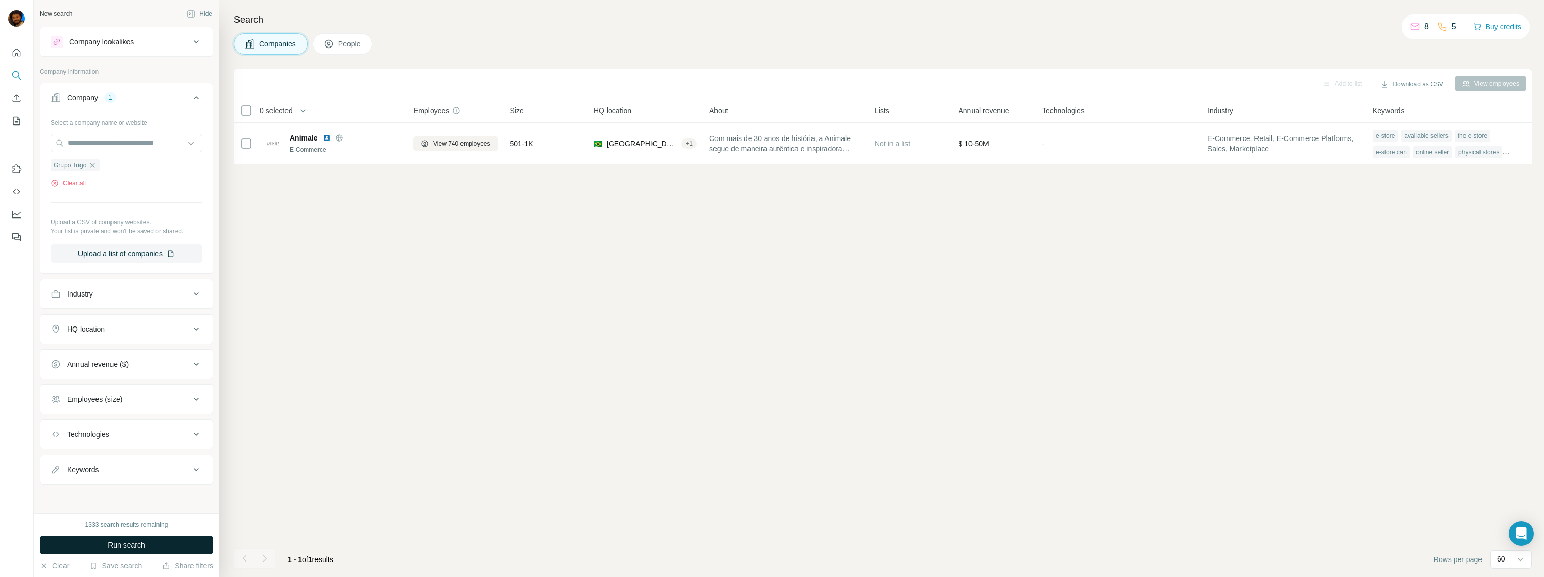
click at [123, 546] on span "Run search" at bounding box center [126, 544] width 37 height 10
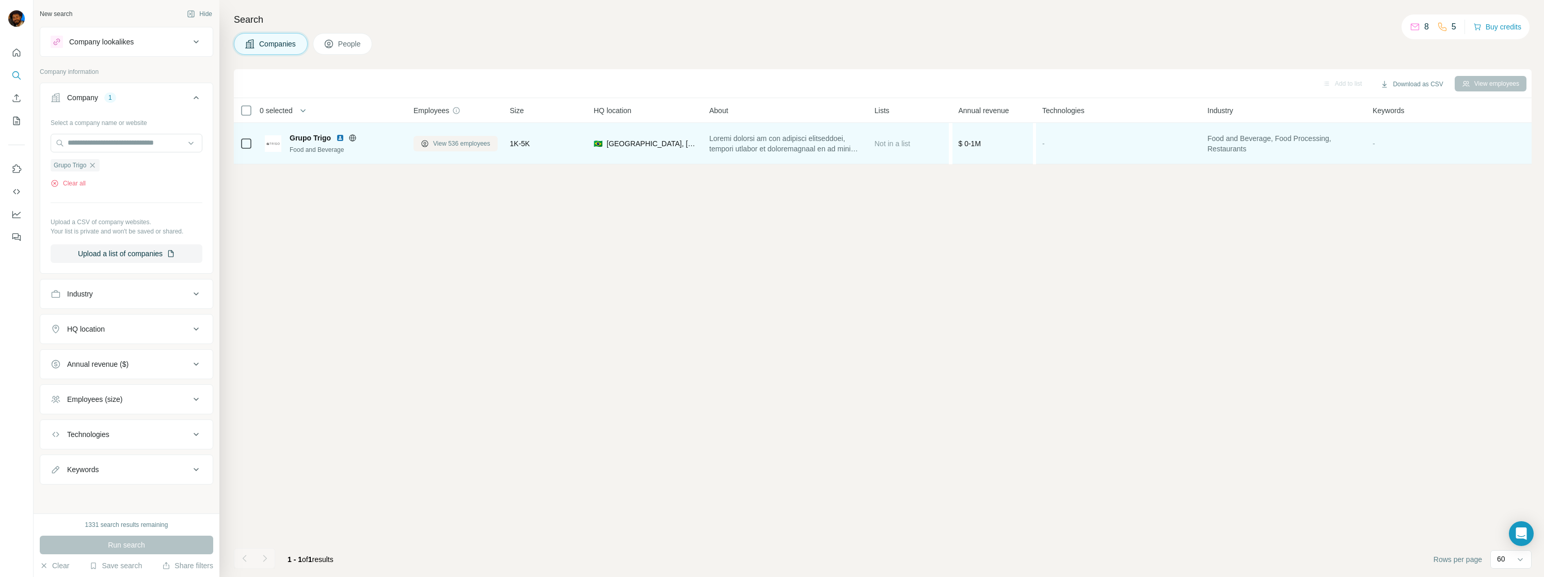
click at [464, 144] on span "View 536 employees" at bounding box center [461, 143] width 57 height 9
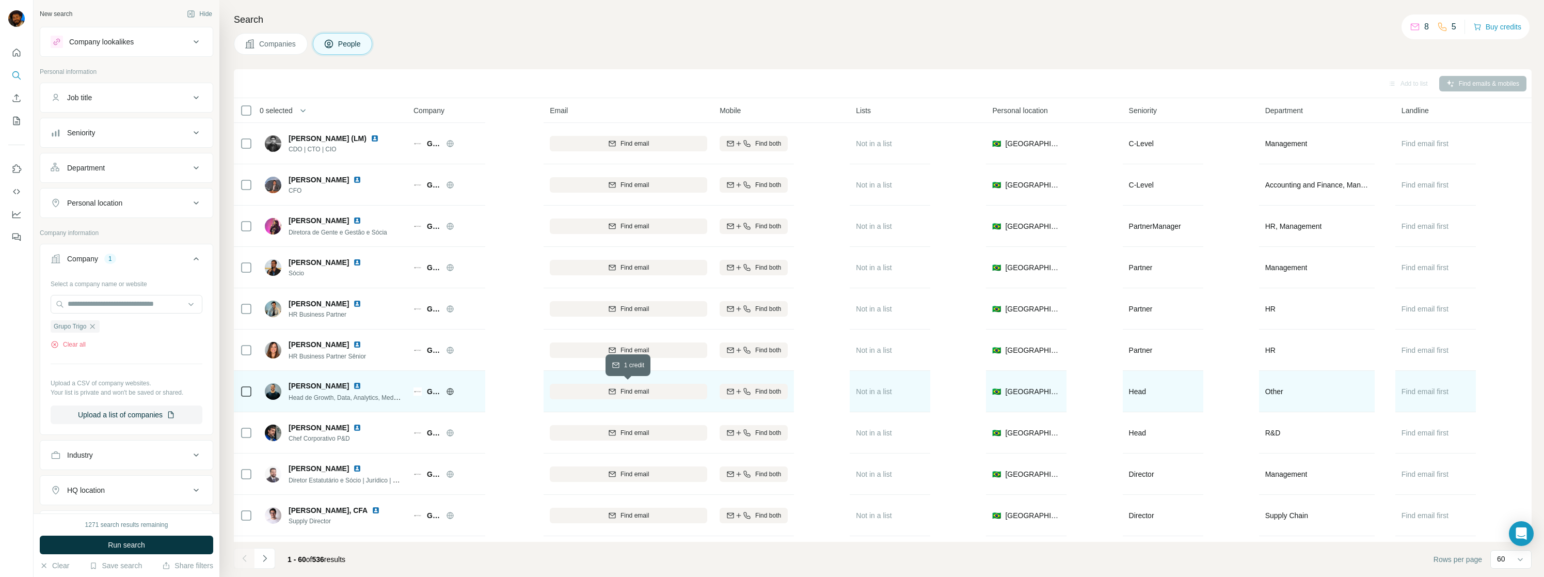
click at [655, 388] on div "Find email" at bounding box center [628, 391] width 157 height 9
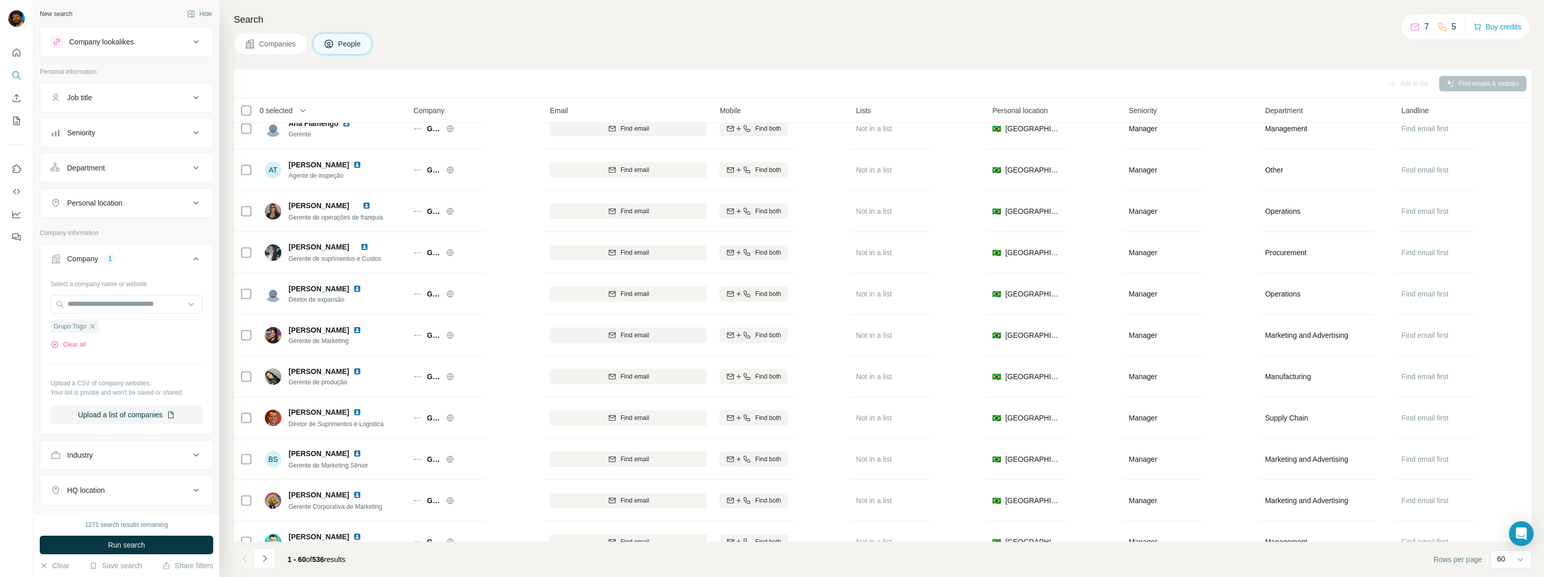
scroll to position [634, 0]
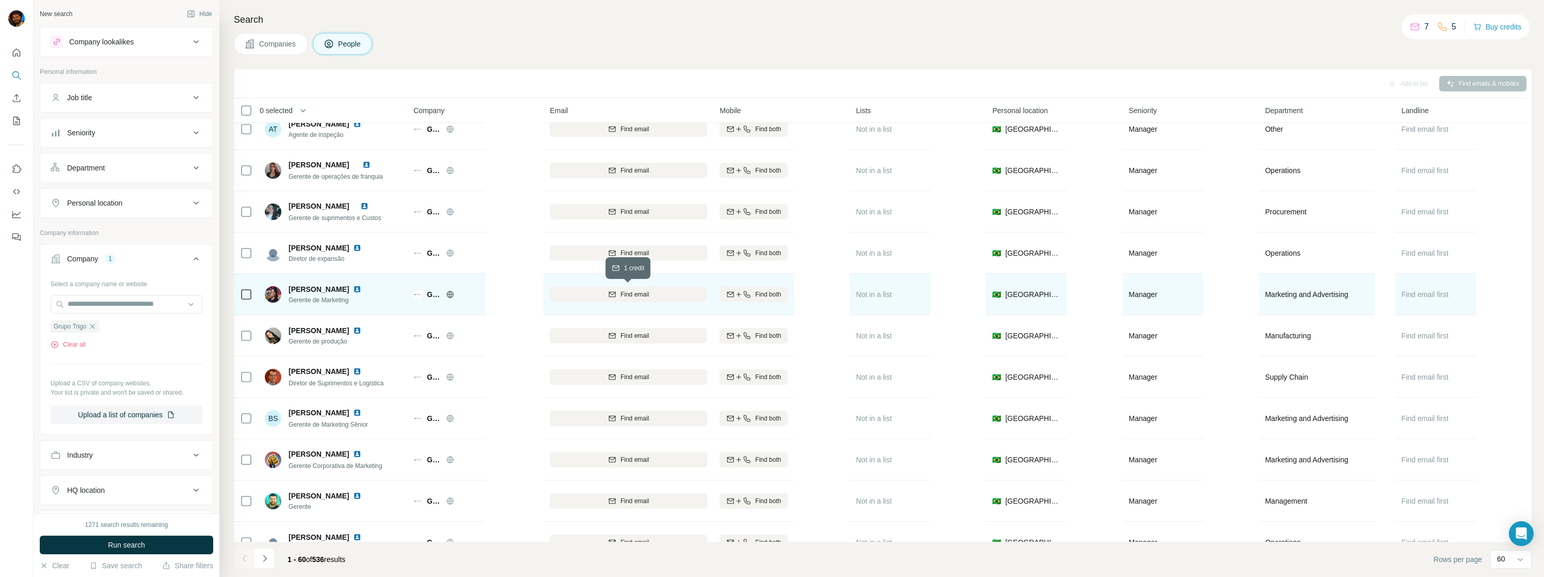
click at [623, 292] on span "Find email" at bounding box center [634, 294] width 28 height 9
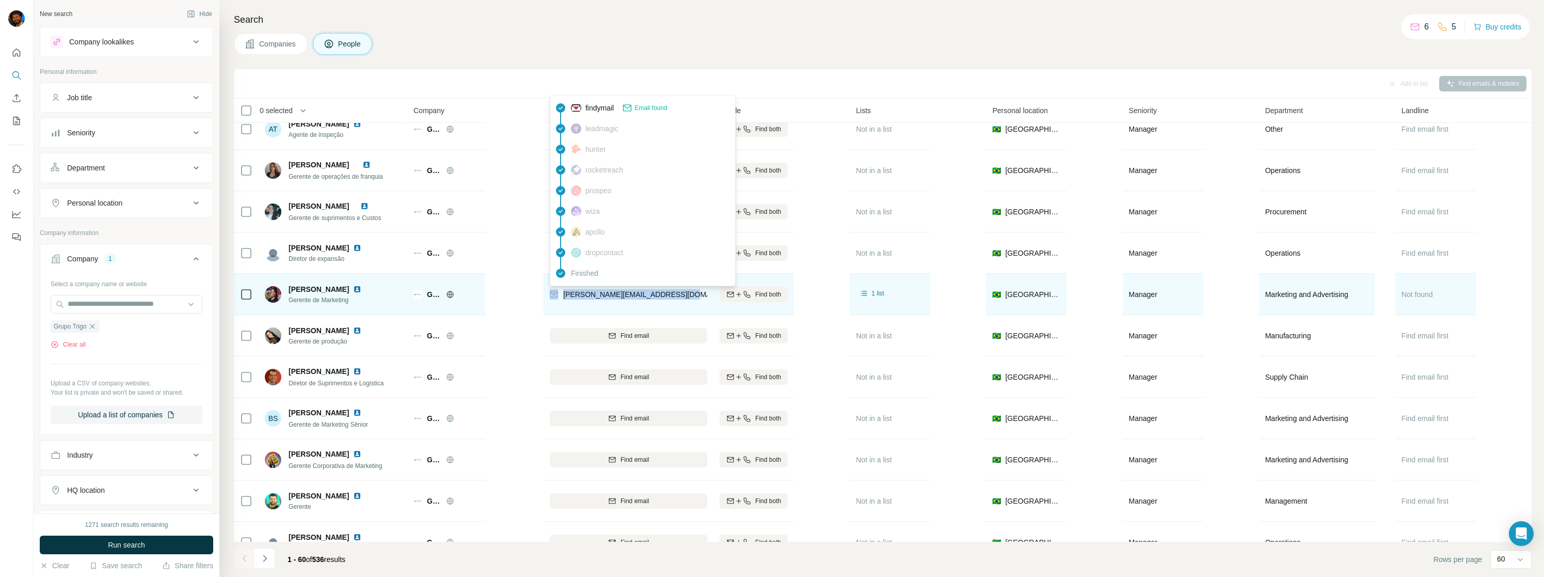
drag, startPoint x: 650, startPoint y: 296, endPoint x: 560, endPoint y: 295, distance: 90.9
click at [560, 295] on div "[PERSON_NAME][EMAIL_ADDRESS][DOMAIN_NAME]" at bounding box center [628, 294] width 157 height 28
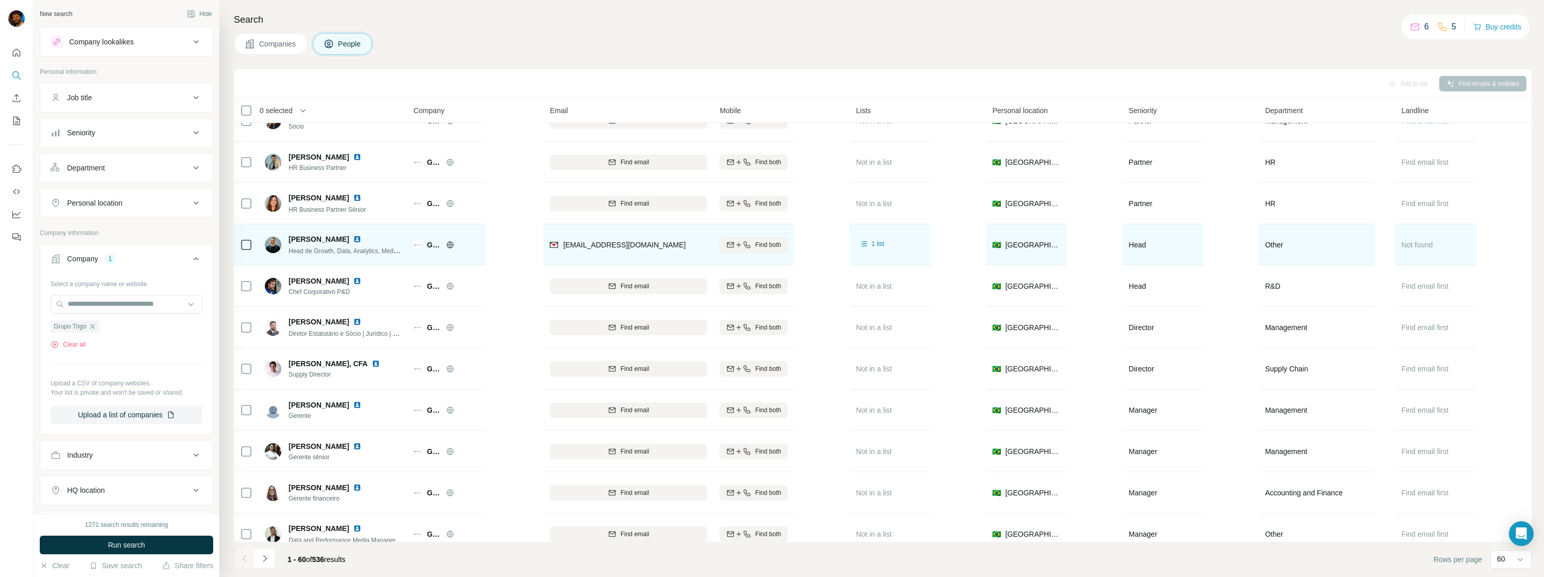
scroll to position [144, 0]
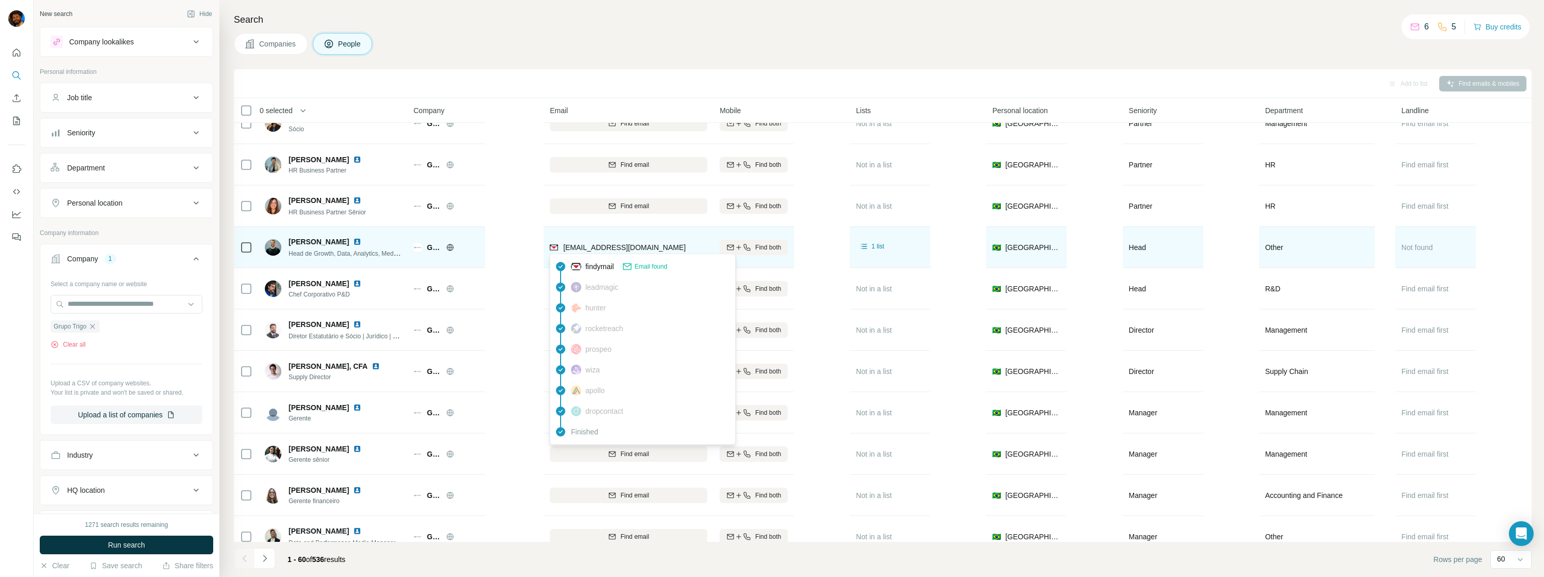
drag, startPoint x: 669, startPoint y: 246, endPoint x: 558, endPoint y: 247, distance: 111.0
click at [558, 247] on div "[EMAIL_ADDRESS][DOMAIN_NAME]" at bounding box center [618, 247] width 136 height 10
copy div "luan.oliveira@grupotrigo.com.b"
